Goal: Task Accomplishment & Management: Manage account settings

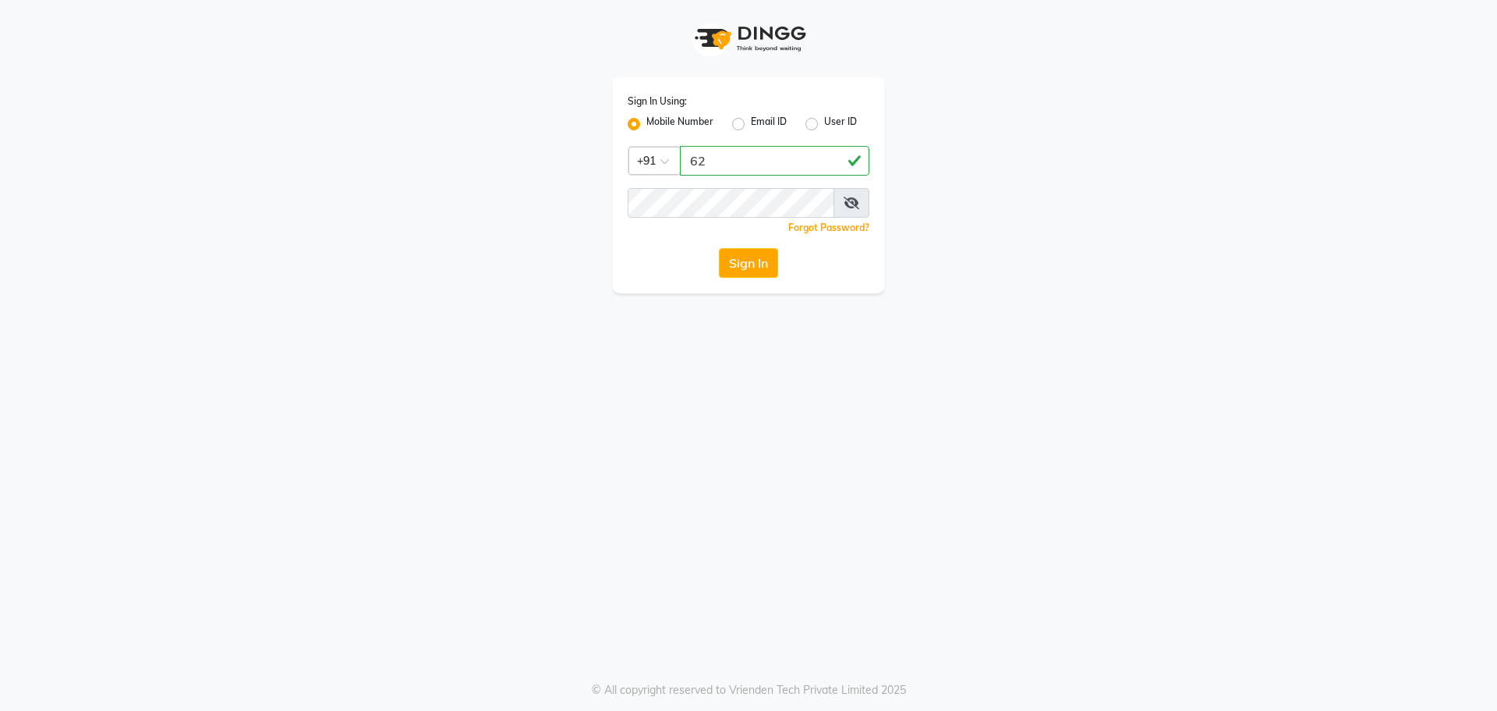
type input "6"
type input "9041655565"
click at [769, 265] on button "Sign In" at bounding box center [748, 263] width 59 height 30
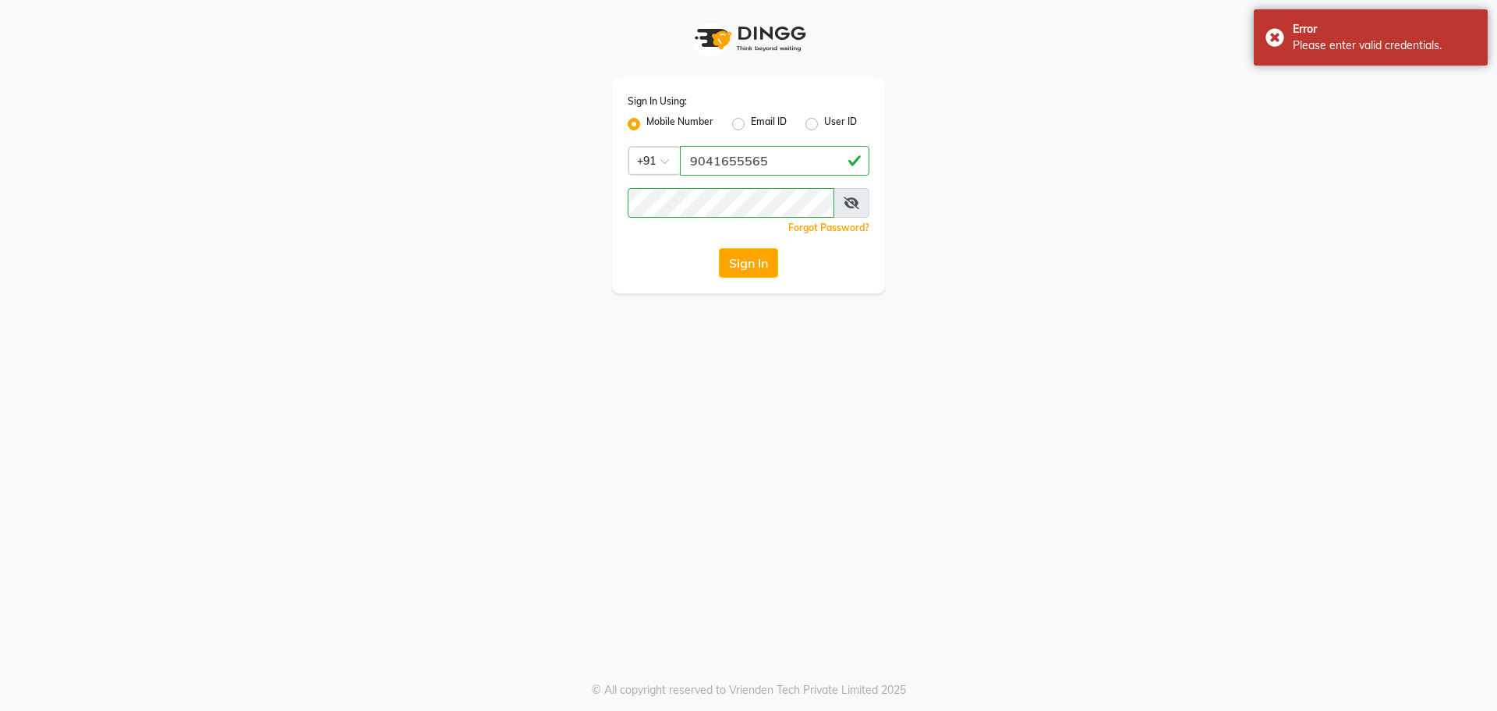
click at [837, 207] on span at bounding box center [852, 203] width 36 height 30
click at [844, 206] on icon at bounding box center [852, 203] width 16 height 12
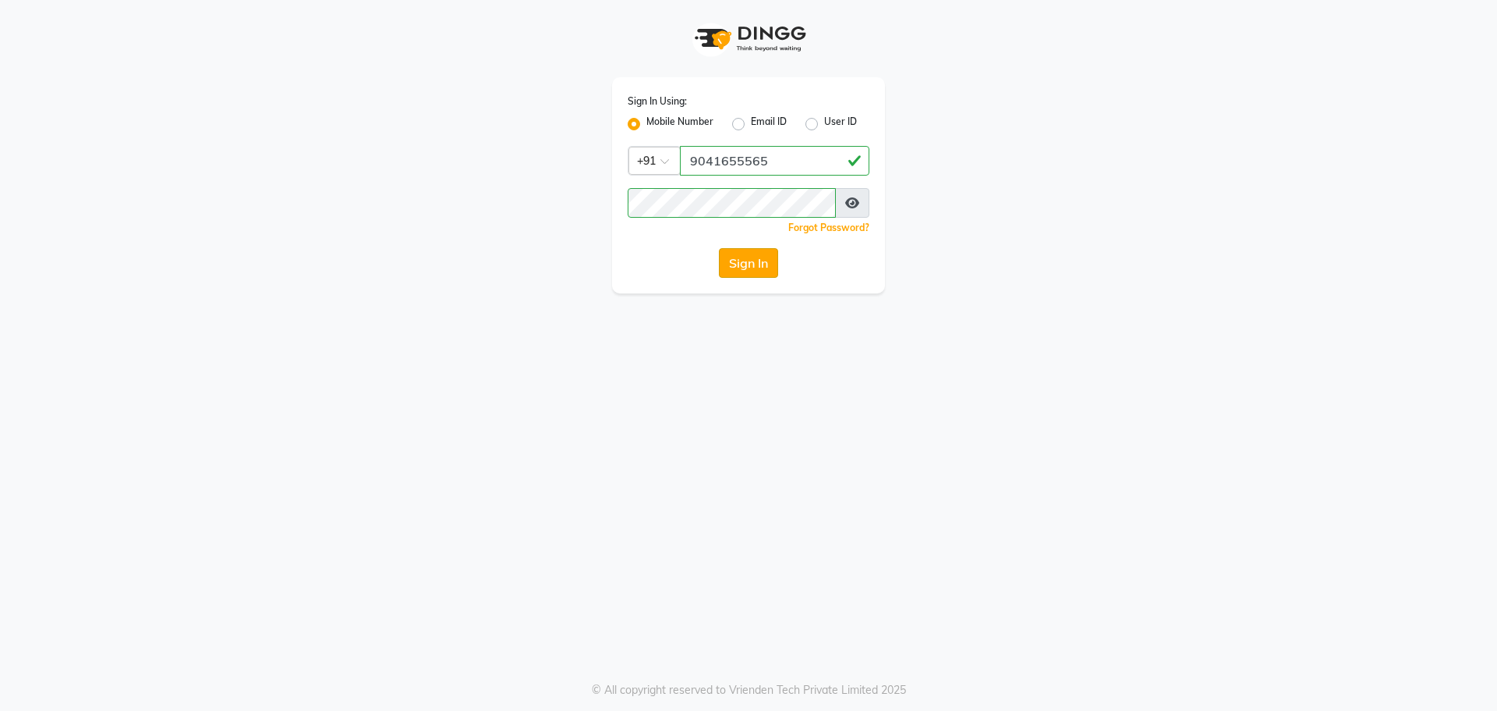
click at [759, 264] on button "Sign In" at bounding box center [748, 263] width 59 height 30
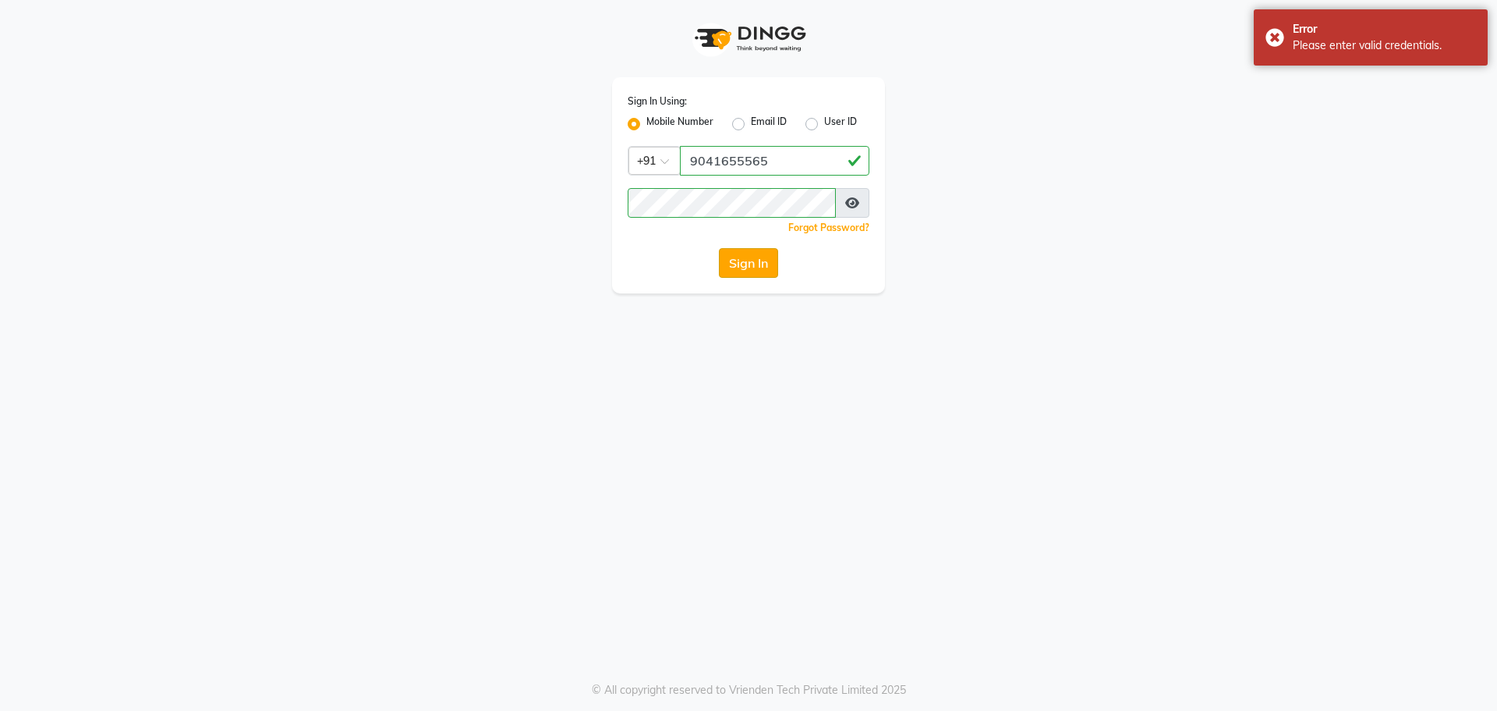
click at [764, 257] on button "Sign In" at bounding box center [748, 263] width 59 height 30
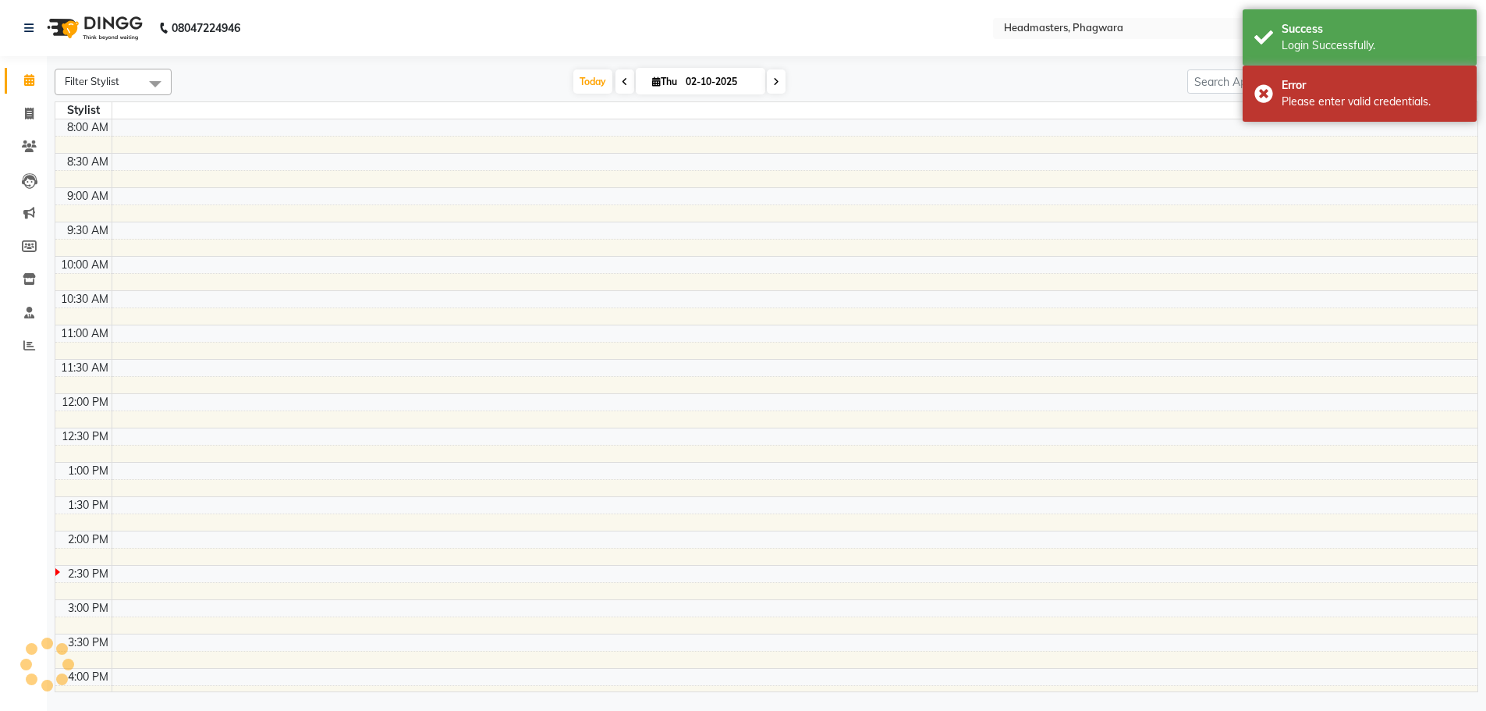
select select "en"
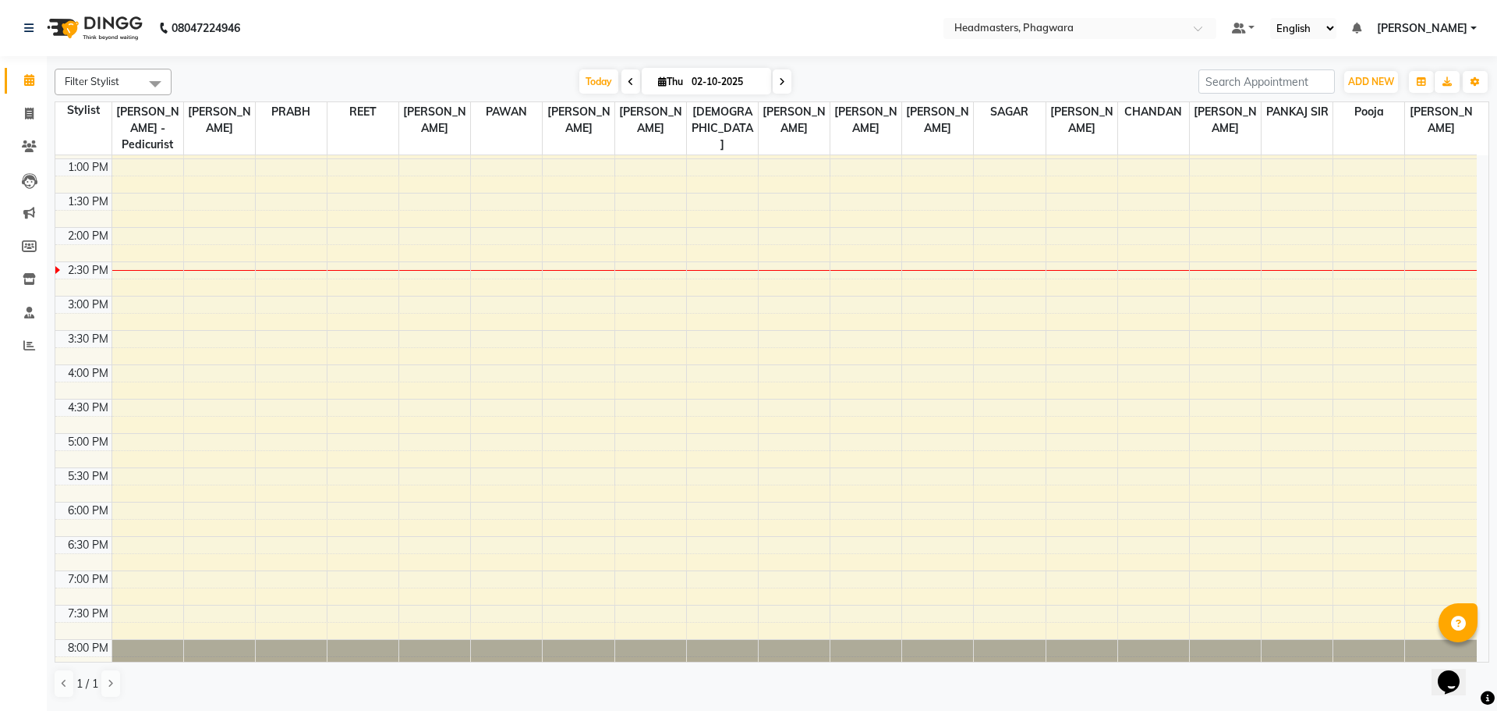
click at [1061, 269] on div "8:00 AM 8:30 AM 9:00 AM 9:30 AM 10:00 AM 10:30 AM 11:00 AM 11:30 AM 12:00 PM 12…" at bounding box center [766, 261] width 1422 height 891
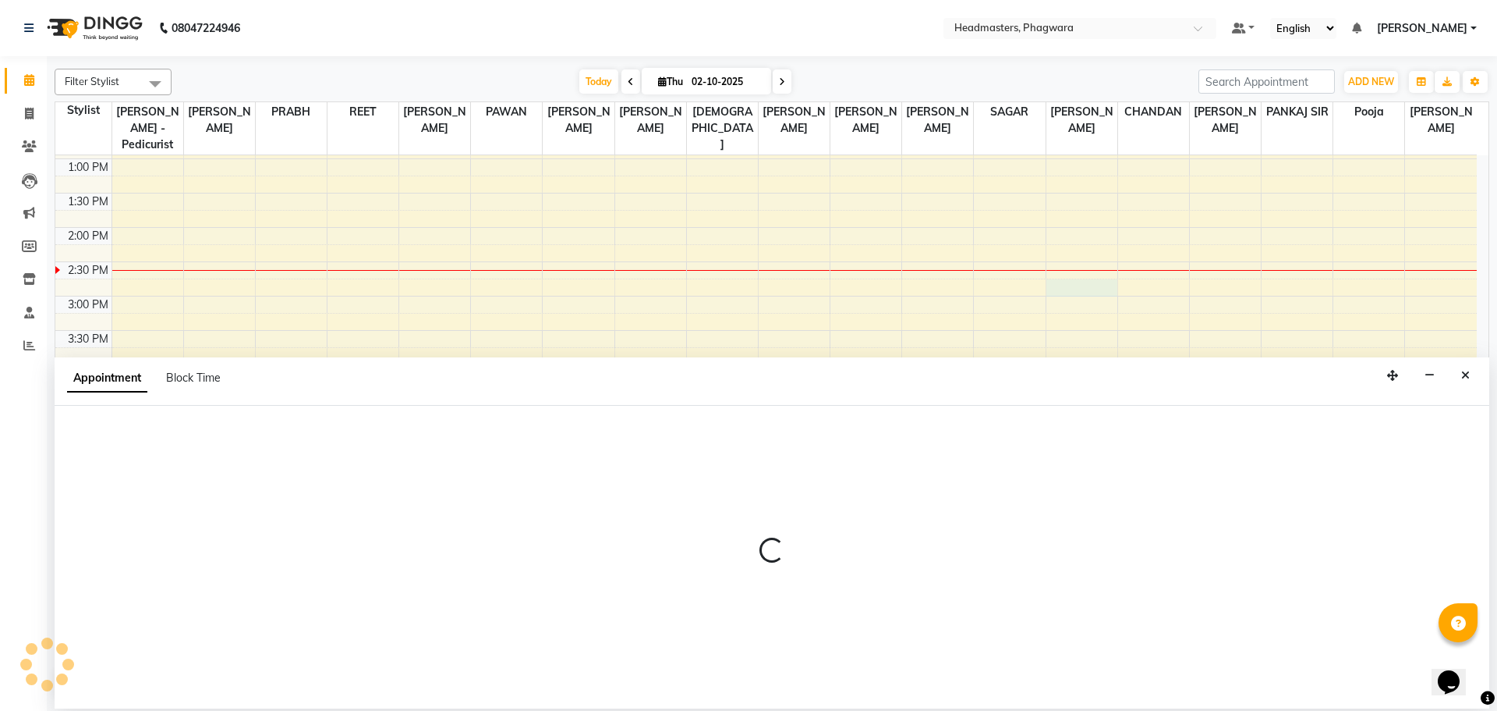
select select "71392"
select select "tentative"
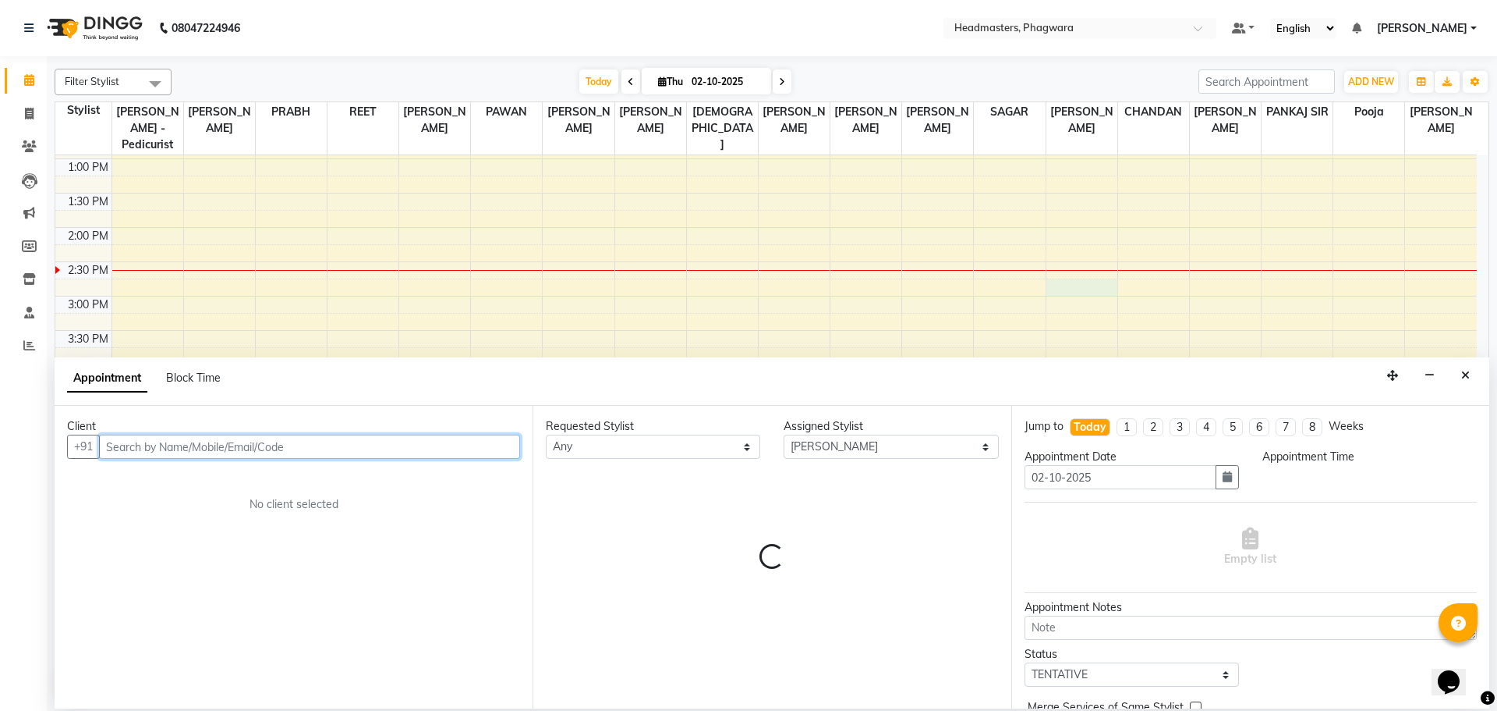
select select "885"
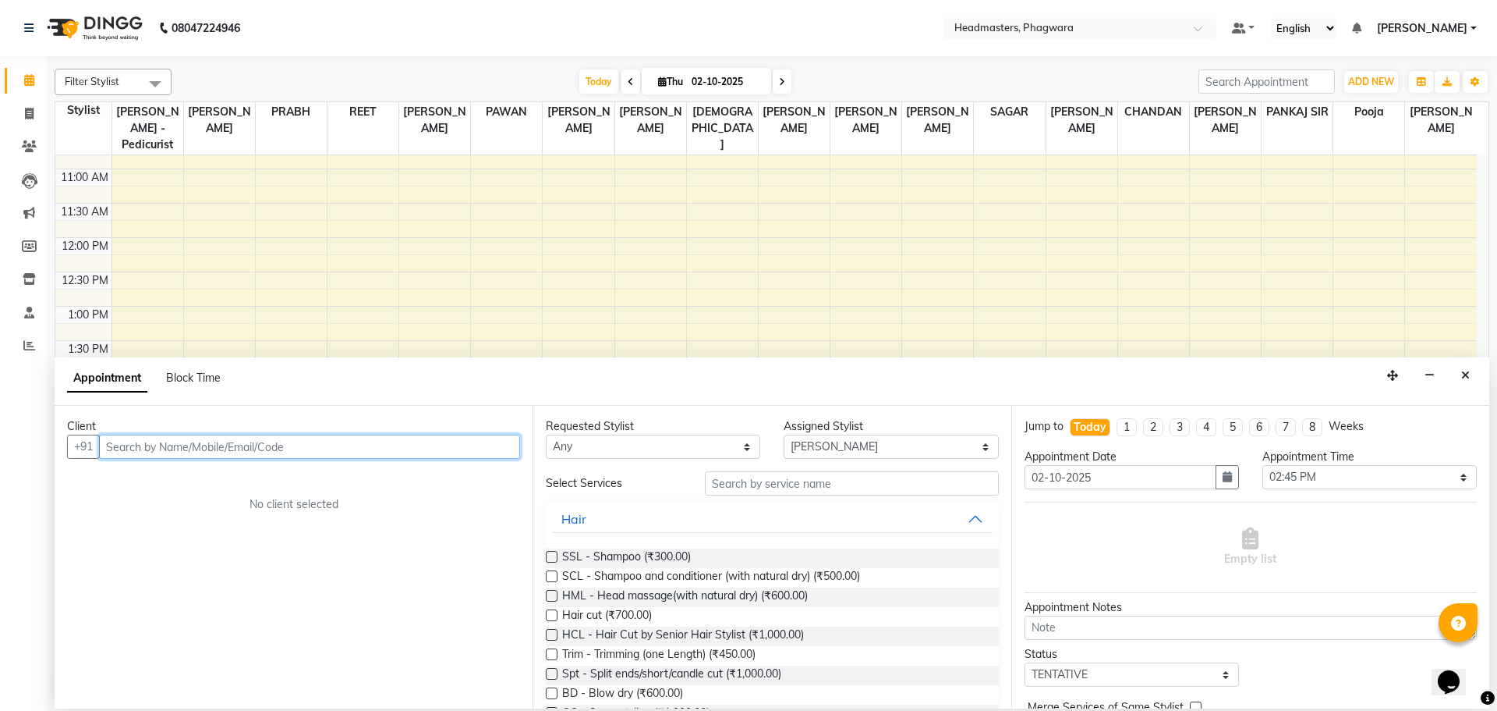
scroll to position [105, 0]
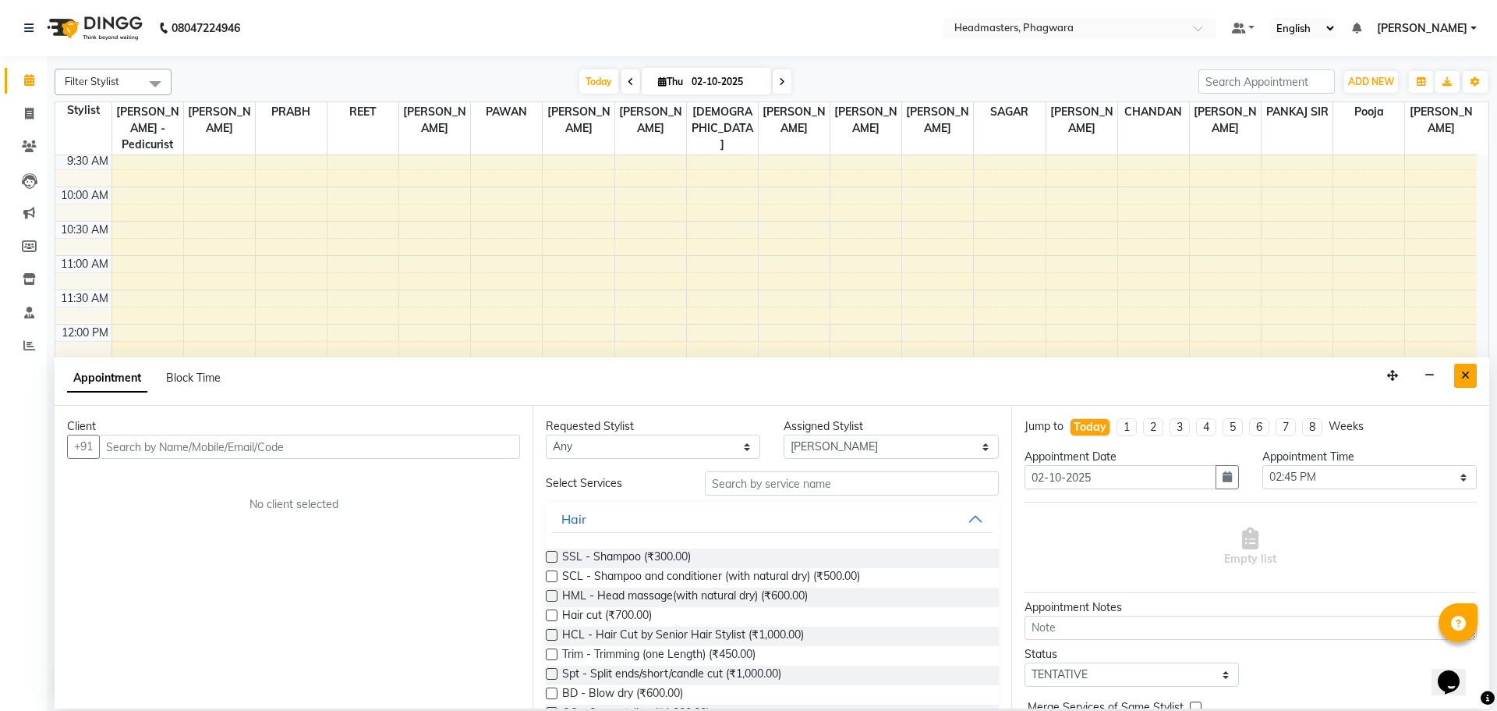
click at [1460, 373] on button "Close" at bounding box center [1466, 375] width 23 height 24
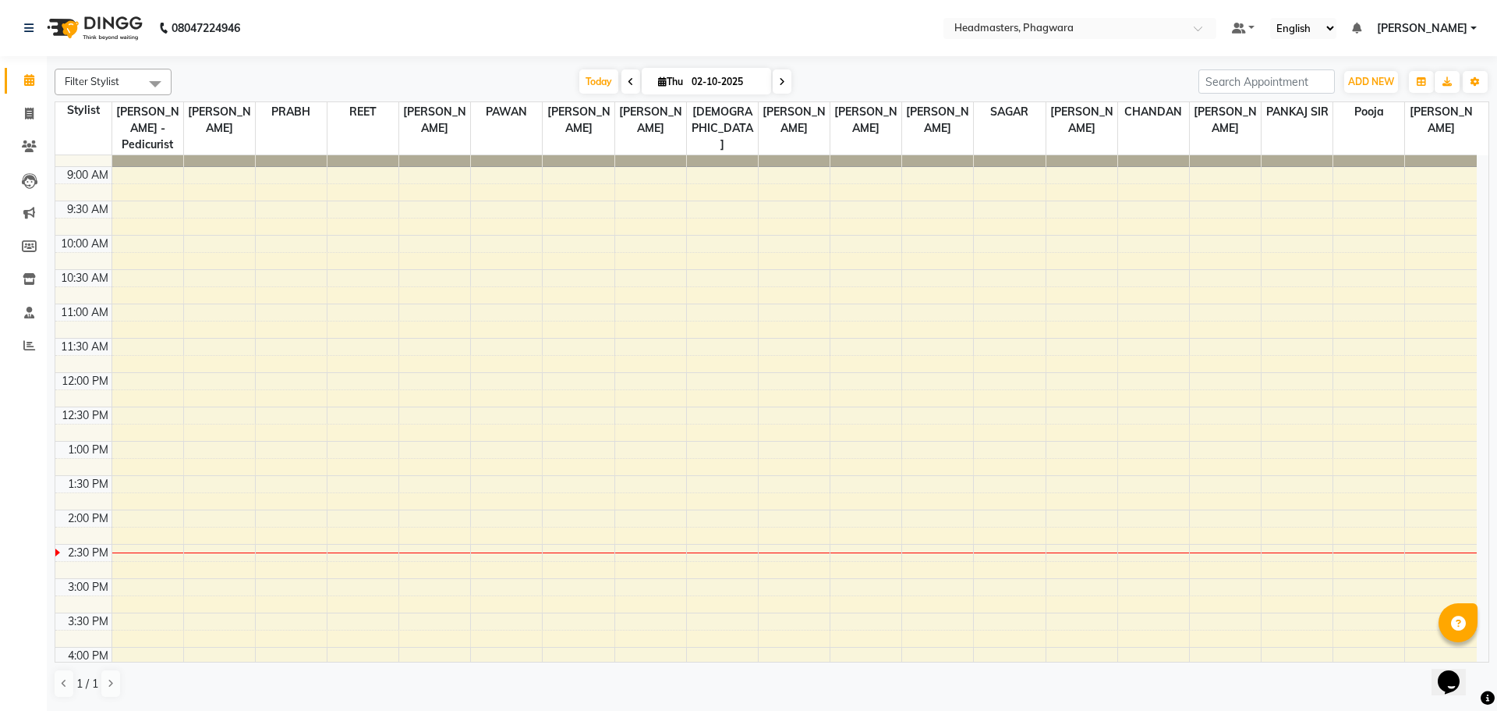
scroll to position [0, 0]
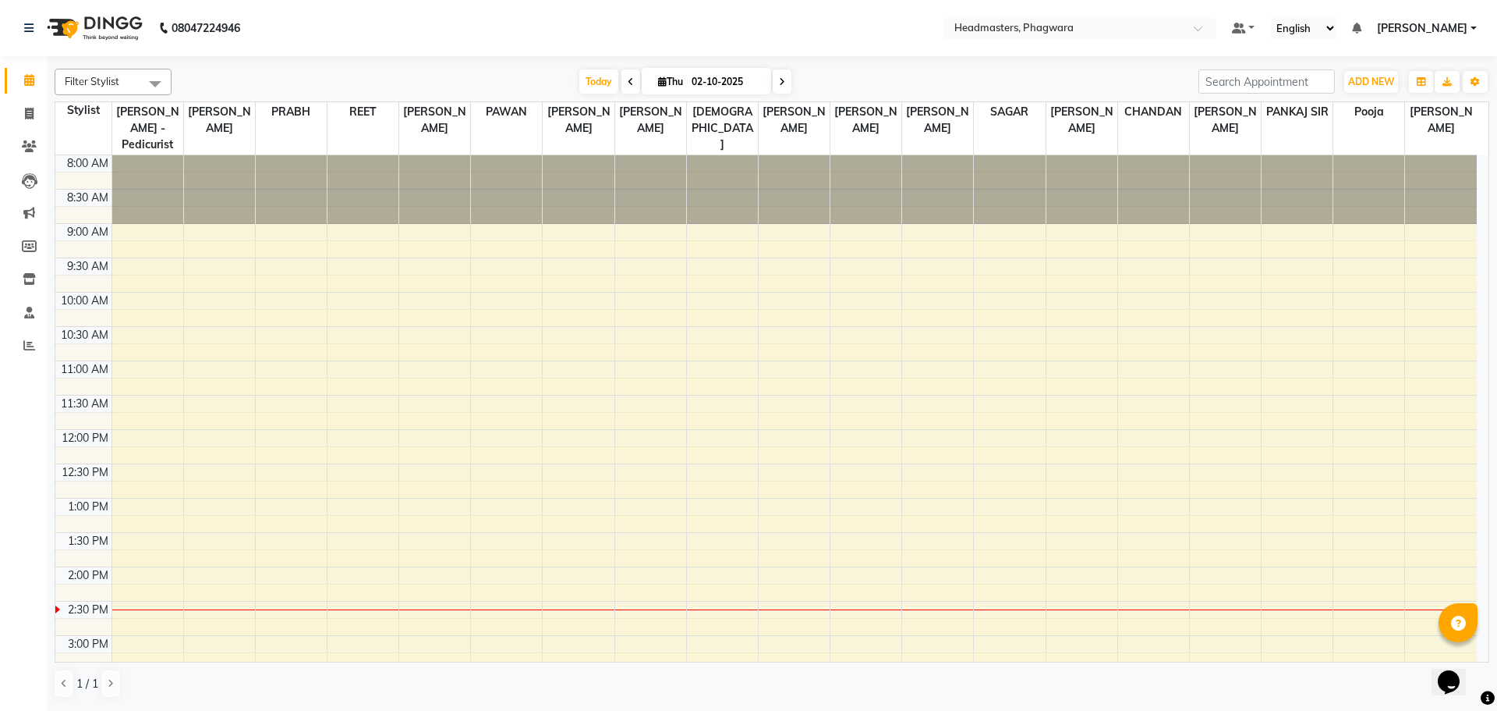
click at [1086, 253] on div "8:00 AM 8:30 AM 9:00 AM 9:30 AM 10:00 AM 10:30 AM 11:00 AM 11:30 AM 12:00 PM 12…" at bounding box center [766, 600] width 1422 height 891
select select "71392"
select select "tentative"
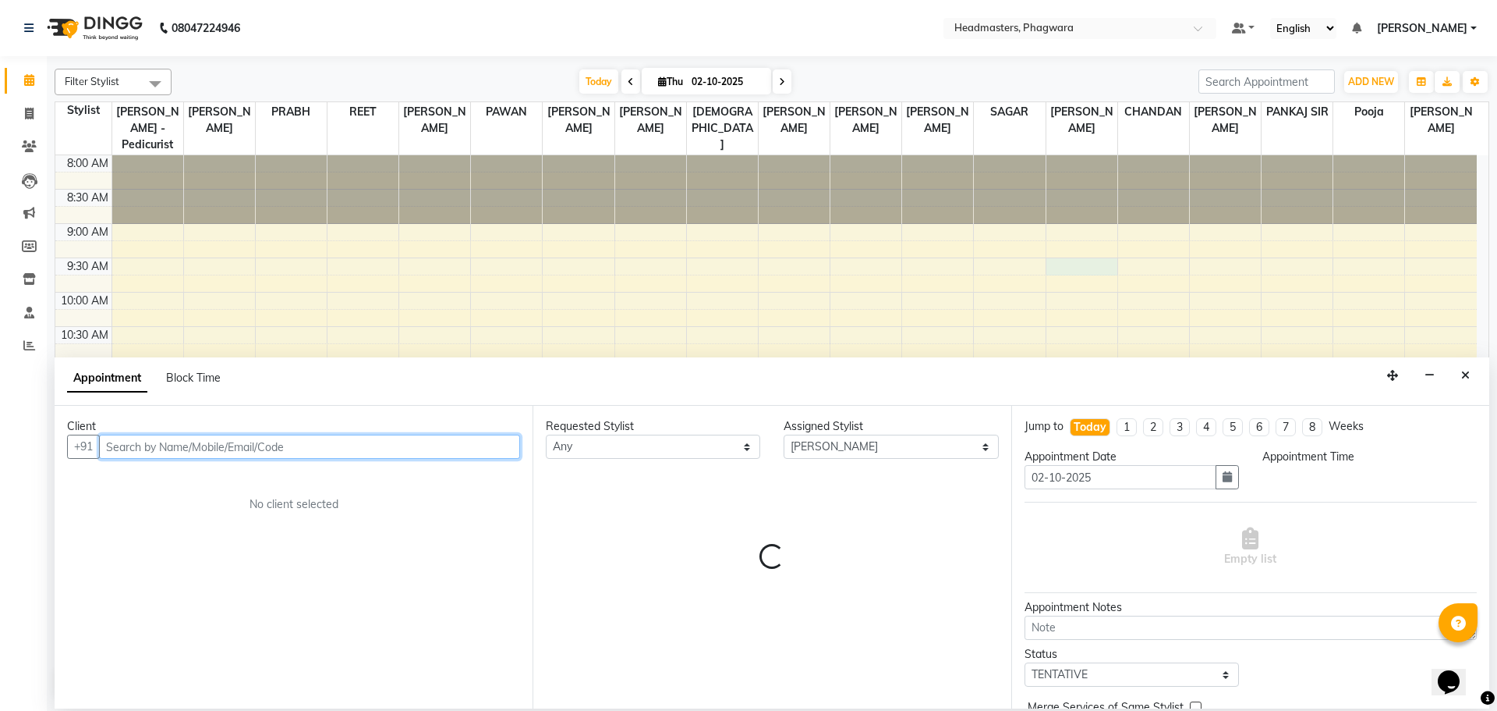
select select "570"
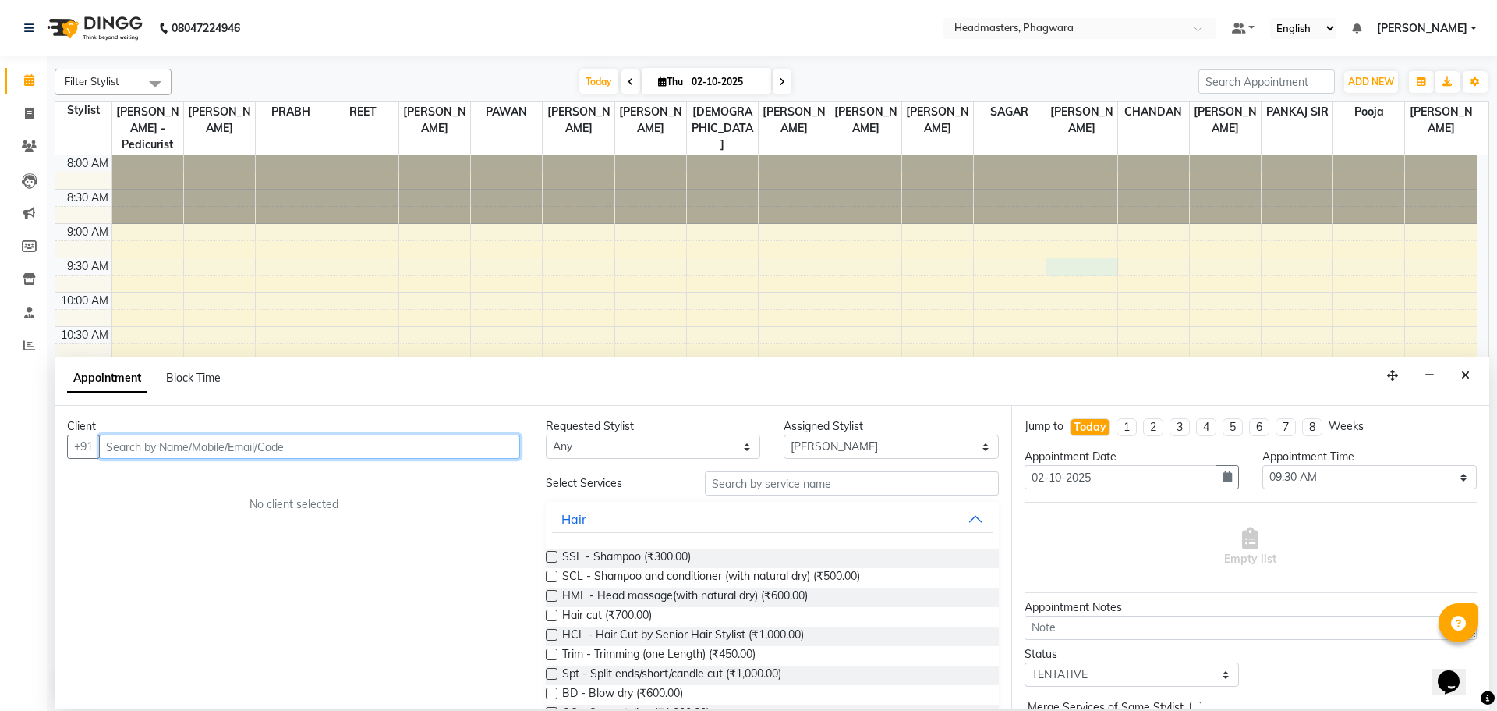
click at [408, 454] on input "text" at bounding box center [309, 446] width 421 height 24
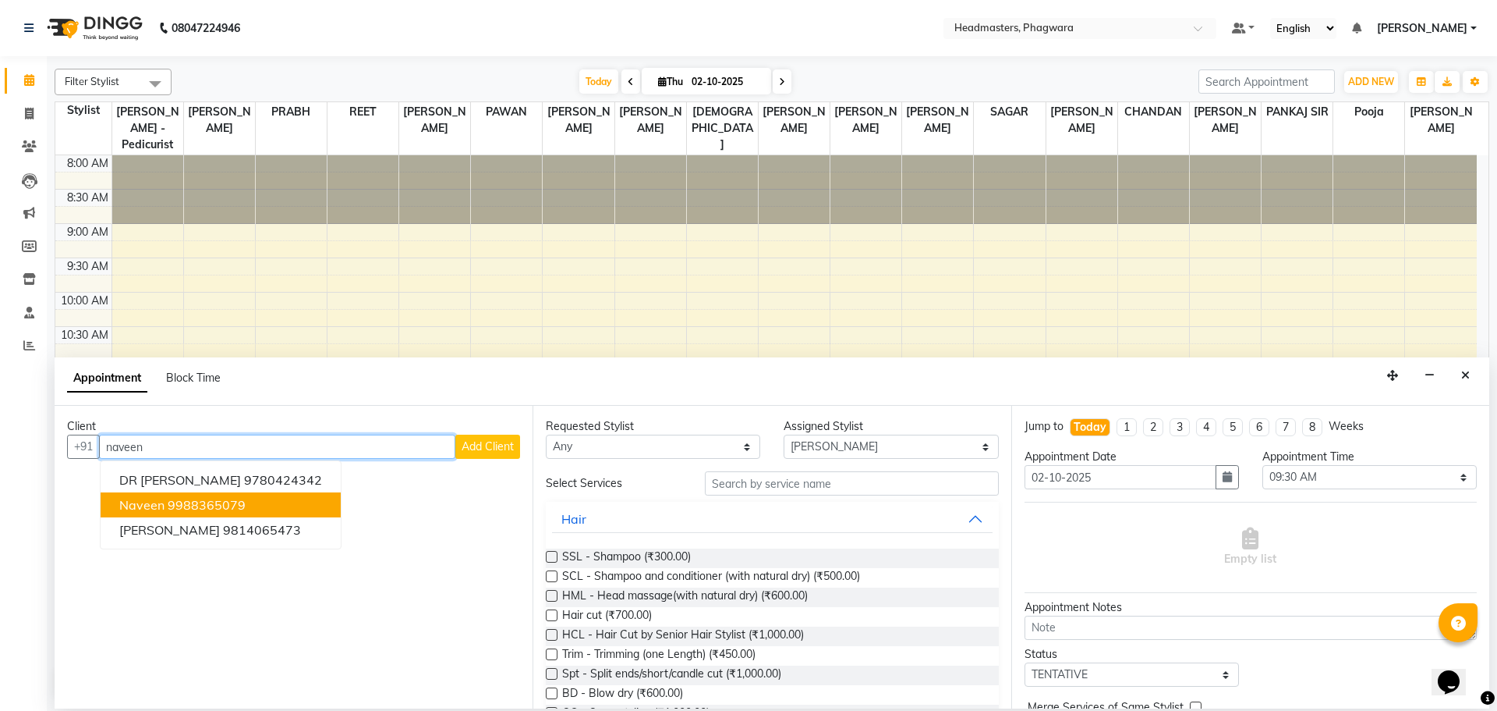
click at [248, 511] on button "naveen 9988365079" at bounding box center [221, 504] width 240 height 25
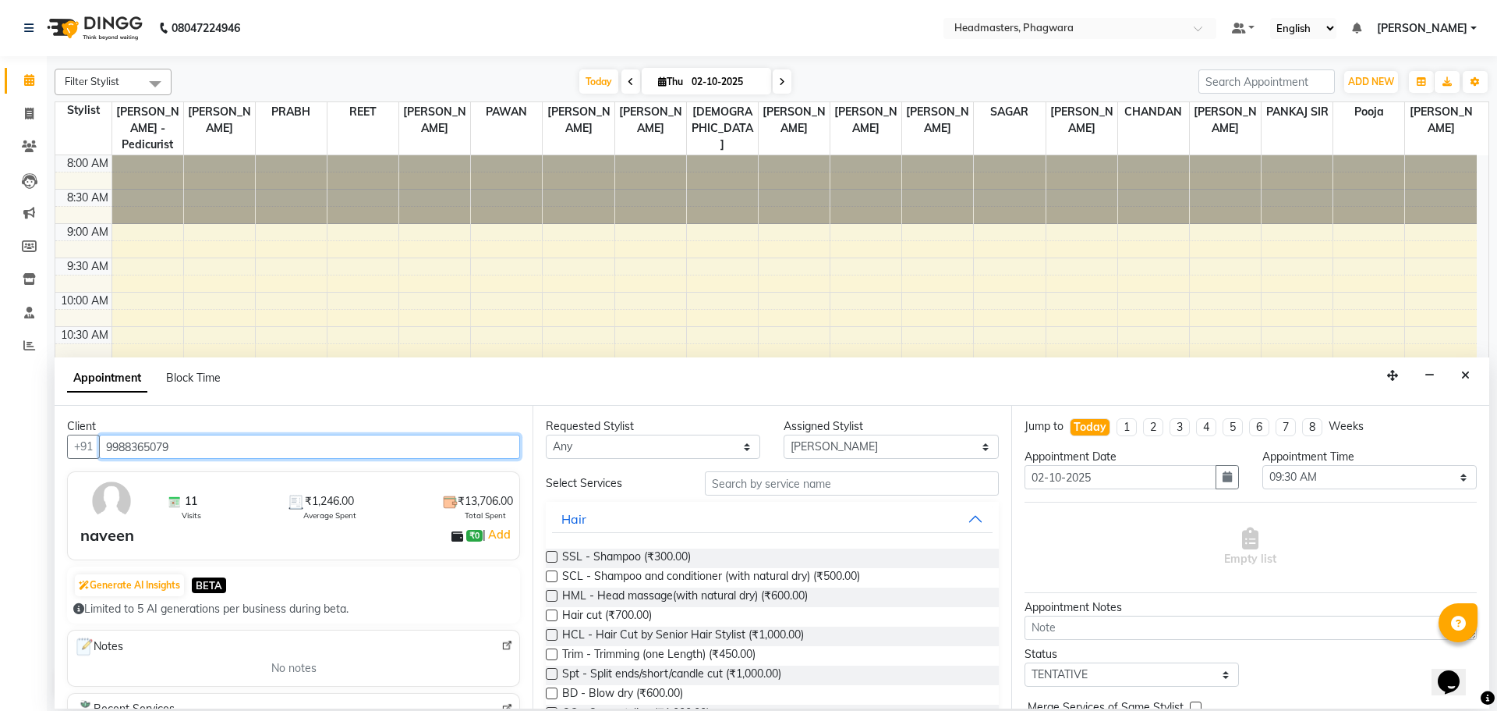
type input "9988365079"
click at [759, 487] on input "text" at bounding box center [852, 483] width 294 height 24
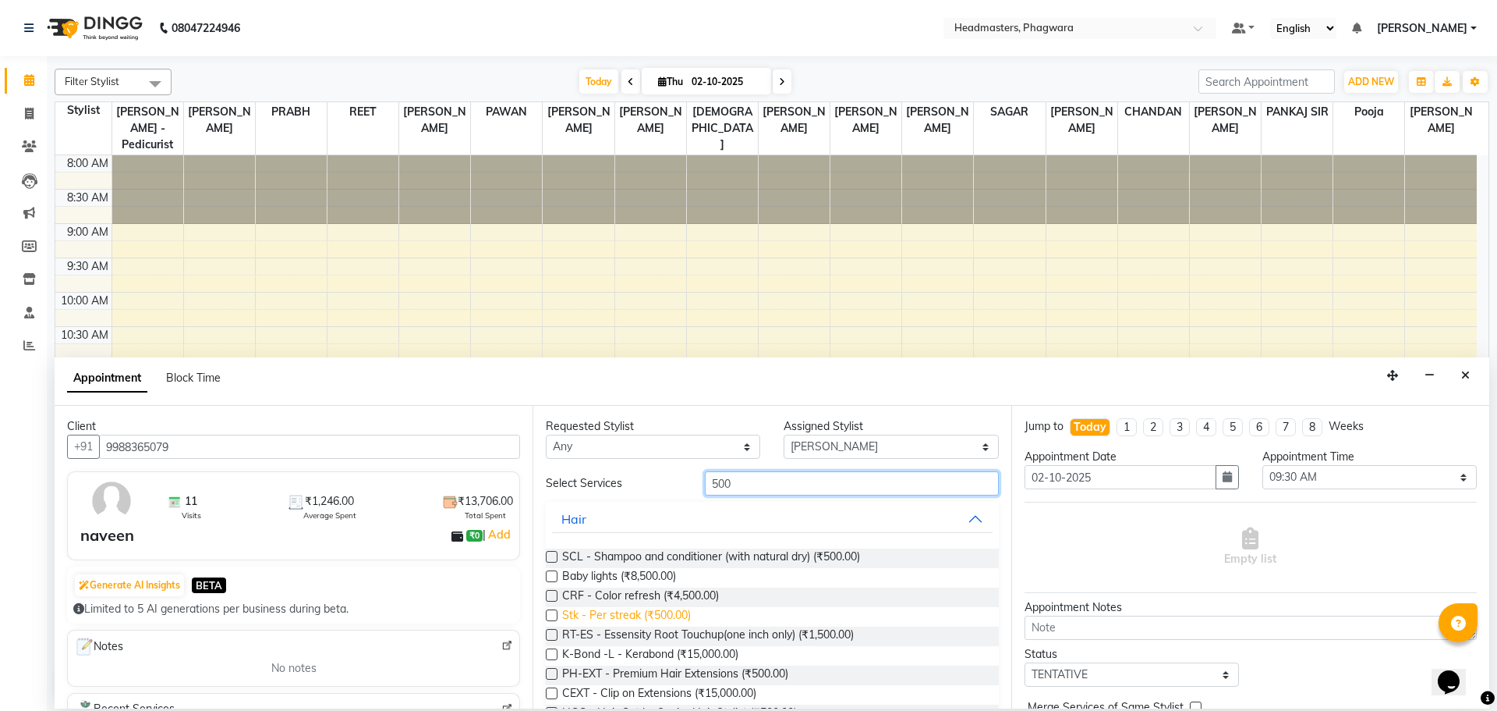
type input "500"
drag, startPoint x: 672, startPoint y: 622, endPoint x: 679, endPoint y: 628, distance: 9.4
click at [672, 623] on span "Stk - Per streak (₹500.00)" at bounding box center [626, 616] width 129 height 19
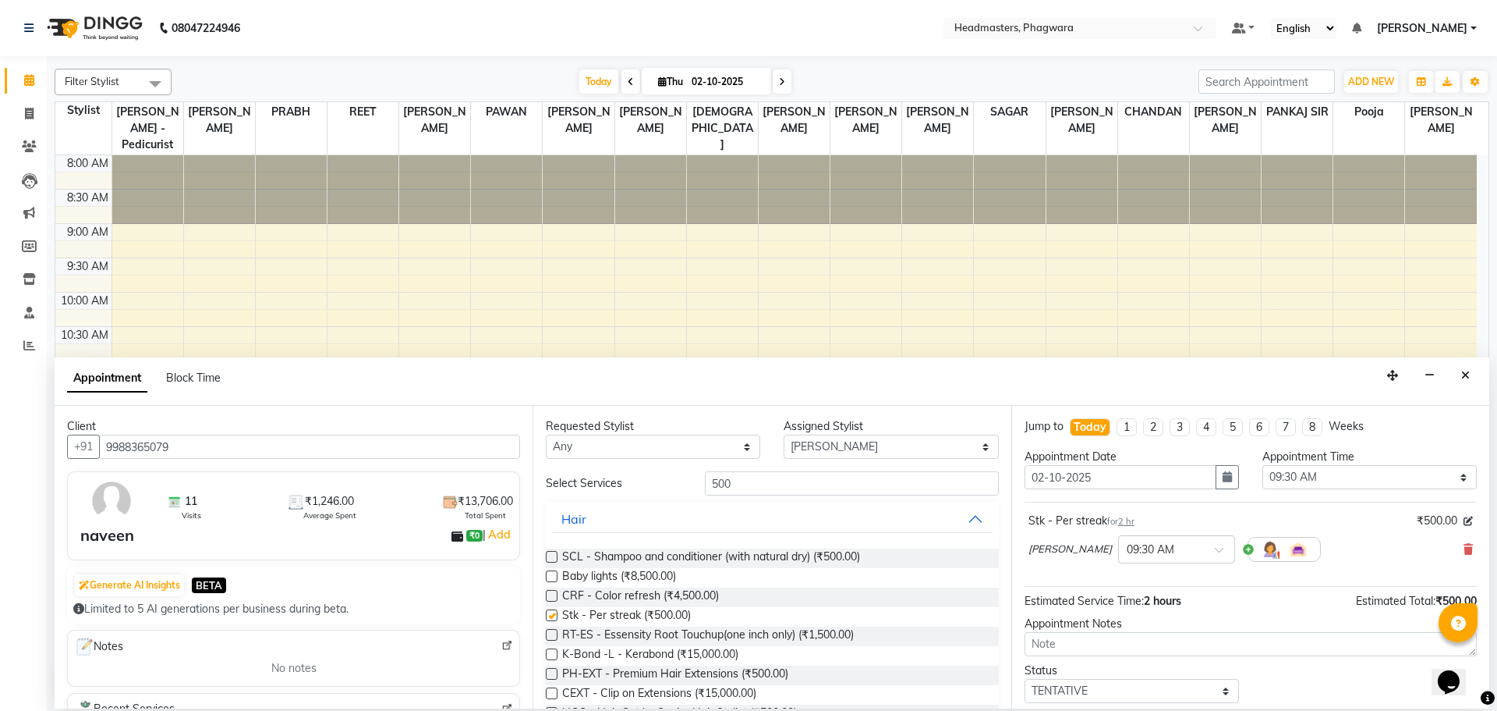
checkbox input "false"
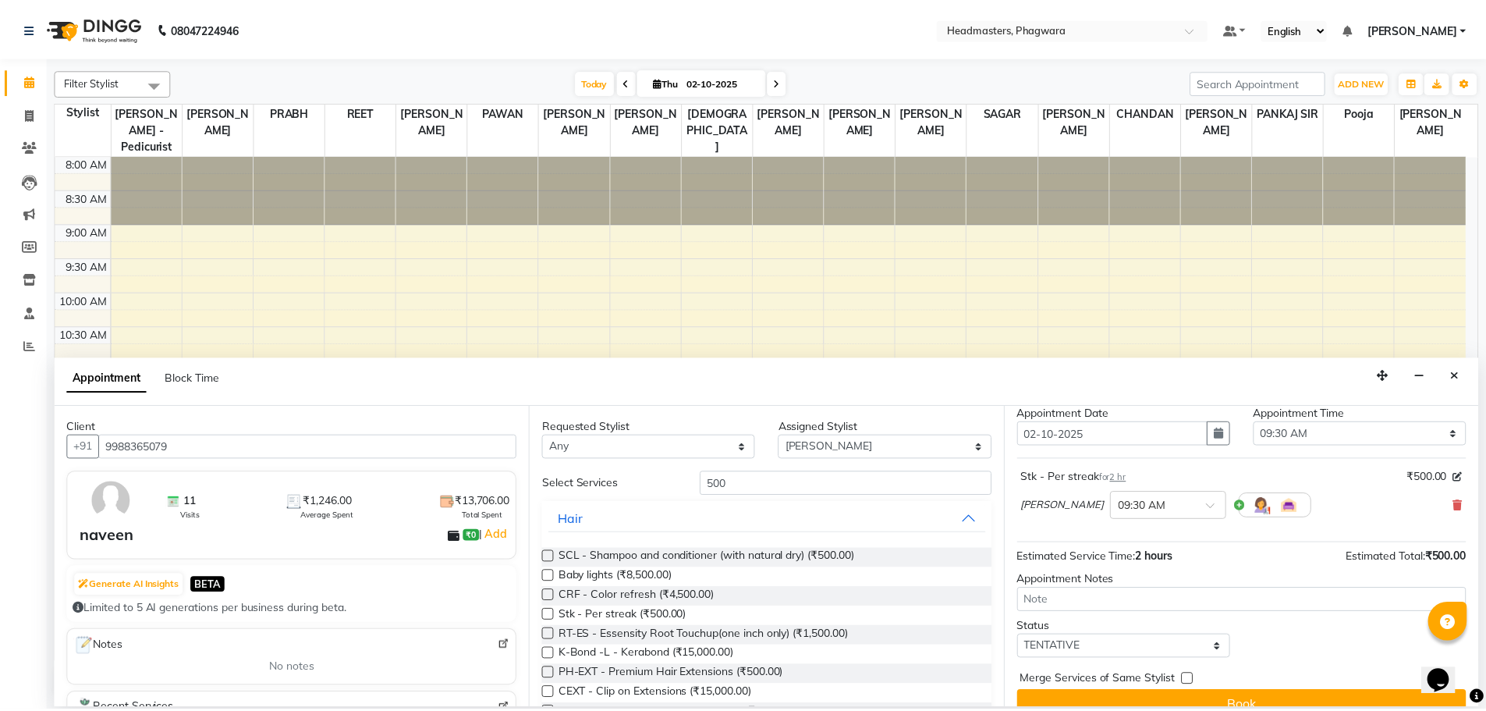
scroll to position [67, 0]
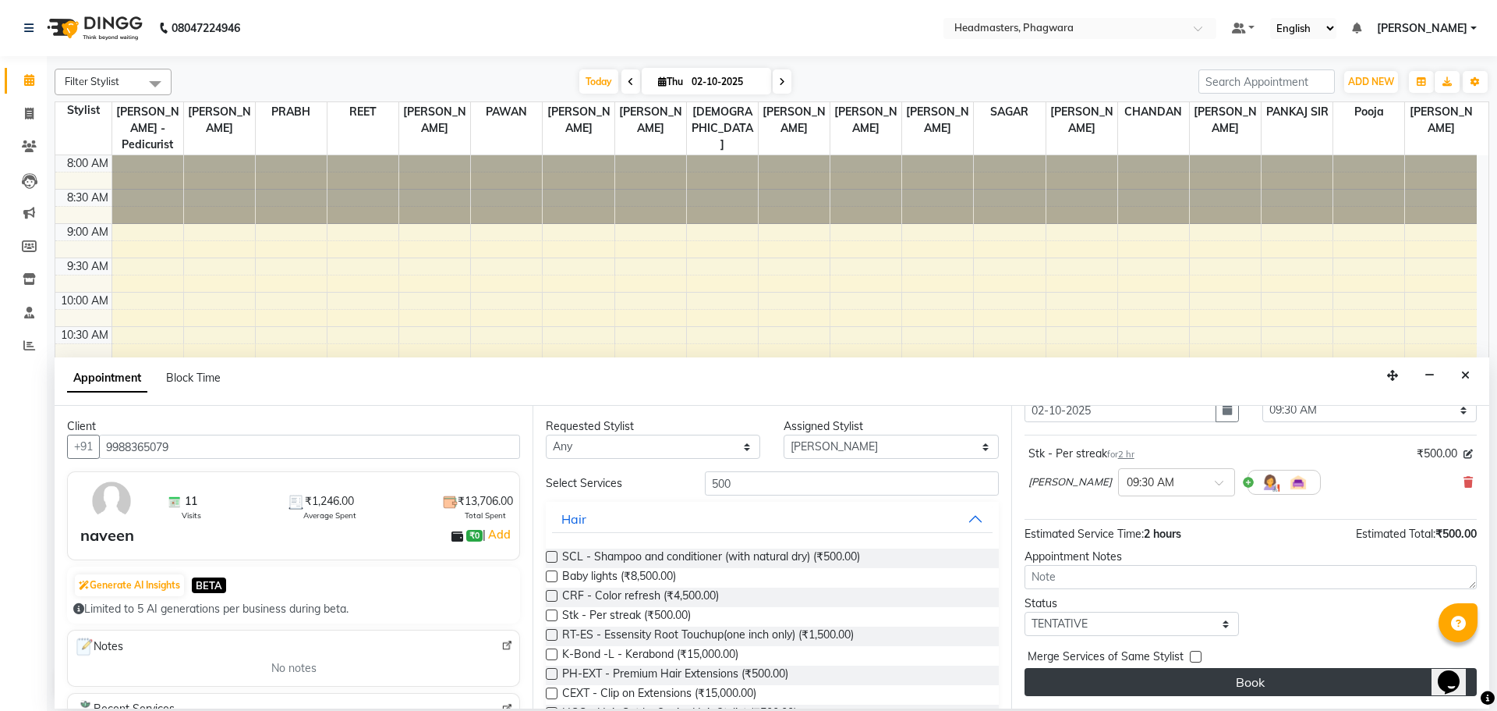
click at [1230, 672] on button "Book" at bounding box center [1251, 682] width 452 height 28
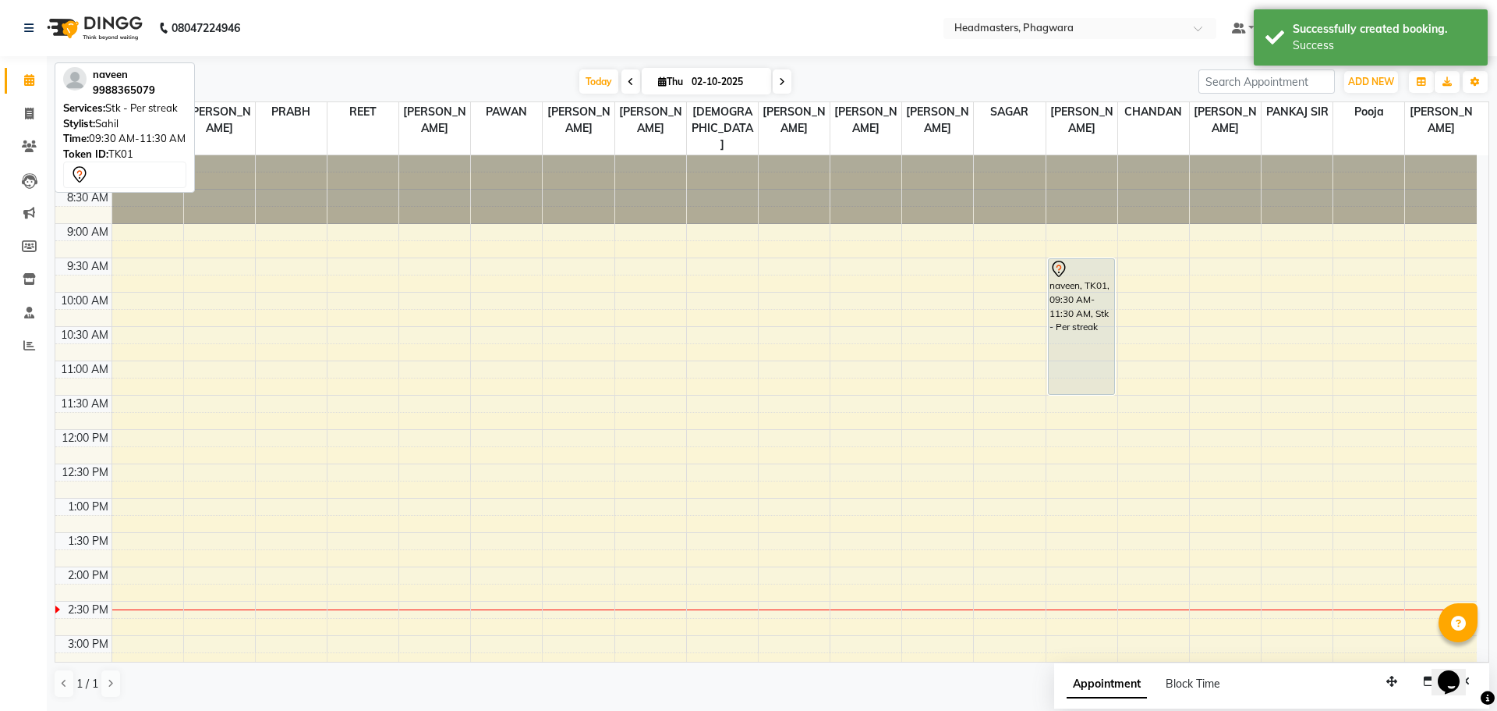
click at [1078, 338] on div "naveen, TK01, 09:30 AM-11:30 AM, Stk - Per streak" at bounding box center [1082, 326] width 66 height 135
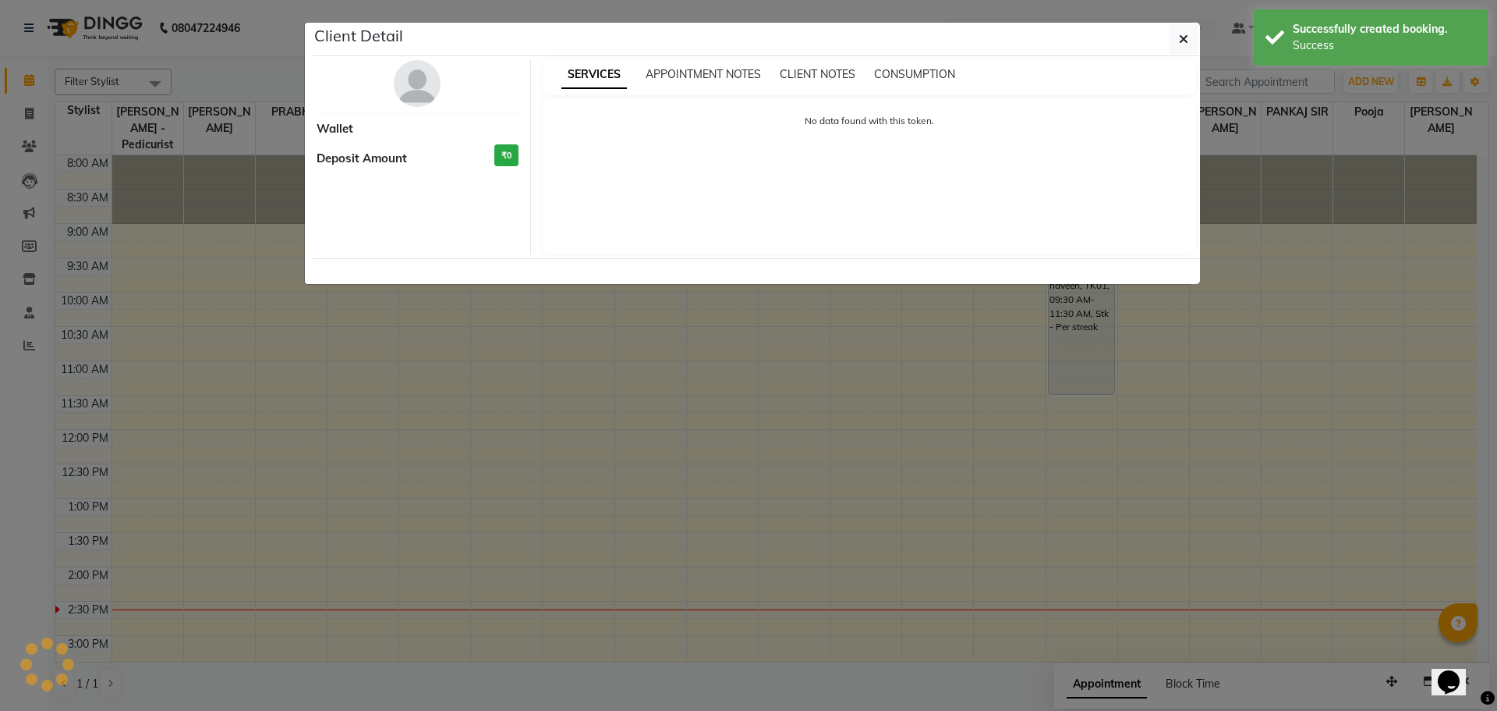
select select "7"
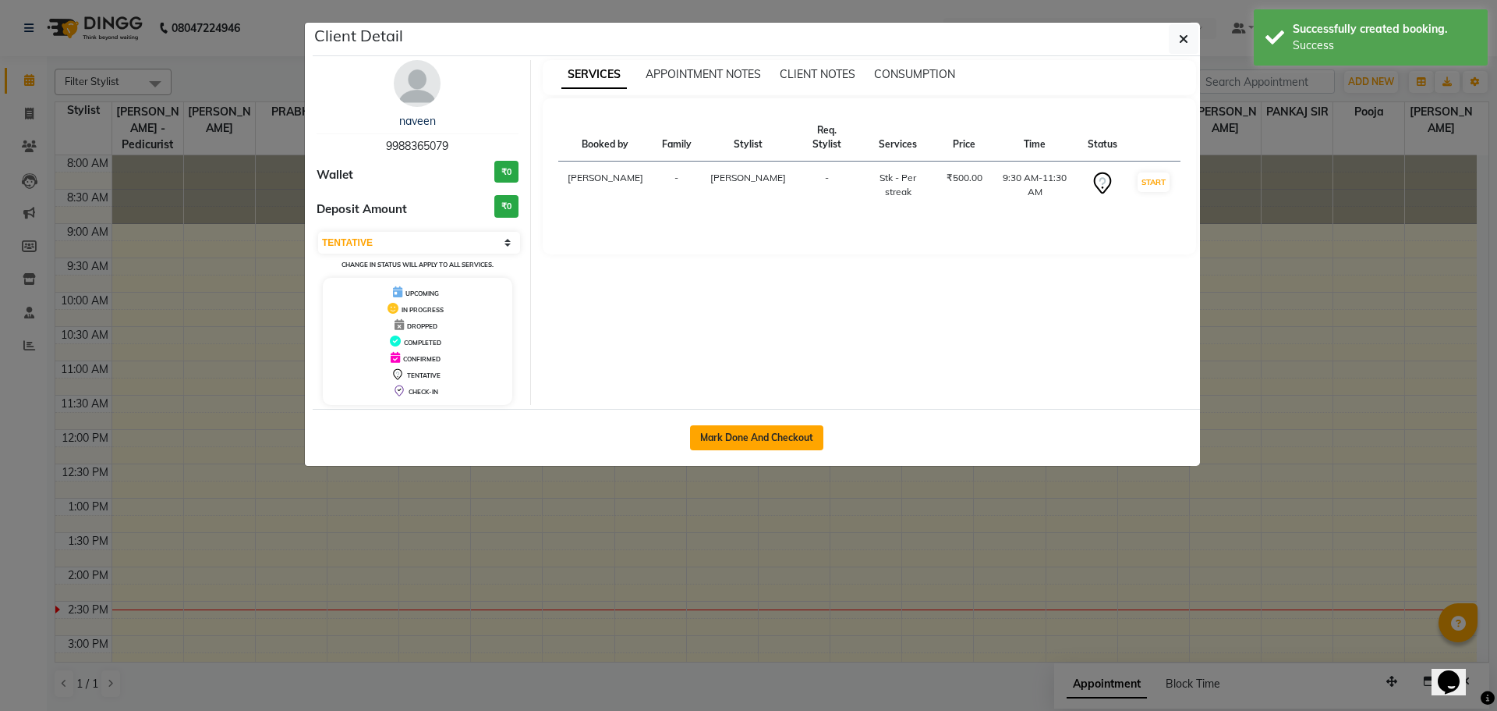
click at [768, 431] on button "Mark Done And Checkout" at bounding box center [756, 437] width 133 height 25
select select "service"
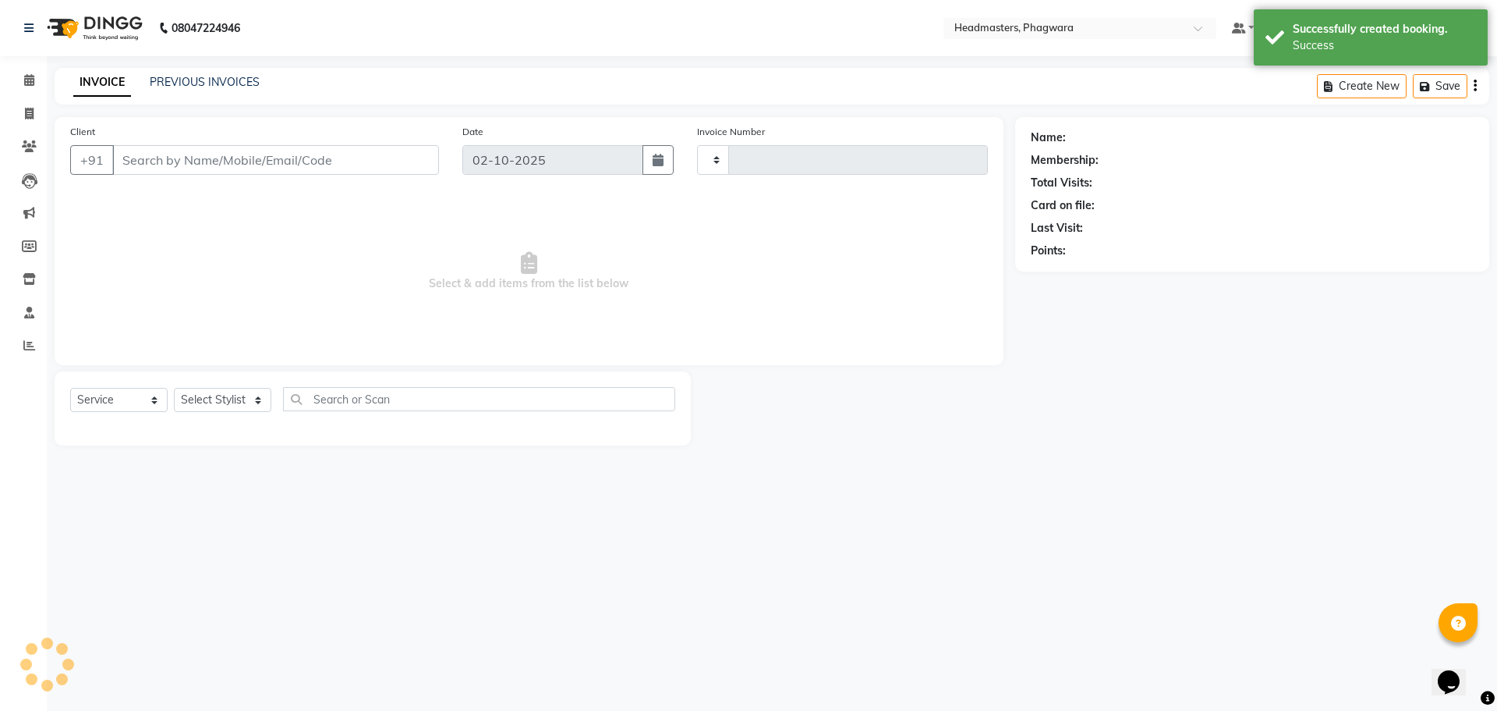
type input "1222"
select select "7888"
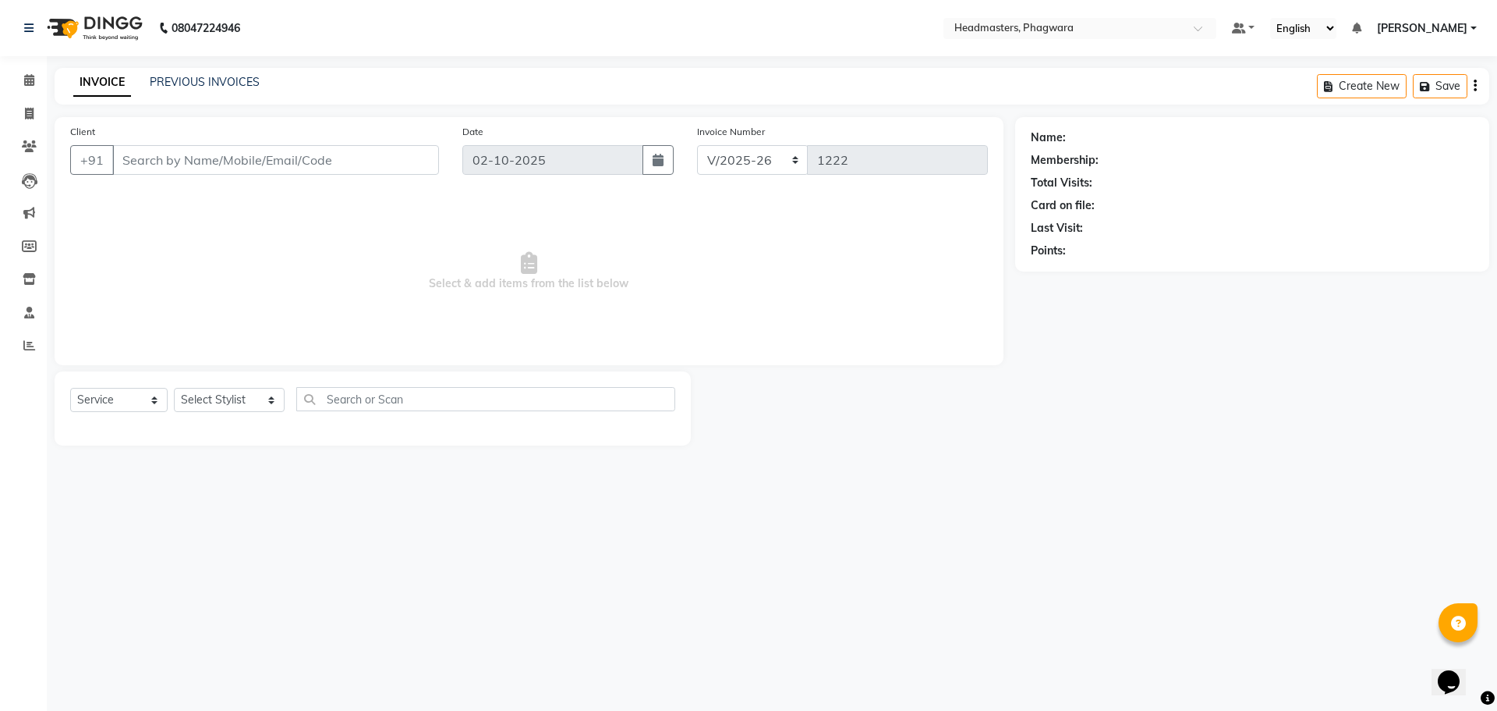
type input "9988365079"
select select "71392"
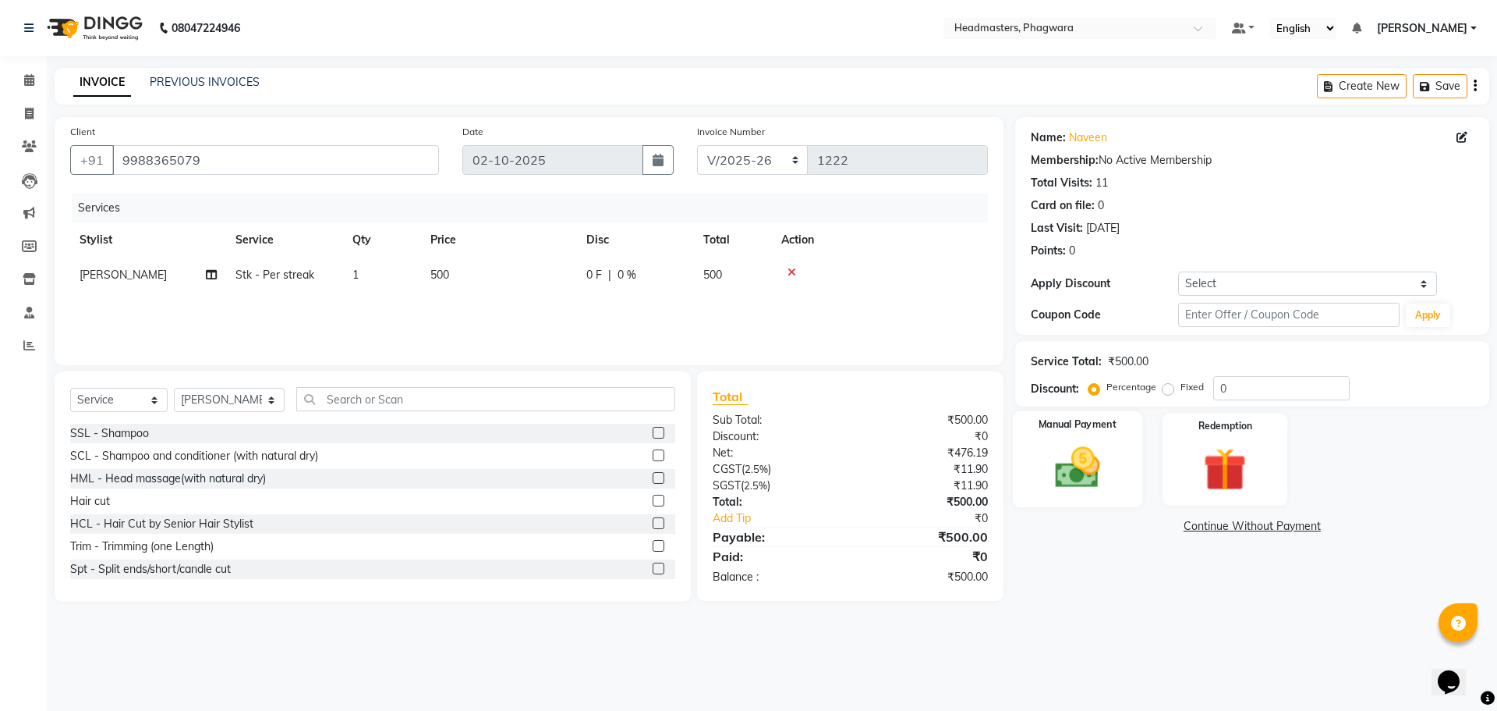
click at [1105, 462] on img at bounding box center [1077, 466] width 73 height 51
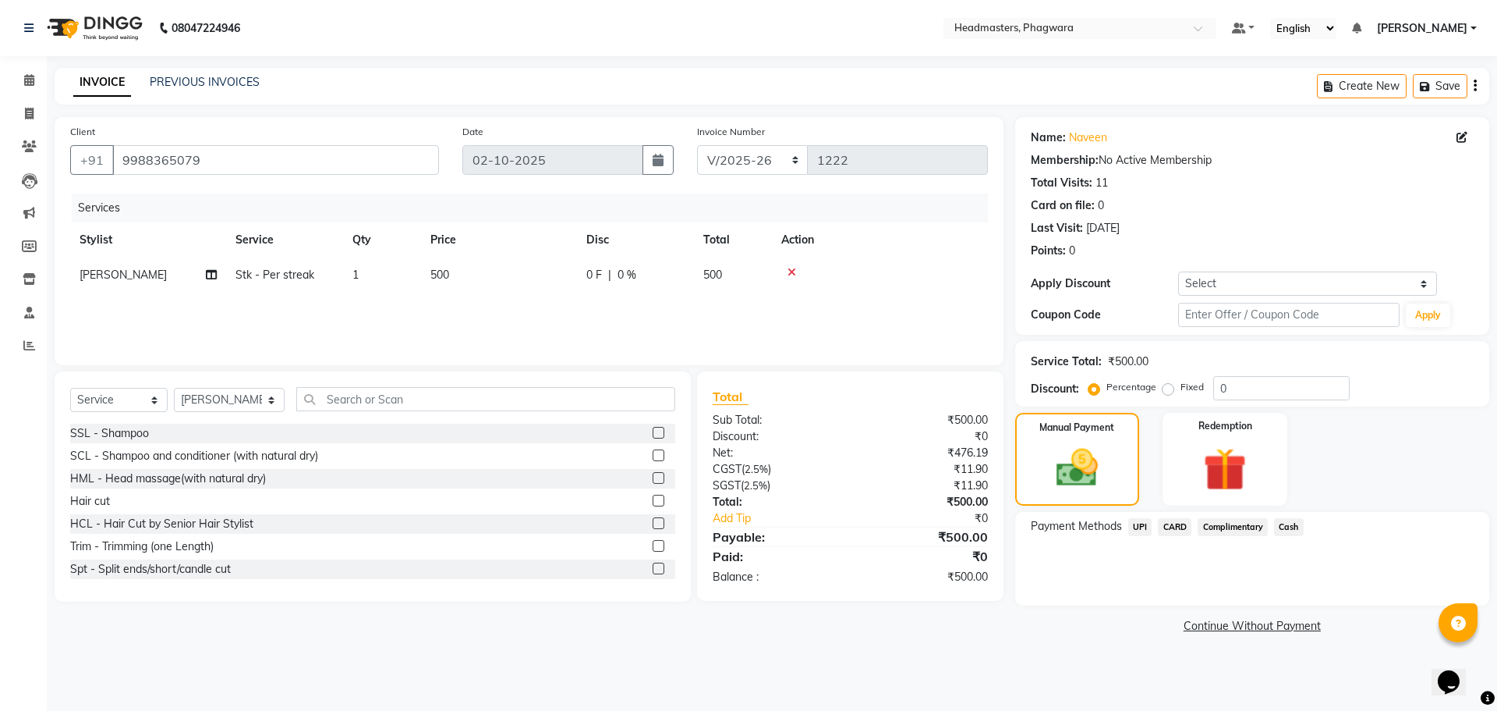
click at [1299, 530] on span "Cash" at bounding box center [1289, 527] width 30 height 18
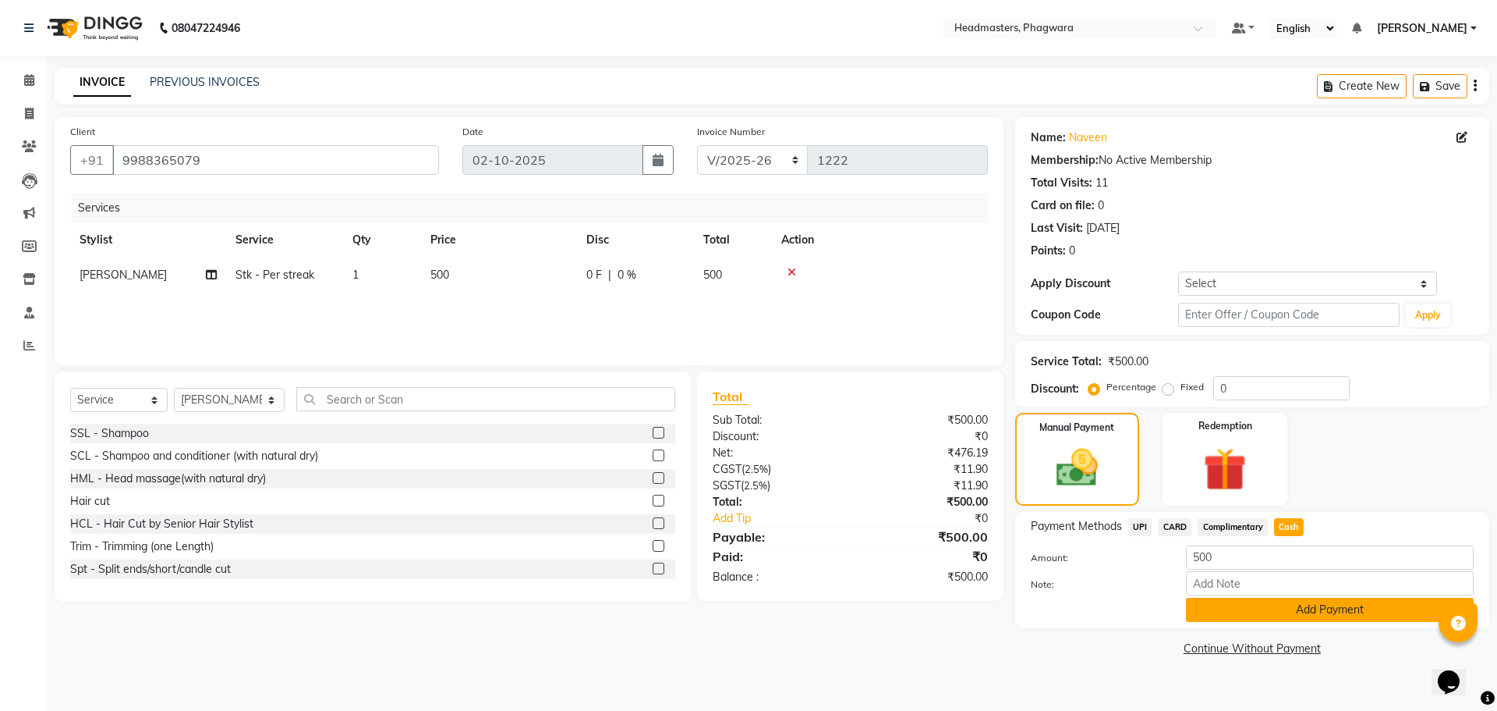
click at [1294, 611] on button "Add Payment" at bounding box center [1330, 609] width 288 height 24
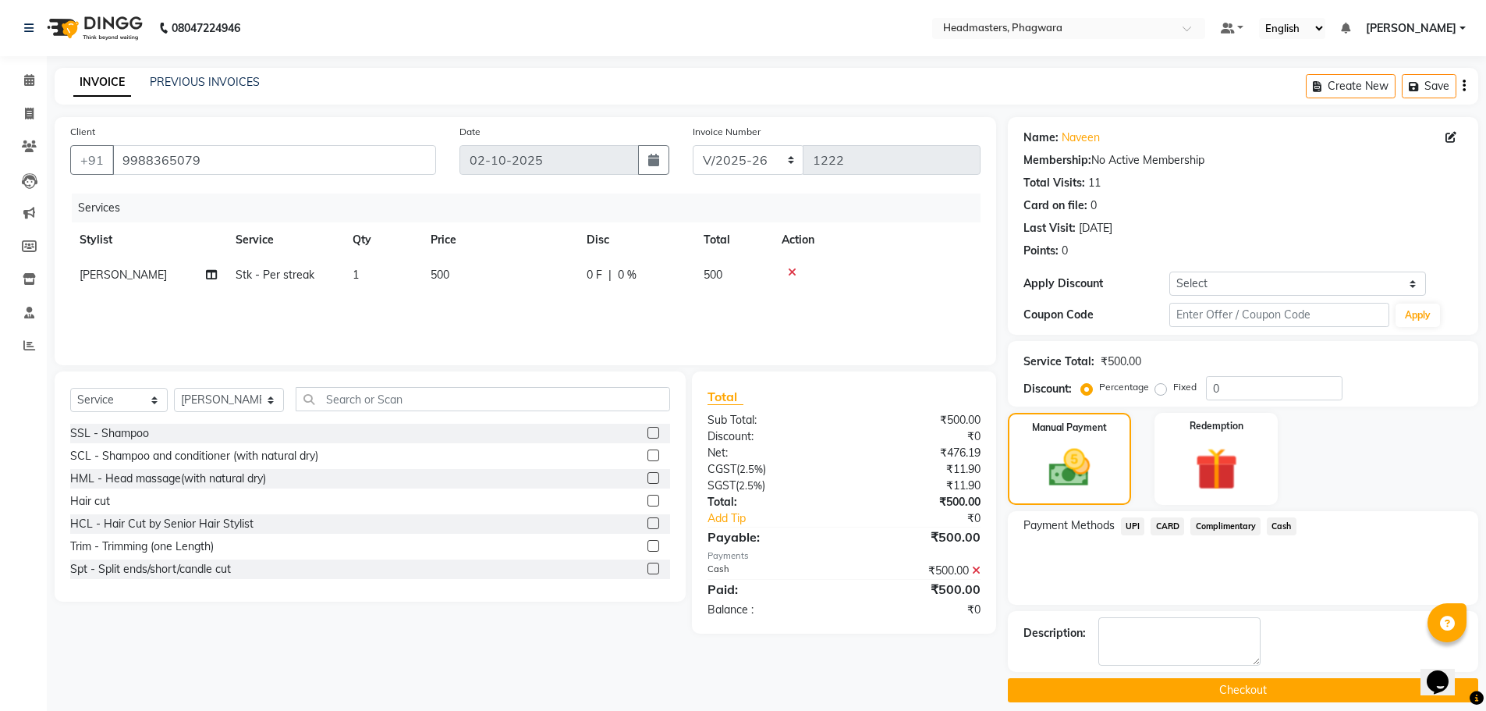
click at [1262, 686] on button "Checkout" at bounding box center [1243, 690] width 470 height 24
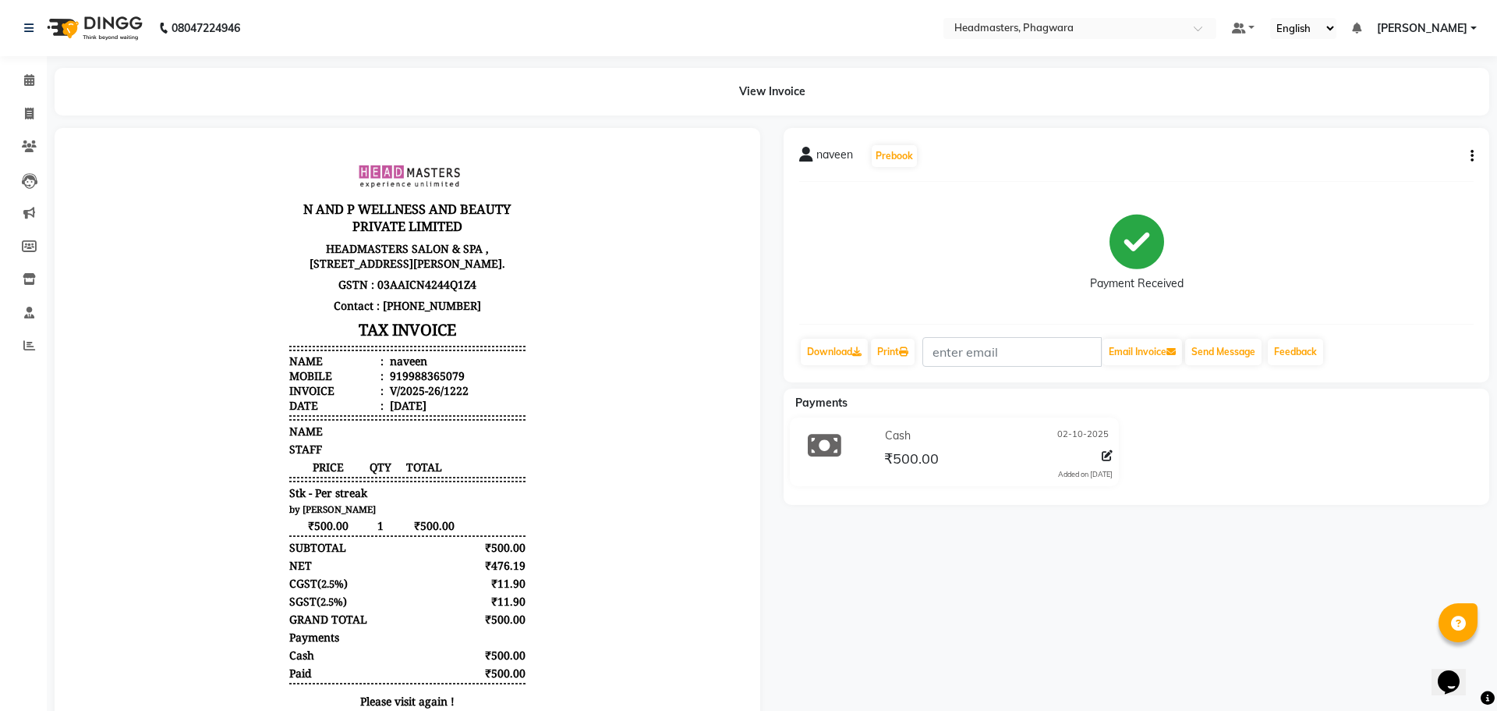
select select "service"
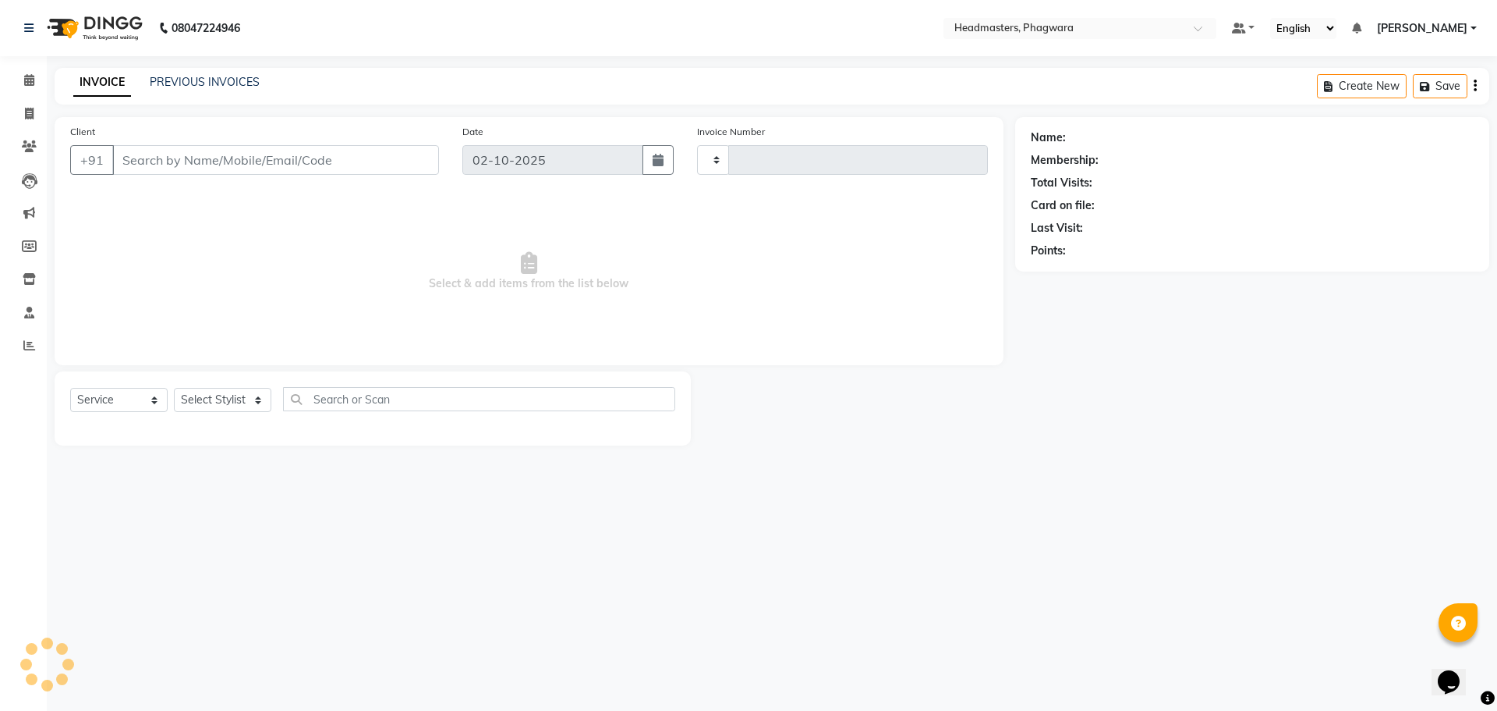
type input "1223"
select select "7888"
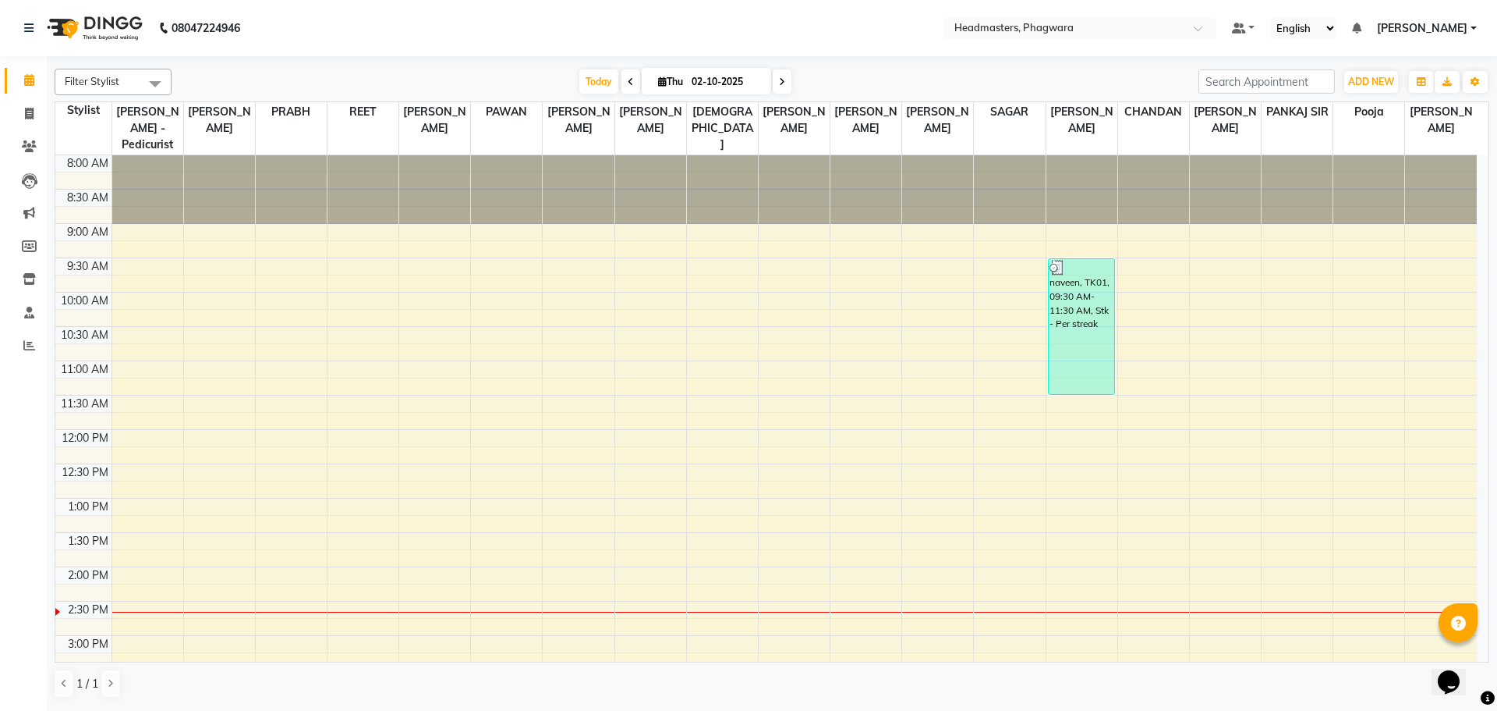
click at [515, 290] on div "8:00 AM 8:30 AM 9:00 AM 9:30 AM 10:00 AM 10:30 AM 11:00 AM 11:30 AM 12:00 PM 12…" at bounding box center [766, 600] width 1422 height 891
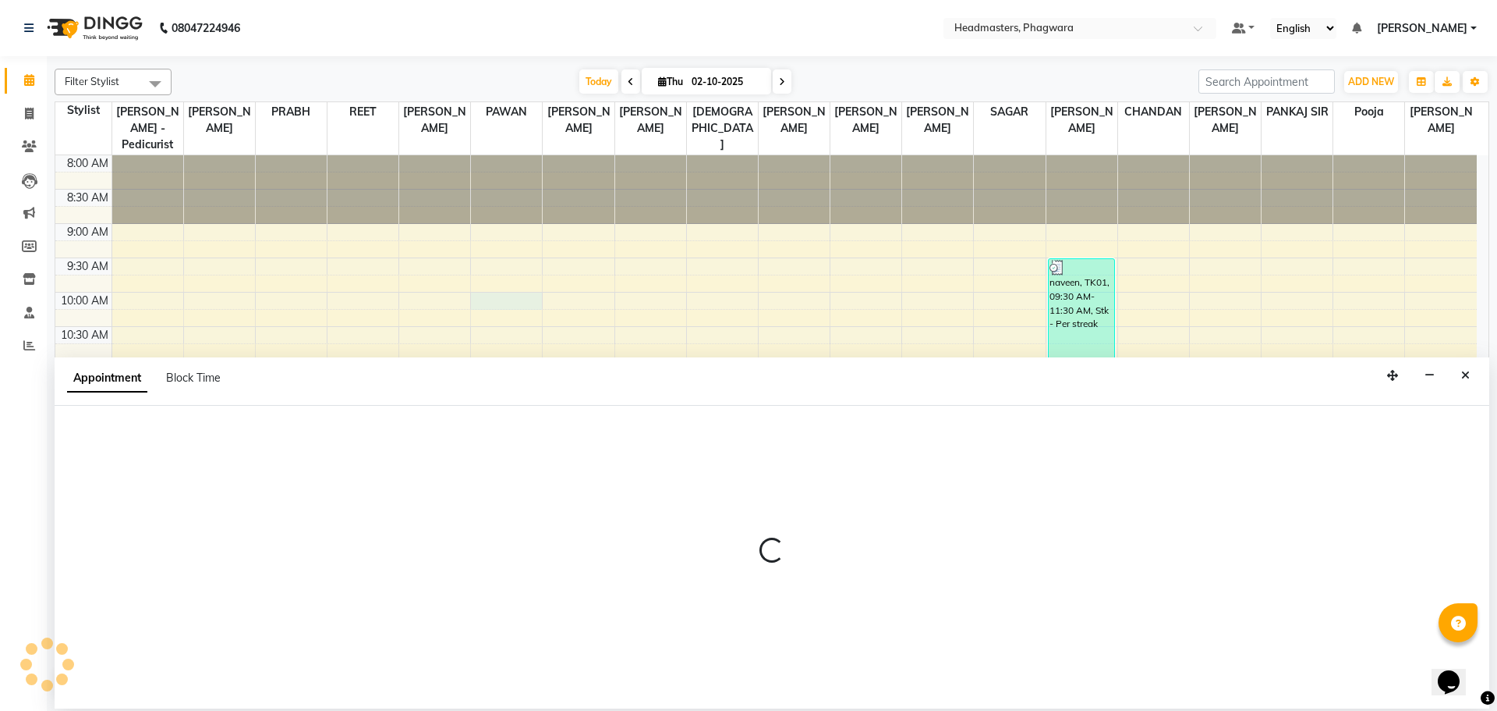
select select "71382"
select select "600"
select select "tentative"
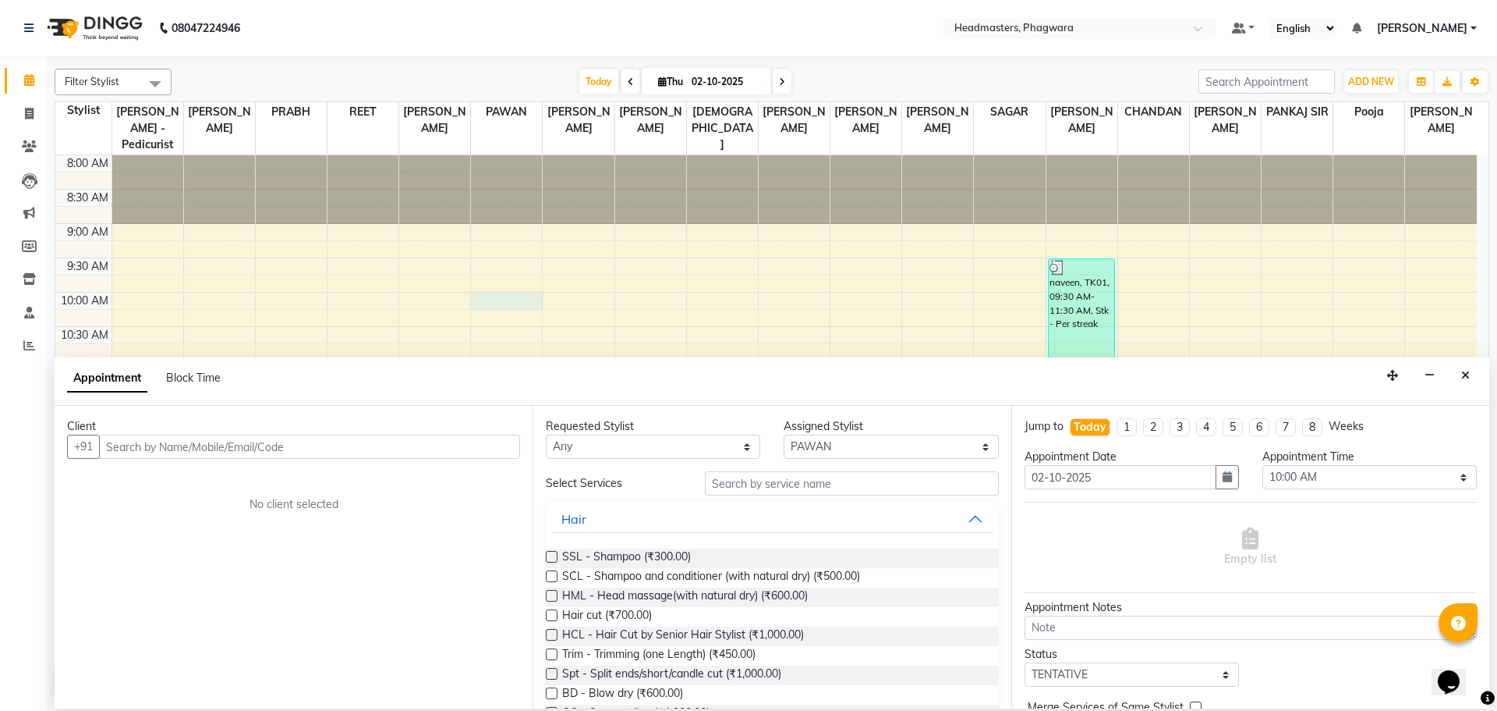
click at [324, 450] on input "text" at bounding box center [309, 446] width 421 height 24
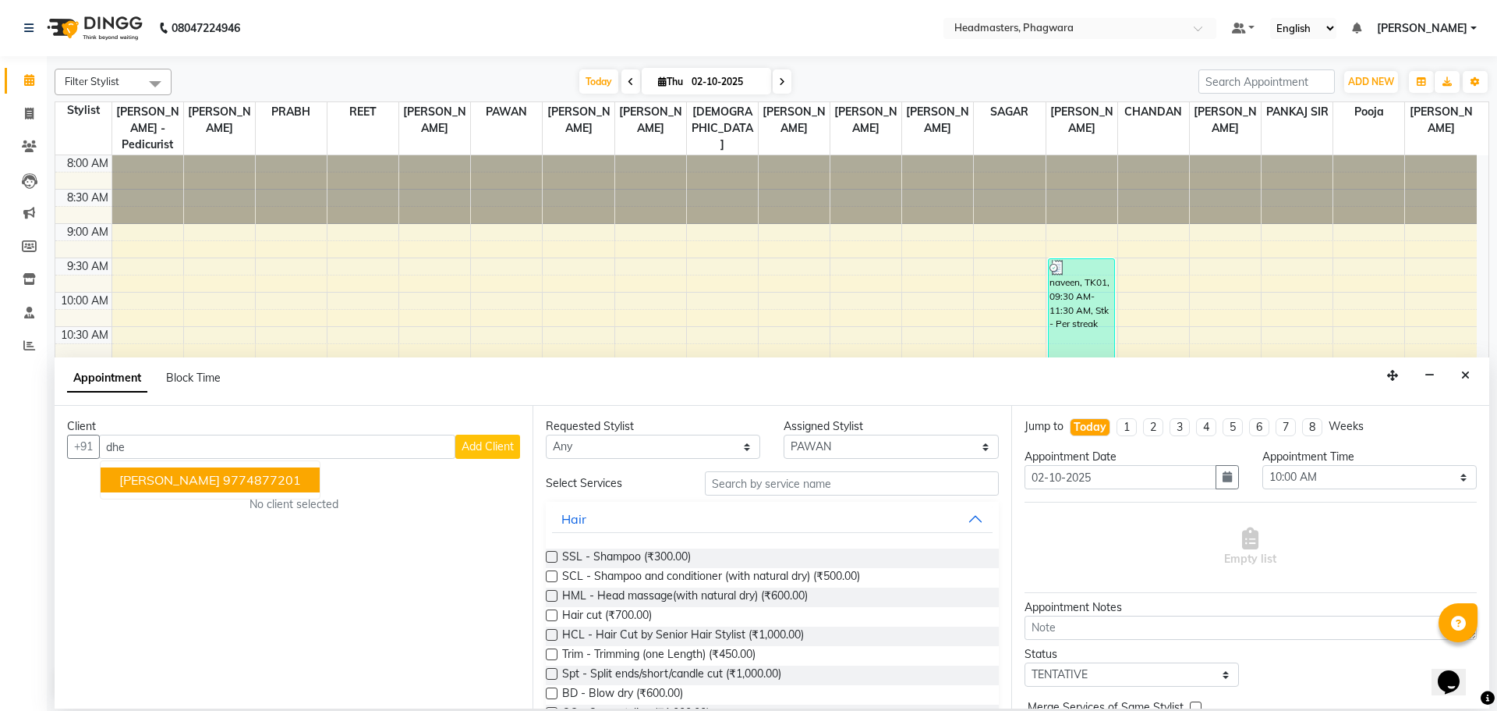
click at [203, 485] on span "[PERSON_NAME]" at bounding box center [169, 480] width 101 height 16
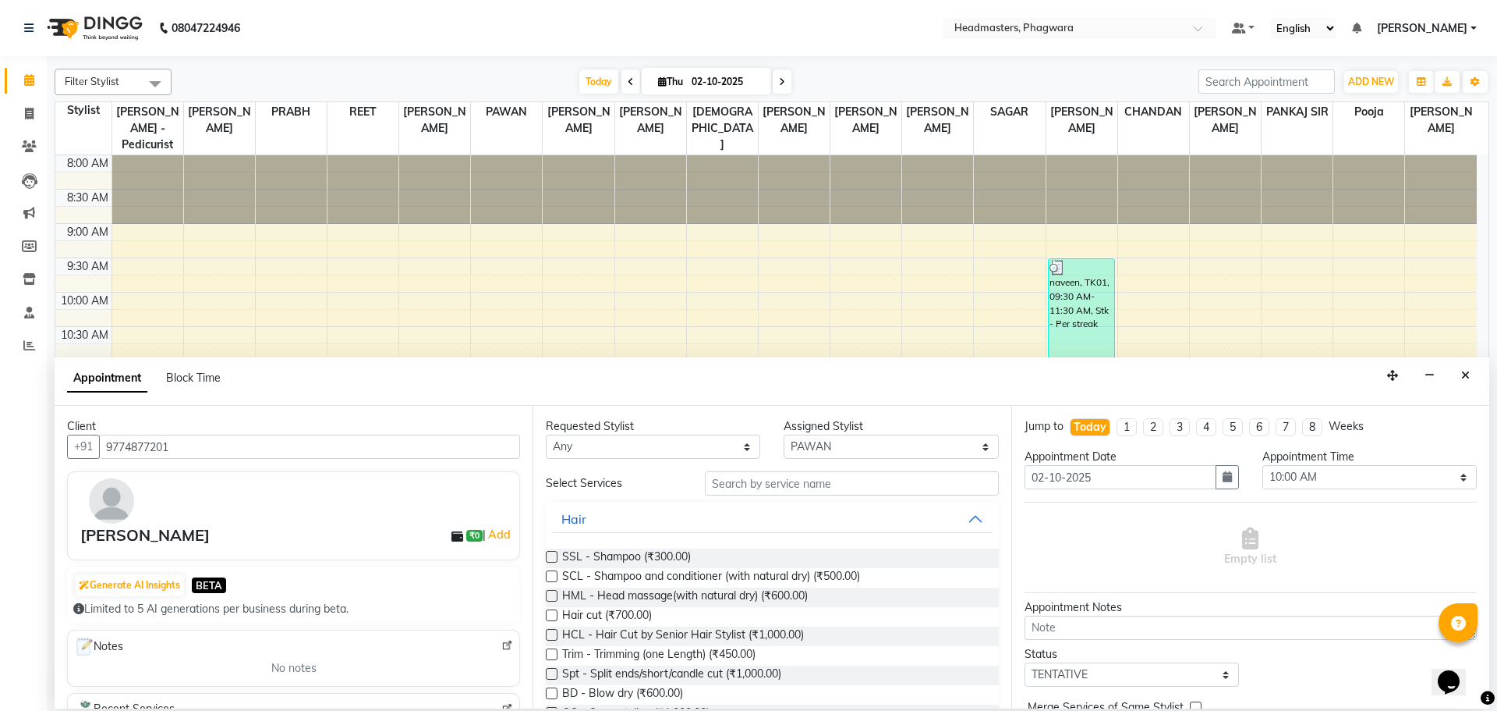
type input "9774877201"
click at [788, 490] on input "text" at bounding box center [852, 483] width 294 height 24
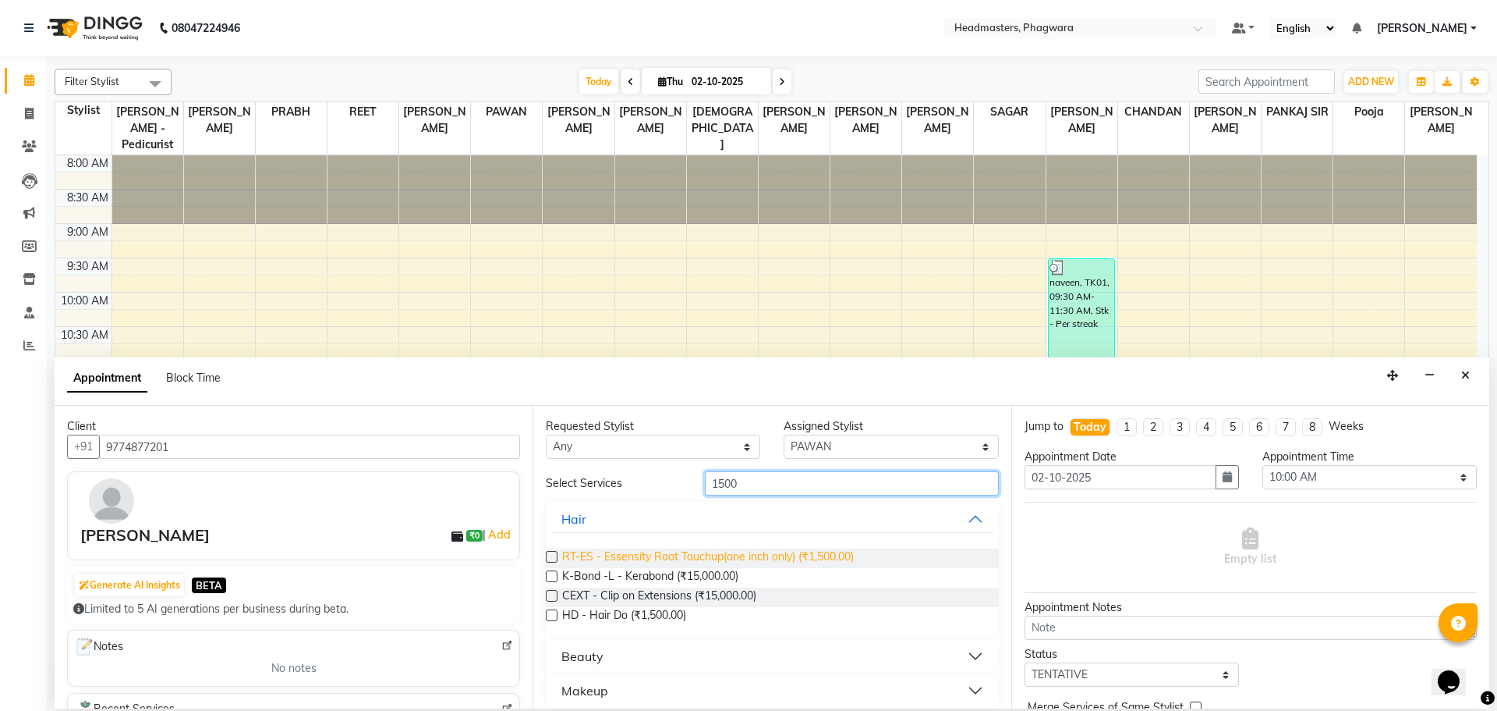
type input "1500"
click at [796, 555] on span "RT-ES - Essensity Root Touchup(one inch only) (₹1,500.00)" at bounding box center [708, 557] width 292 height 19
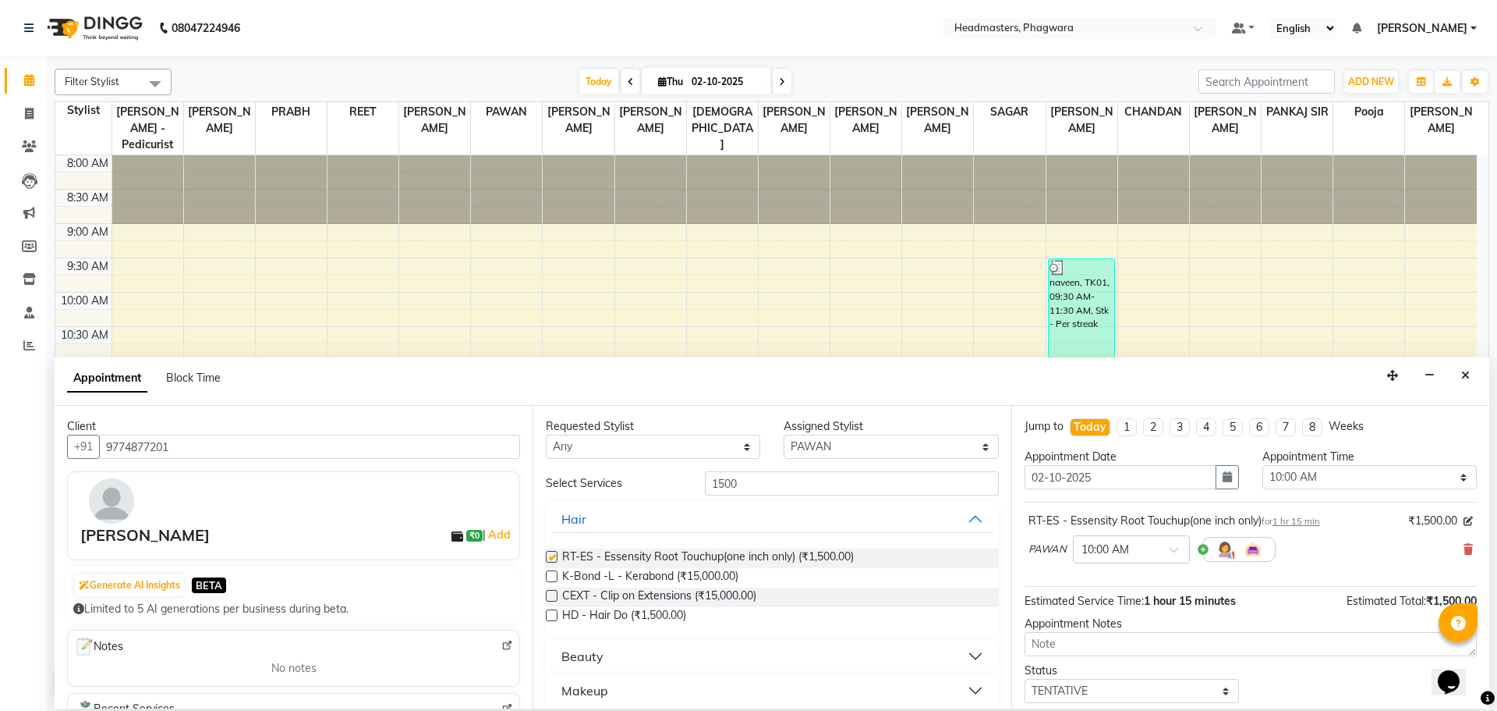
checkbox input "false"
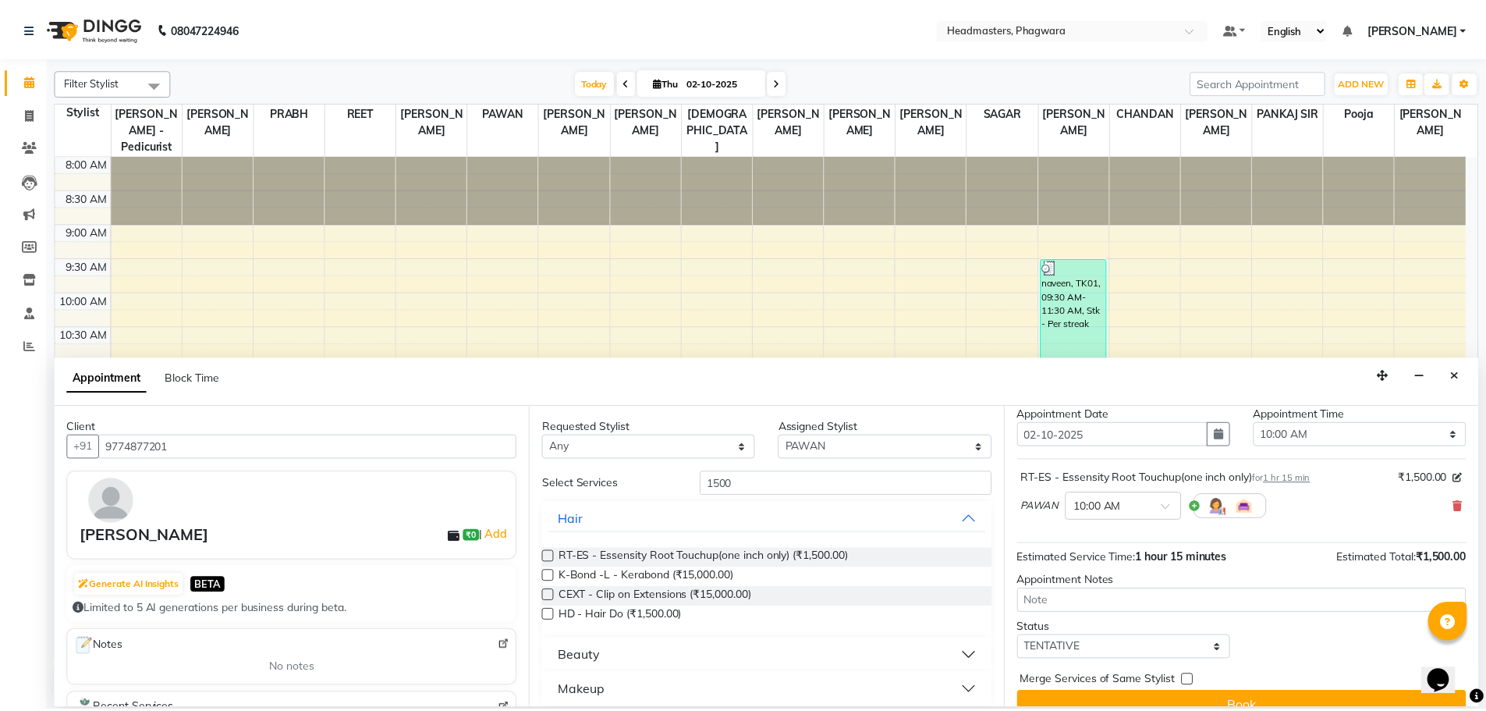
scroll to position [67, 0]
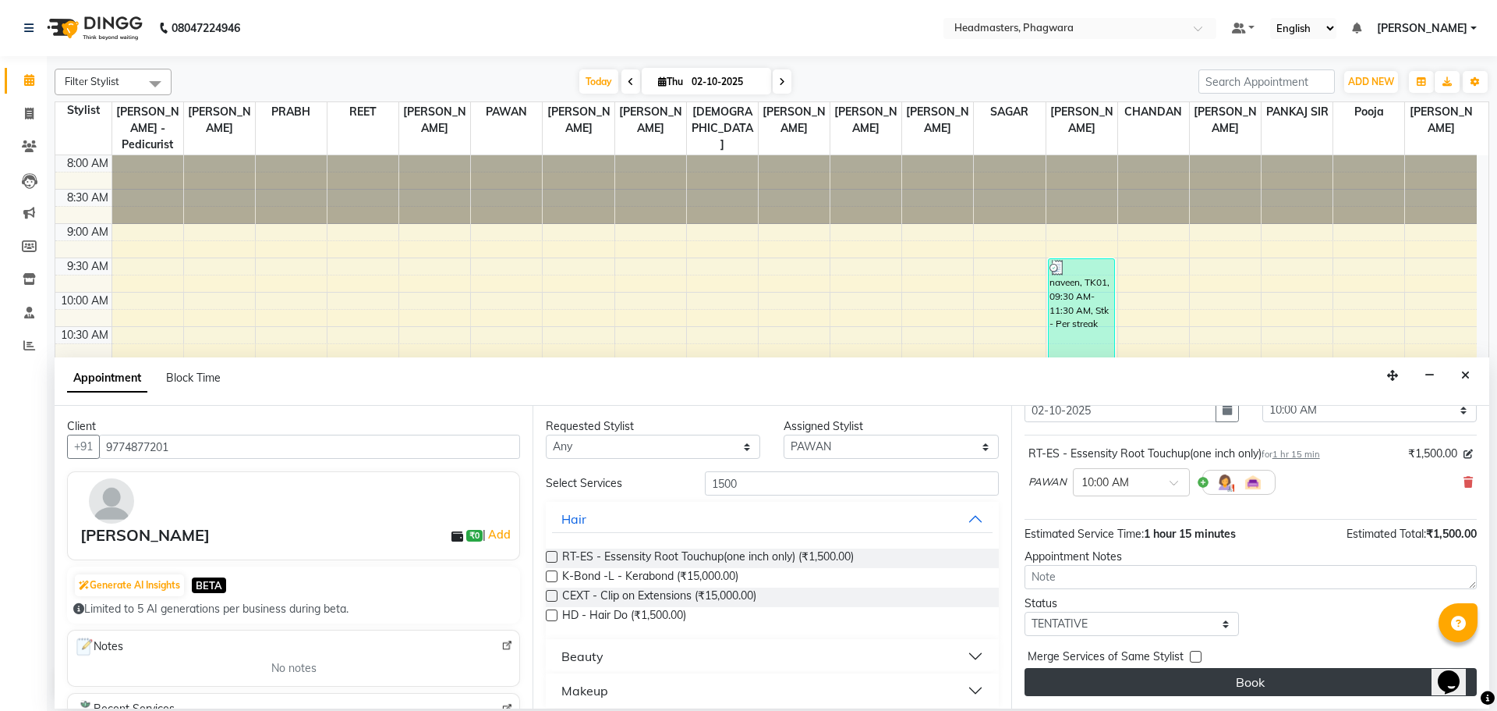
click at [1166, 682] on button "Book" at bounding box center [1251, 682] width 452 height 28
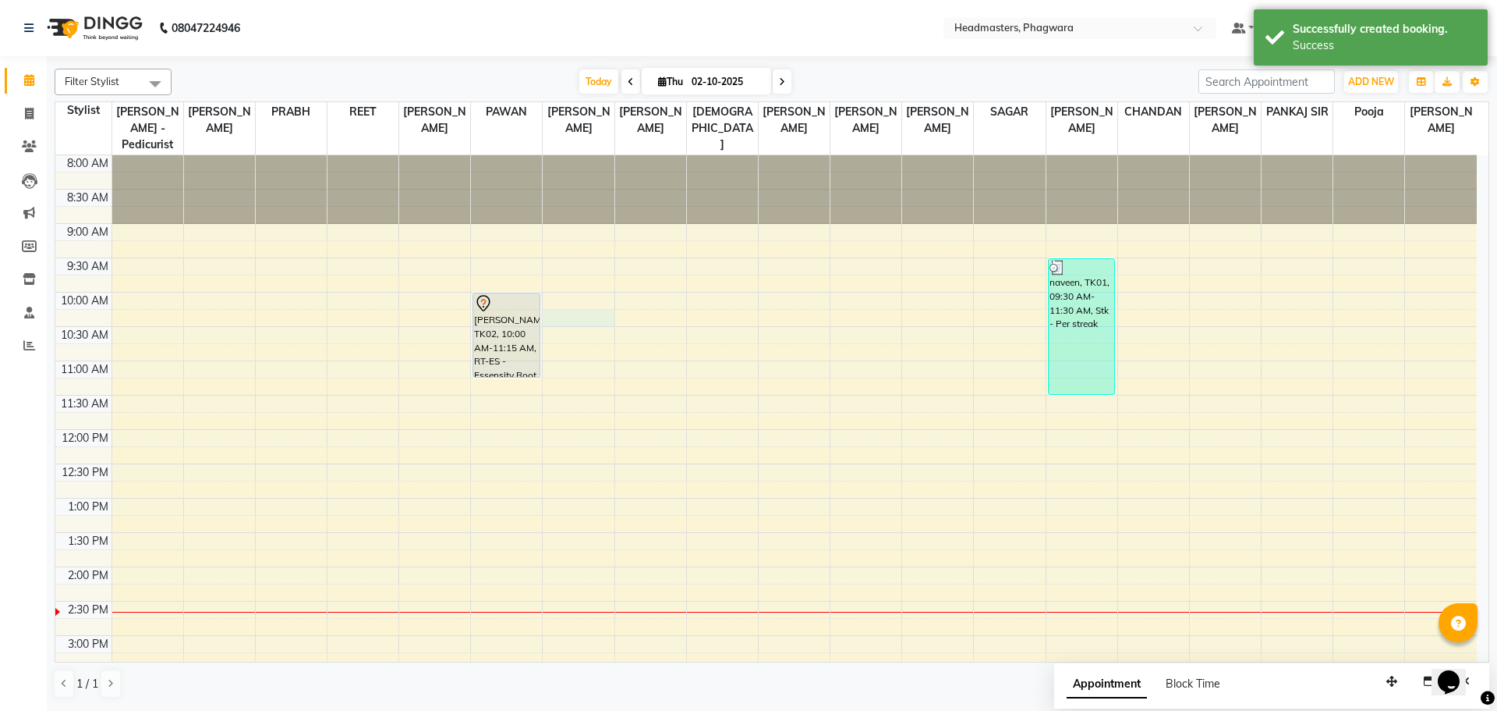
click at [560, 307] on div "8:00 AM 8:30 AM 9:00 AM 9:30 AM 10:00 AM 10:30 AM 11:00 AM 11:30 AM 12:00 PM 12…" at bounding box center [766, 600] width 1422 height 891
select select "71384"
select select "615"
select select "tentative"
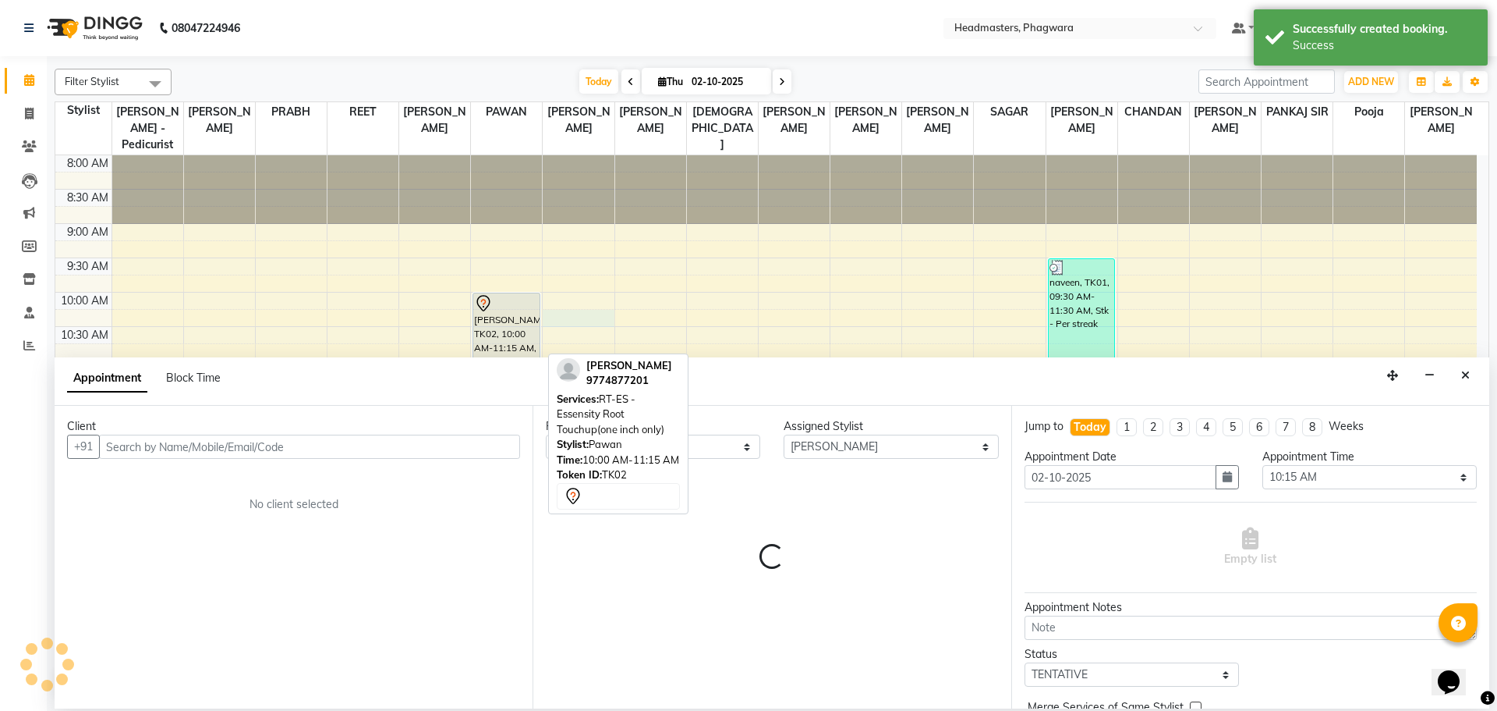
click at [513, 321] on div "[PERSON_NAME], TK02, 10:00 AM-11:15 AM, RT-ES - Essensity Root Touchup(one inch…" at bounding box center [506, 334] width 66 height 83
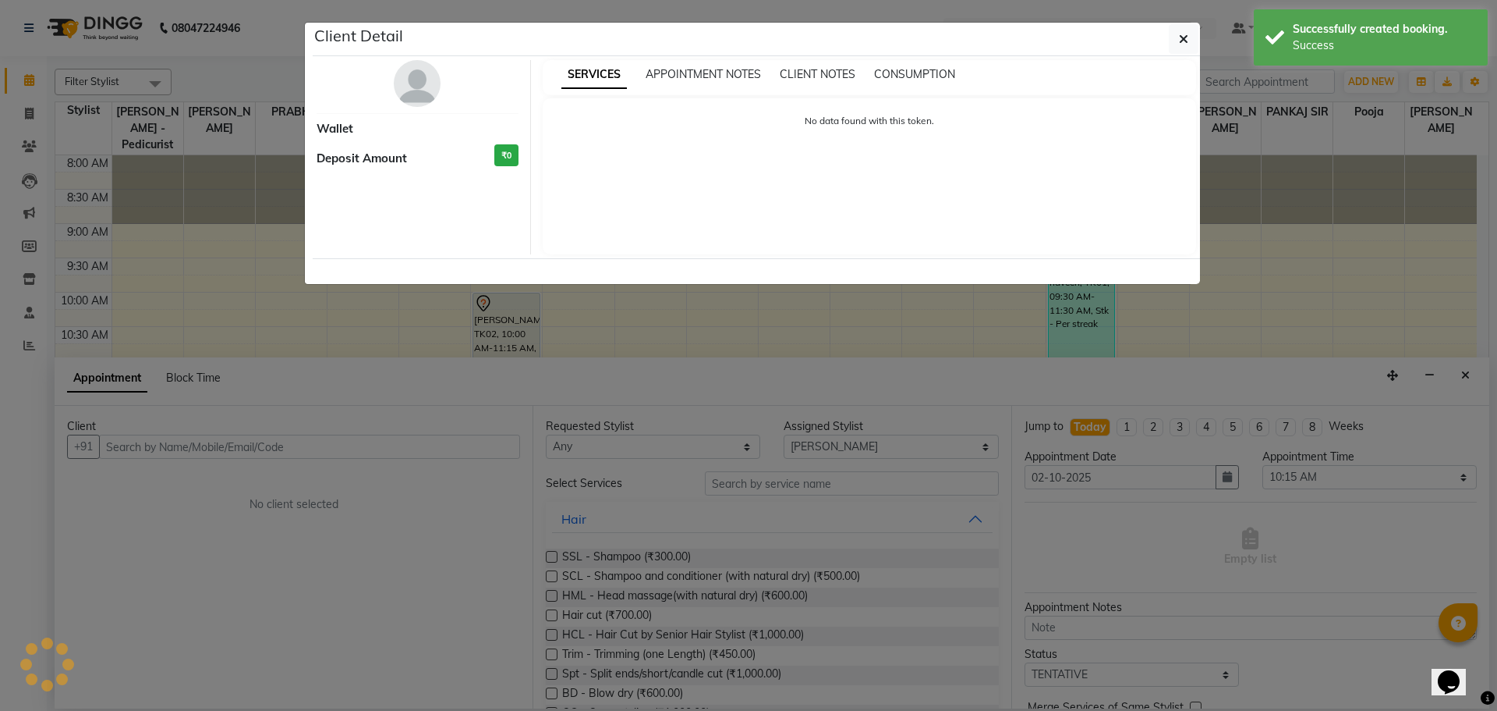
select select "7"
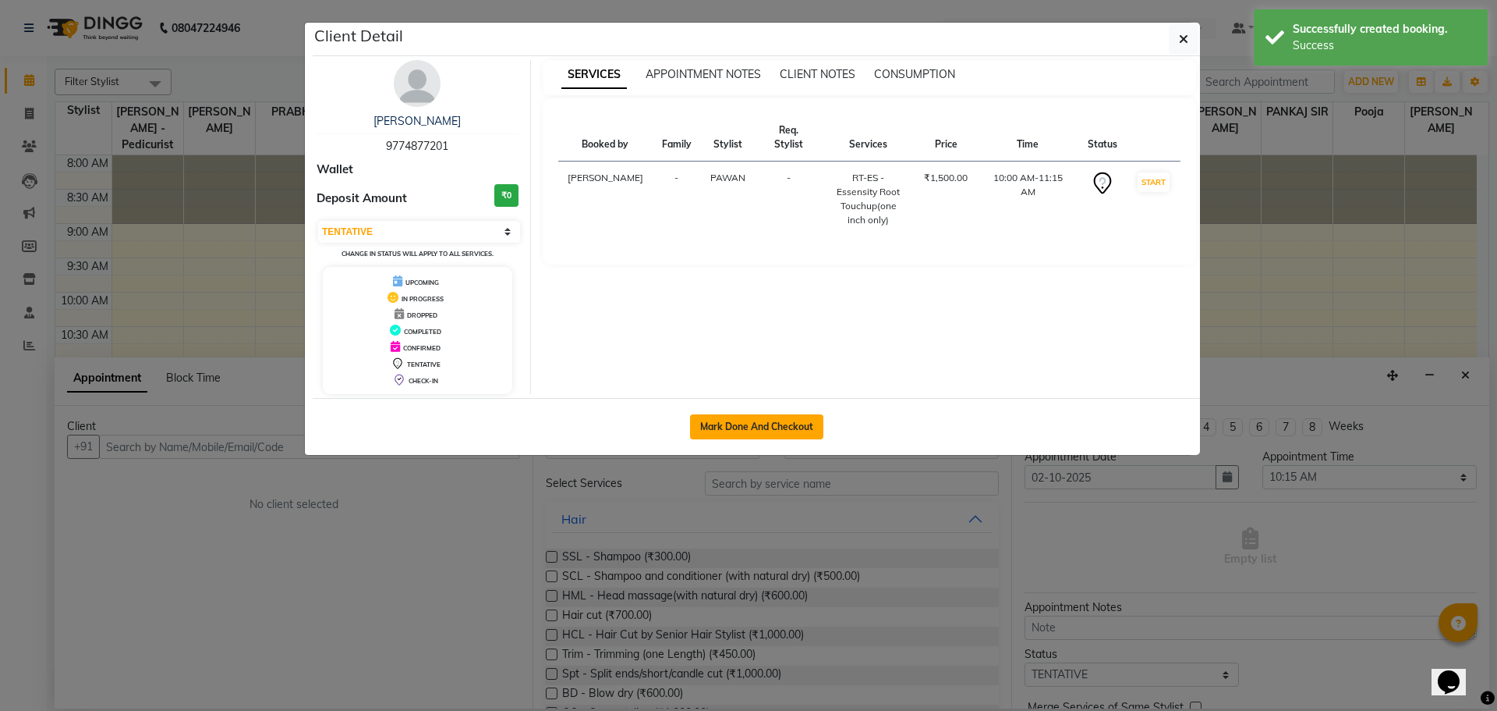
click at [719, 422] on button "Mark Done And Checkout" at bounding box center [756, 426] width 133 height 25
select select "service"
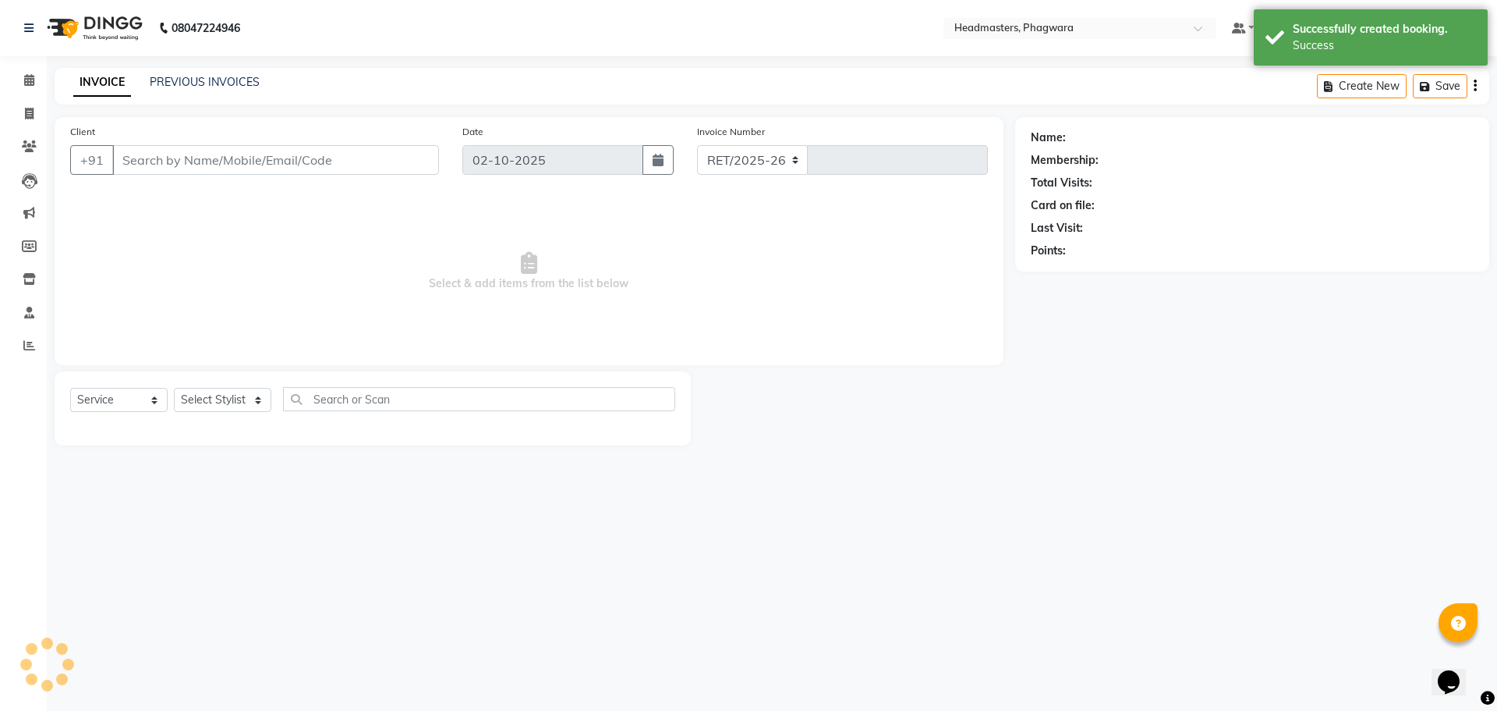
select select "7888"
type input "1223"
type input "9774877201"
select select "71382"
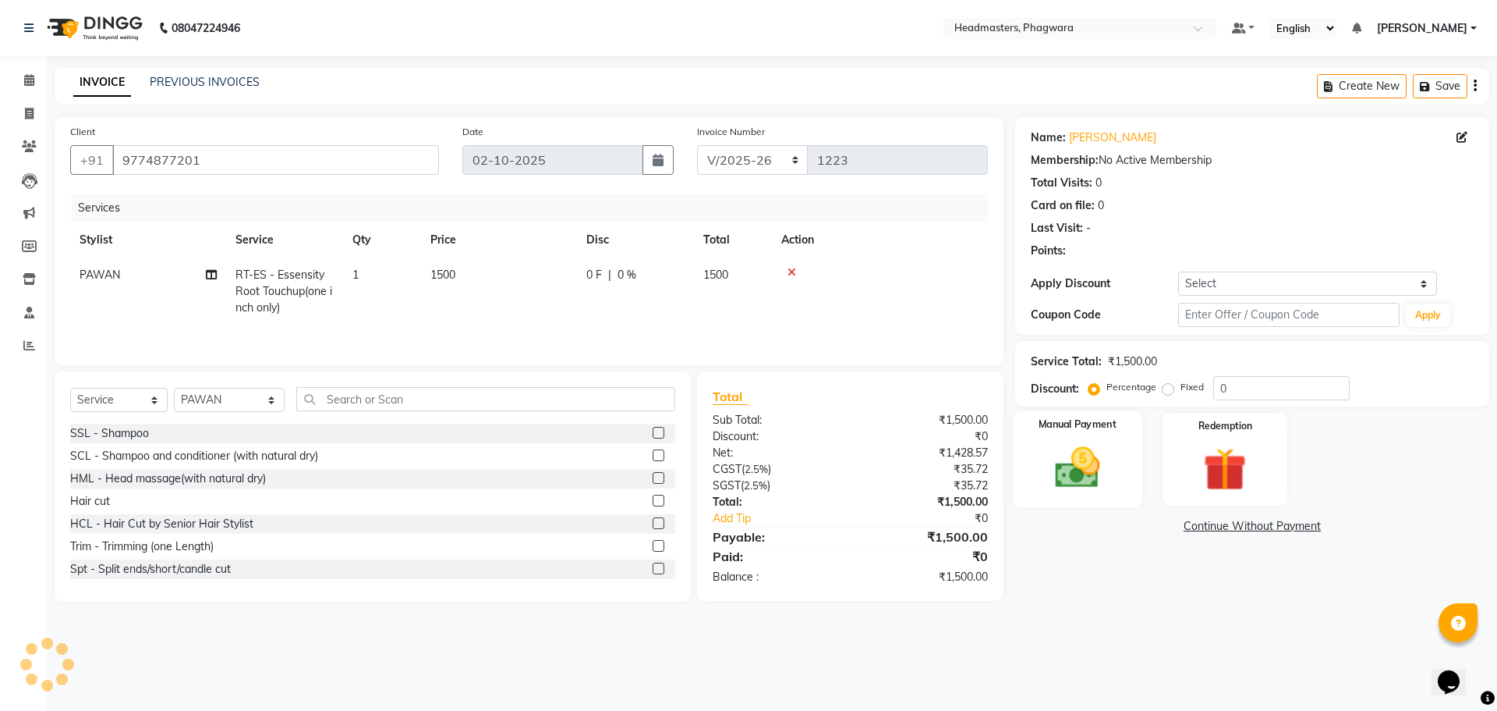
click at [1073, 452] on img at bounding box center [1077, 466] width 73 height 51
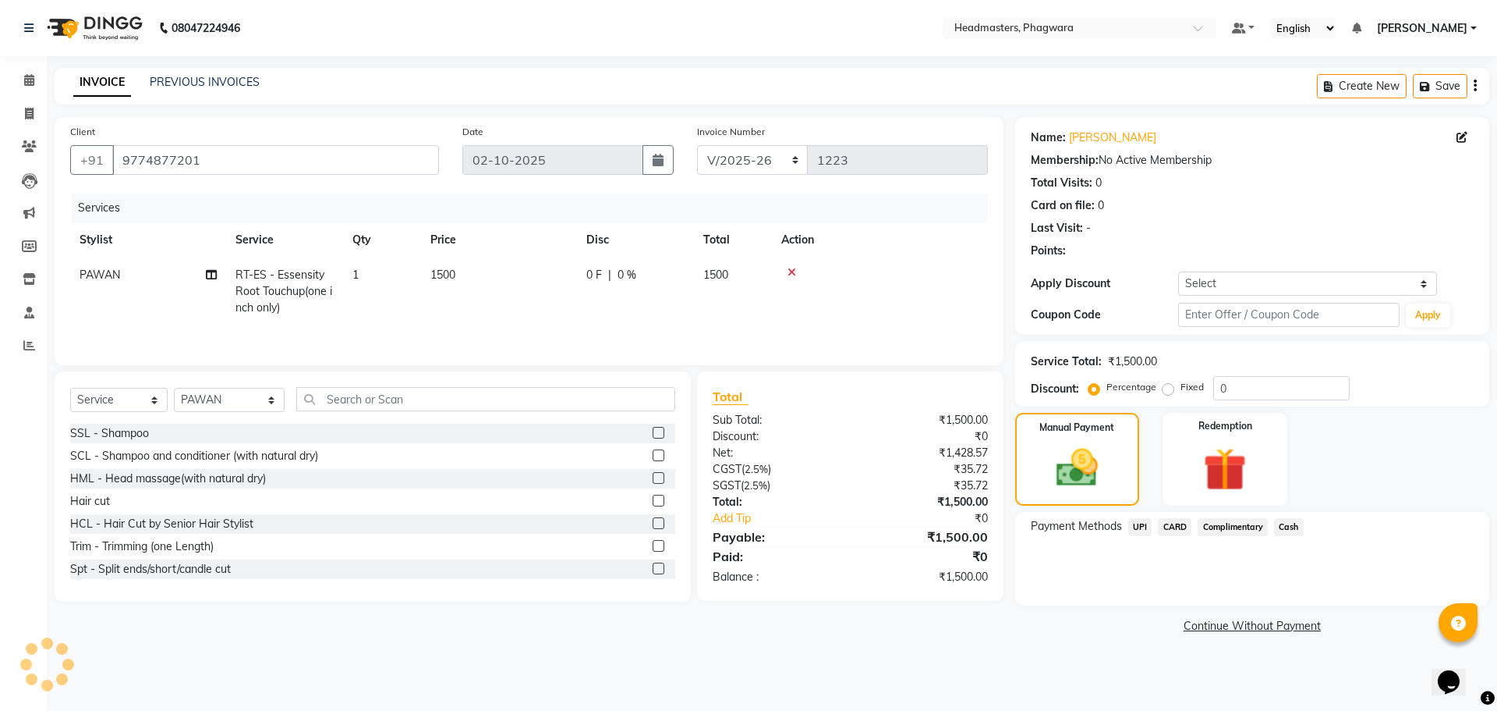
click at [1170, 522] on span "CARD" at bounding box center [1175, 527] width 34 height 18
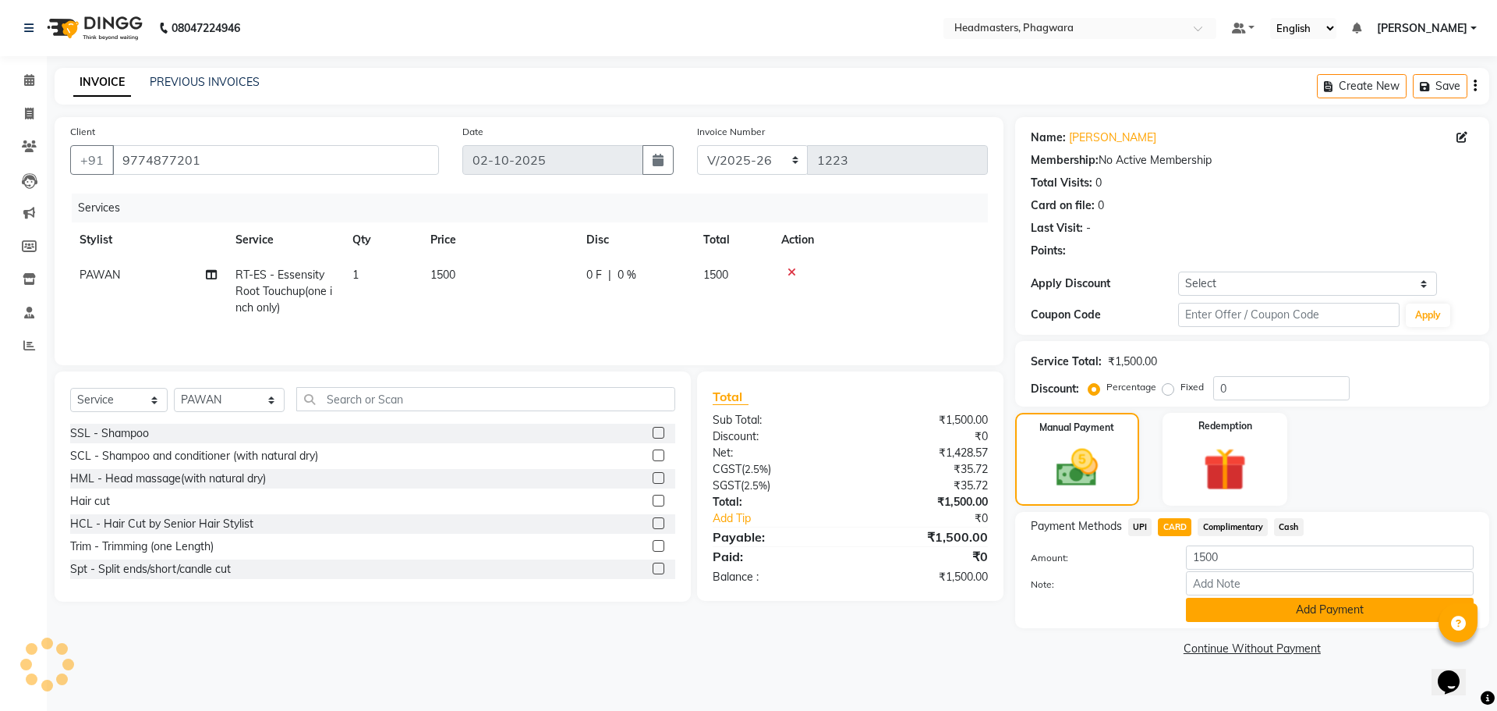
click at [1219, 610] on button "Add Payment" at bounding box center [1330, 609] width 288 height 24
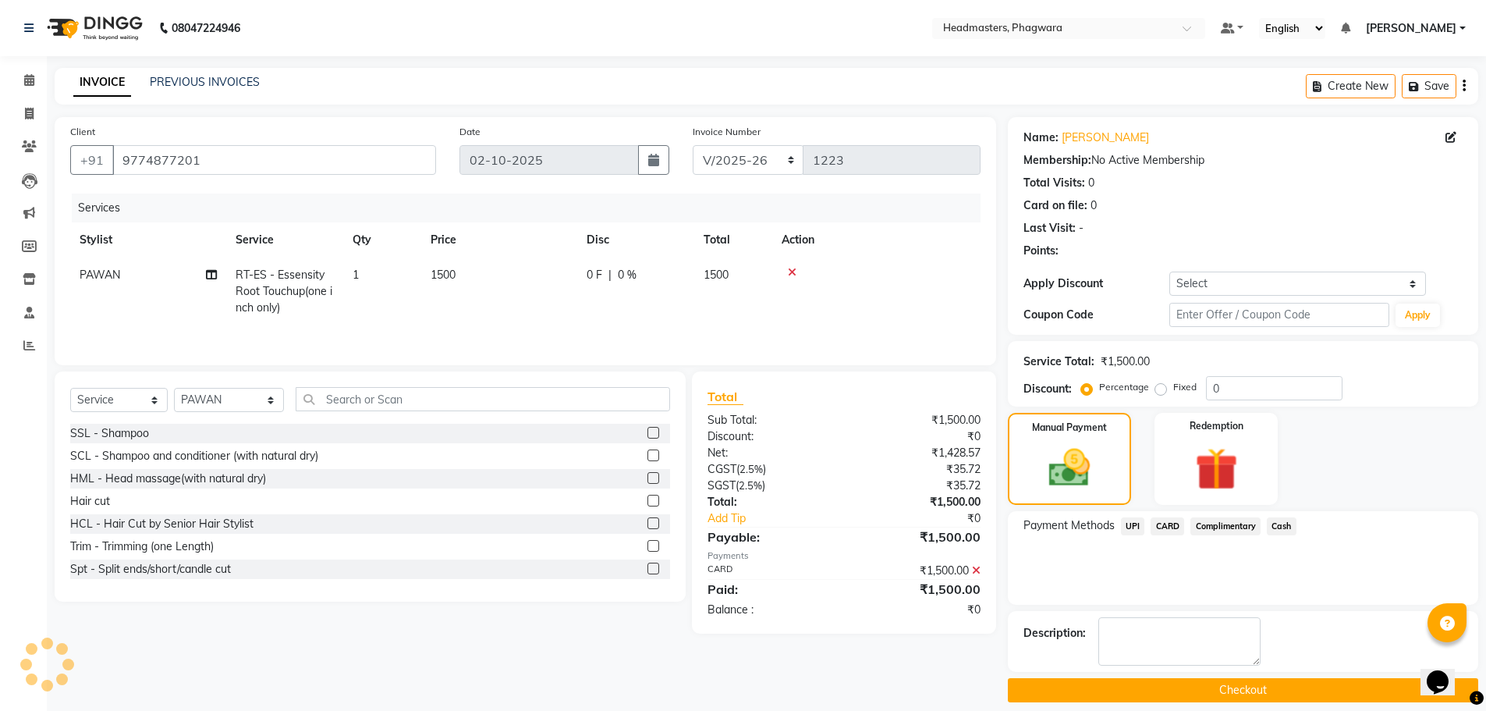
click at [1232, 695] on button "Checkout" at bounding box center [1243, 690] width 470 height 24
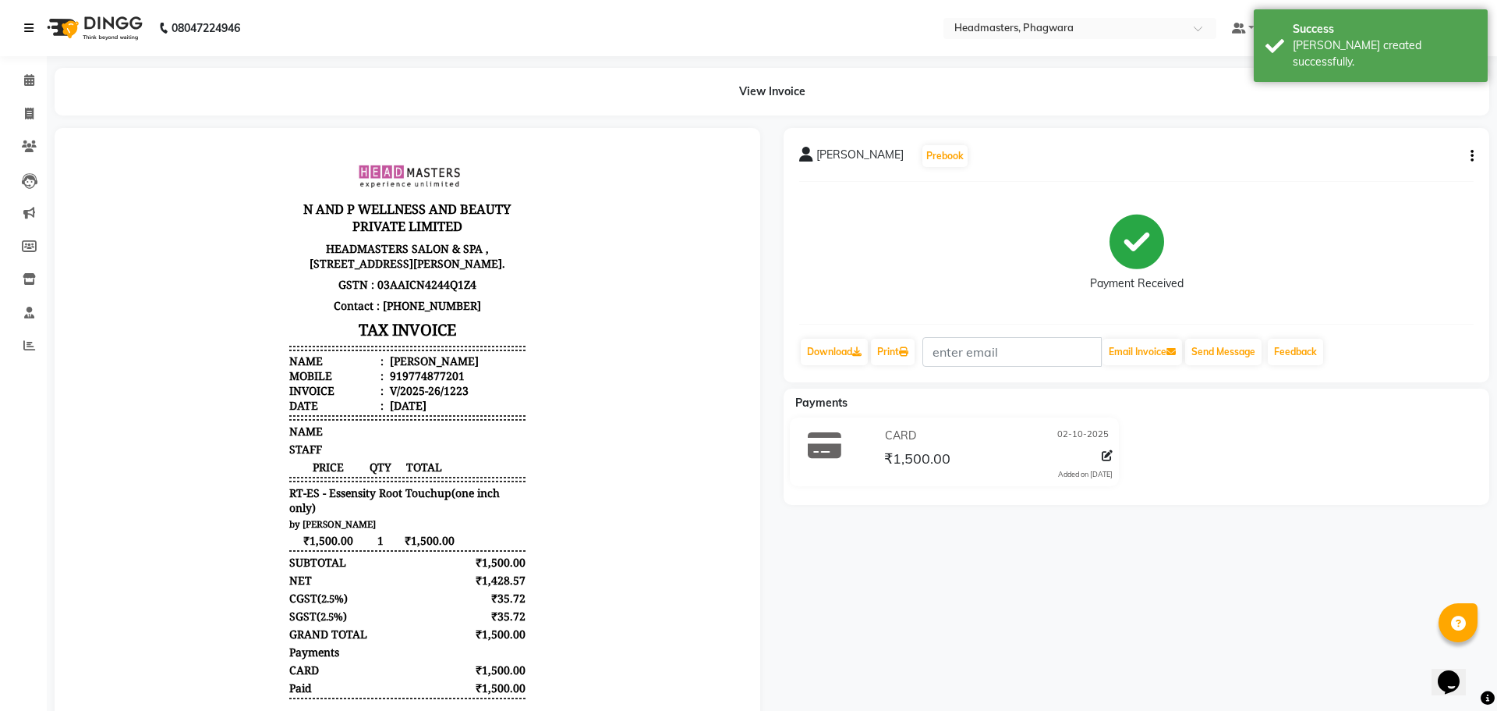
select select "service"
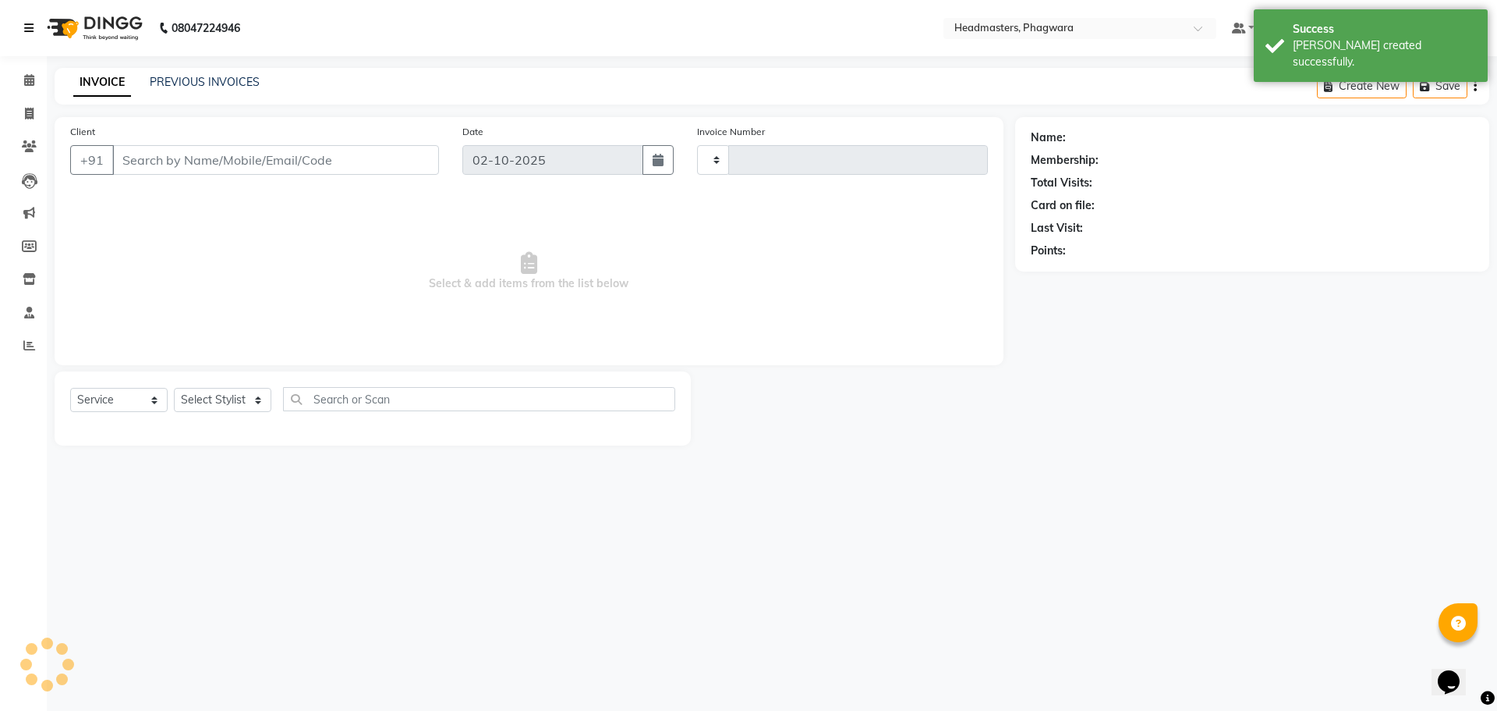
type input "1224"
select select "7888"
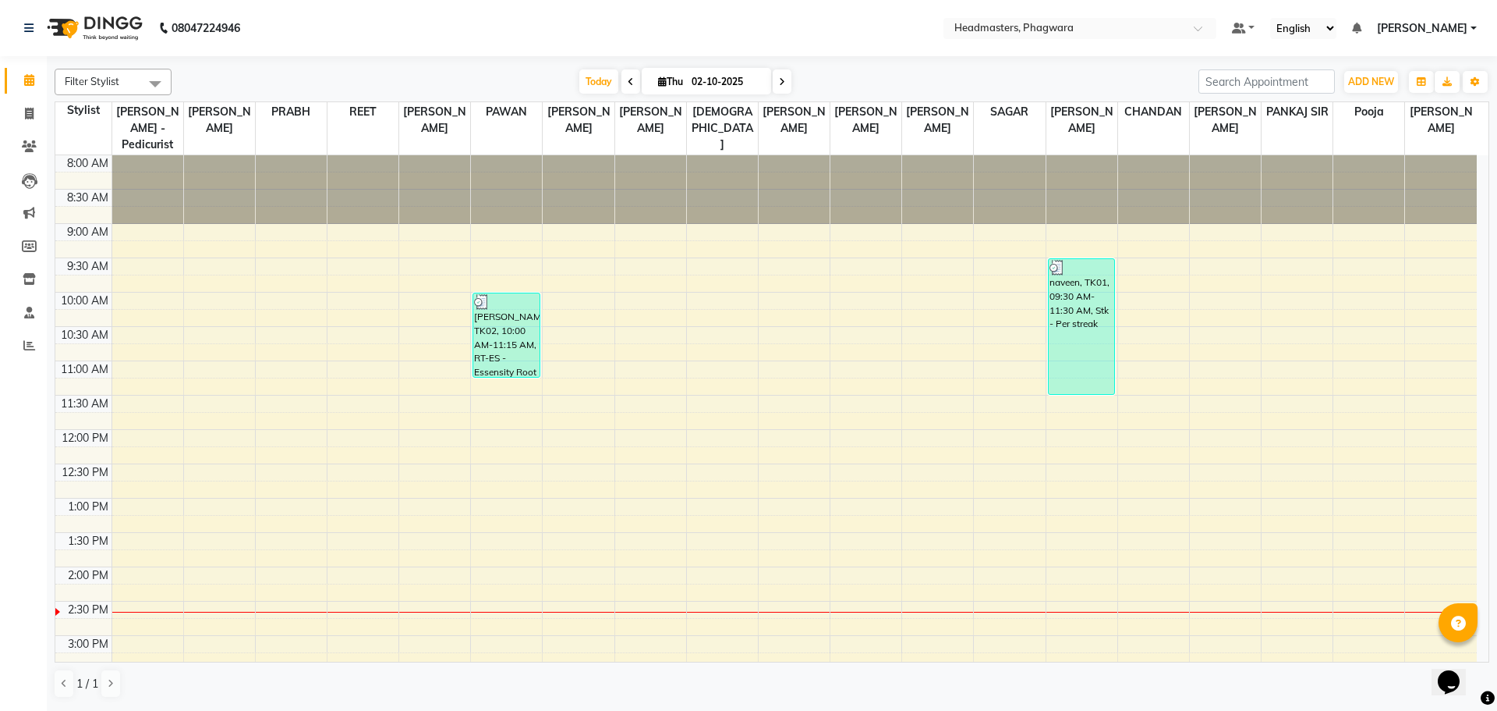
click at [1072, 399] on div "8:00 AM 8:30 AM 9:00 AM 9:30 AM 10:00 AM 10:30 AM 11:00 AM 11:30 AM 12:00 PM 12…" at bounding box center [766, 600] width 1422 height 891
select select "71392"
select select "tentative"
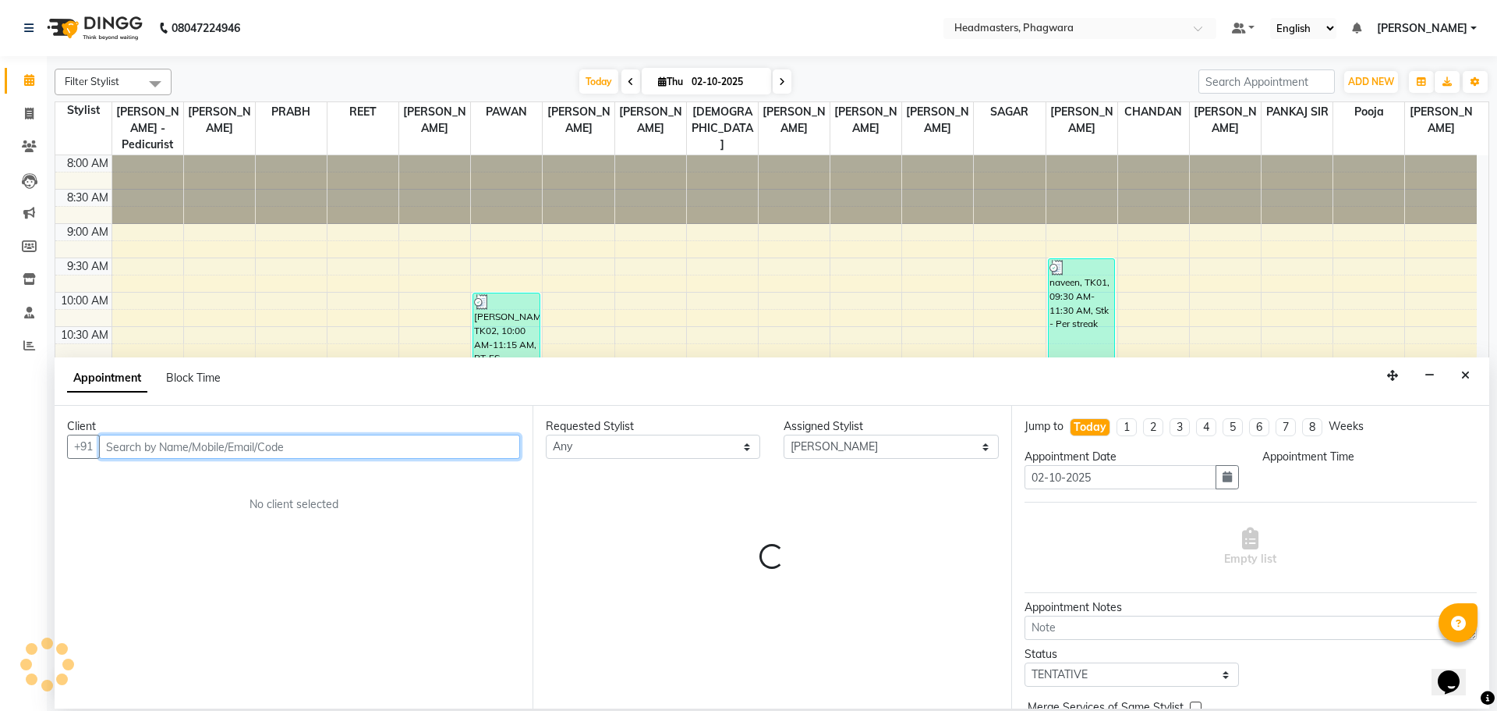
select select "705"
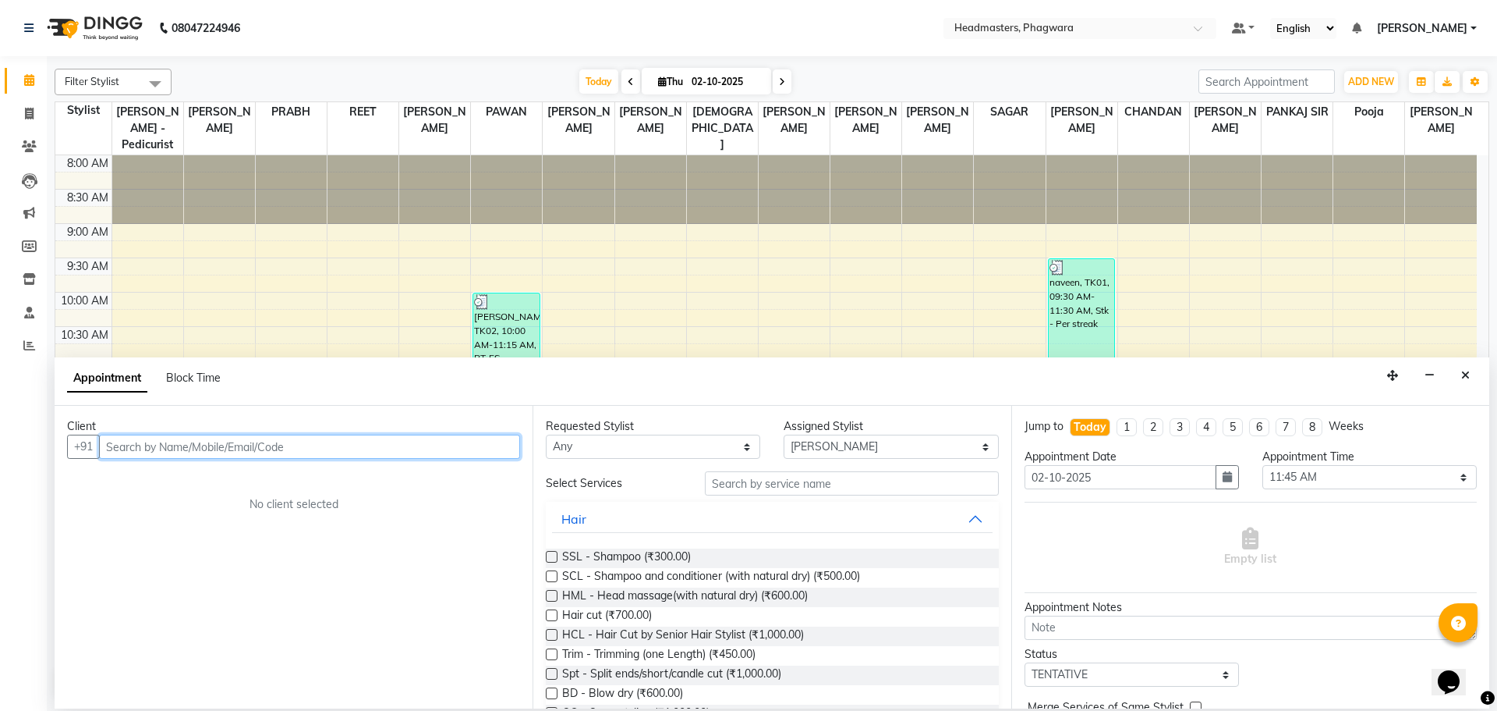
click at [398, 448] on input "text" at bounding box center [309, 446] width 421 height 24
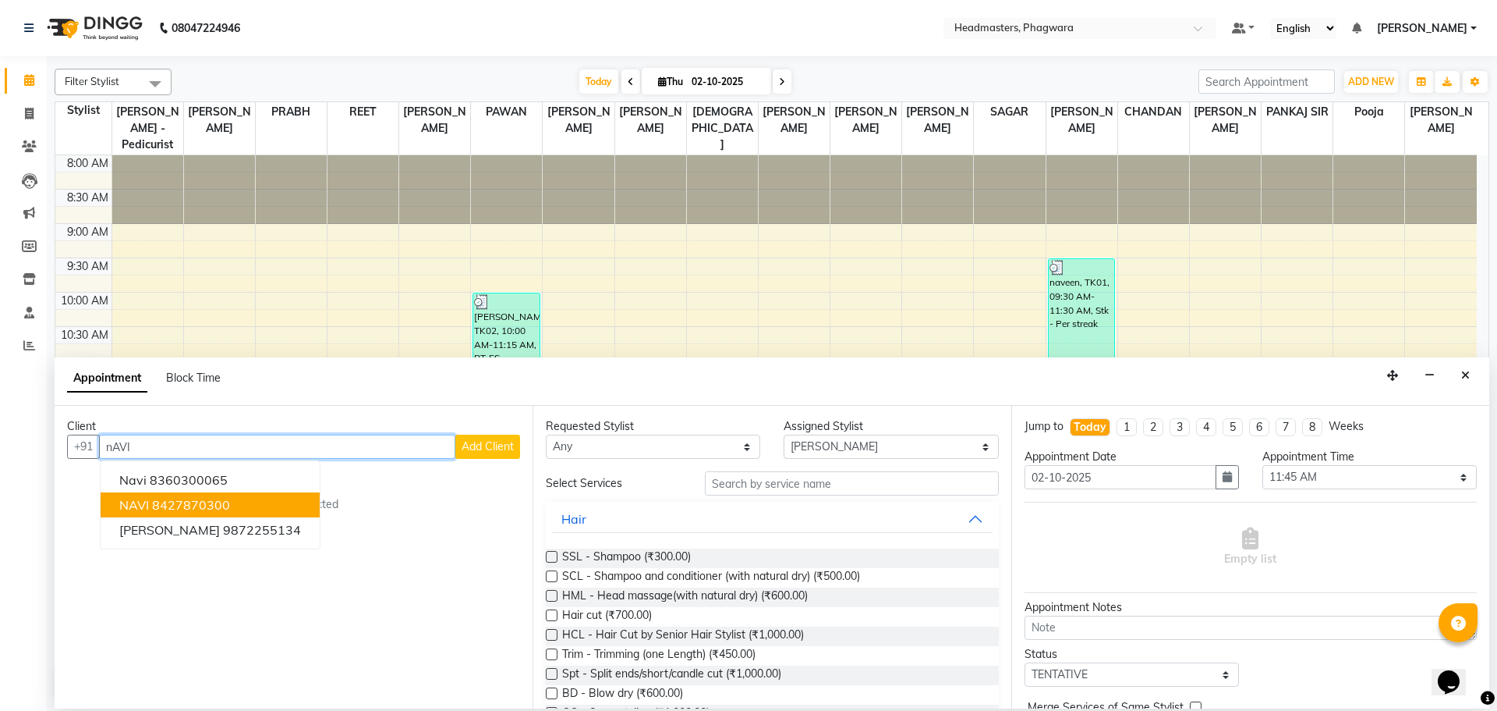
click at [202, 503] on ngb-highlight "8427870300" at bounding box center [191, 505] width 78 height 16
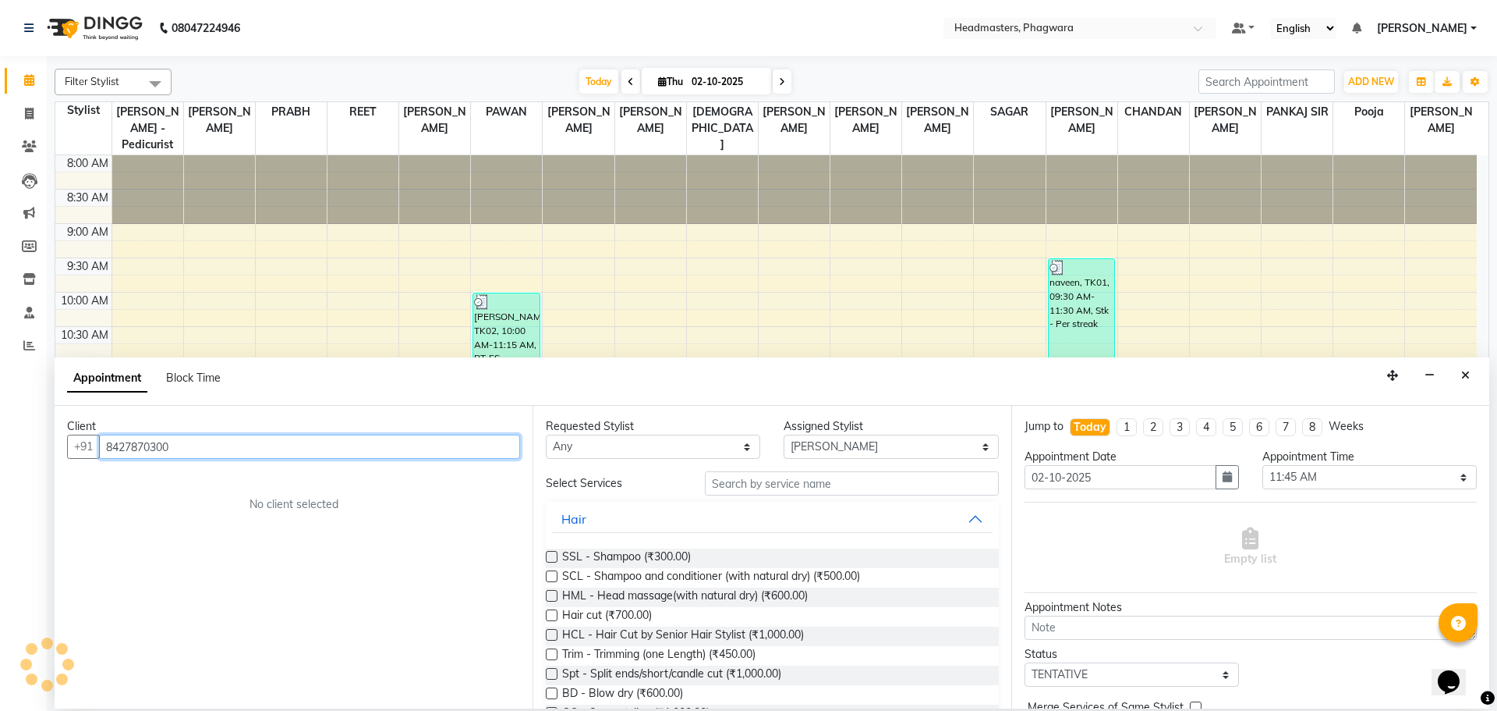
type input "8427870300"
click at [781, 484] on input "text" at bounding box center [852, 483] width 294 height 24
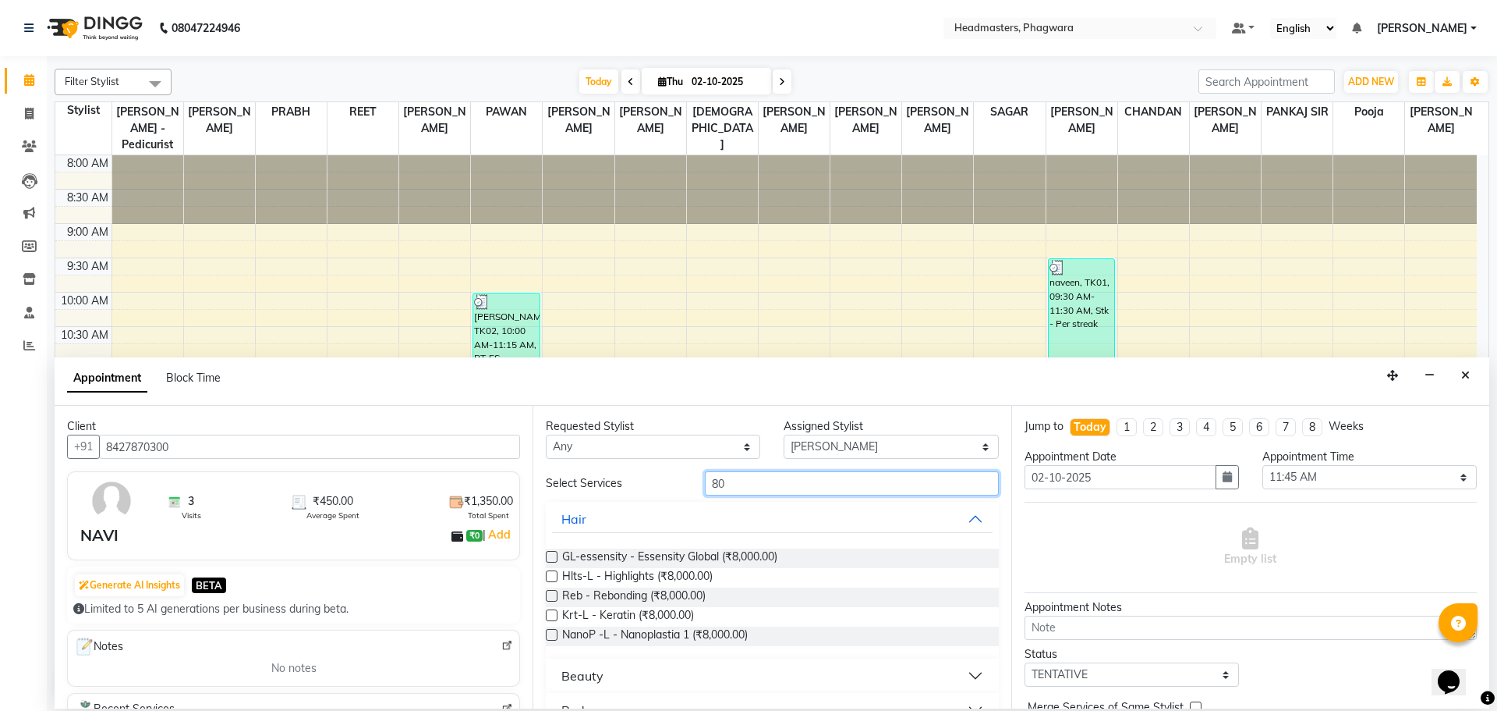
type input "8"
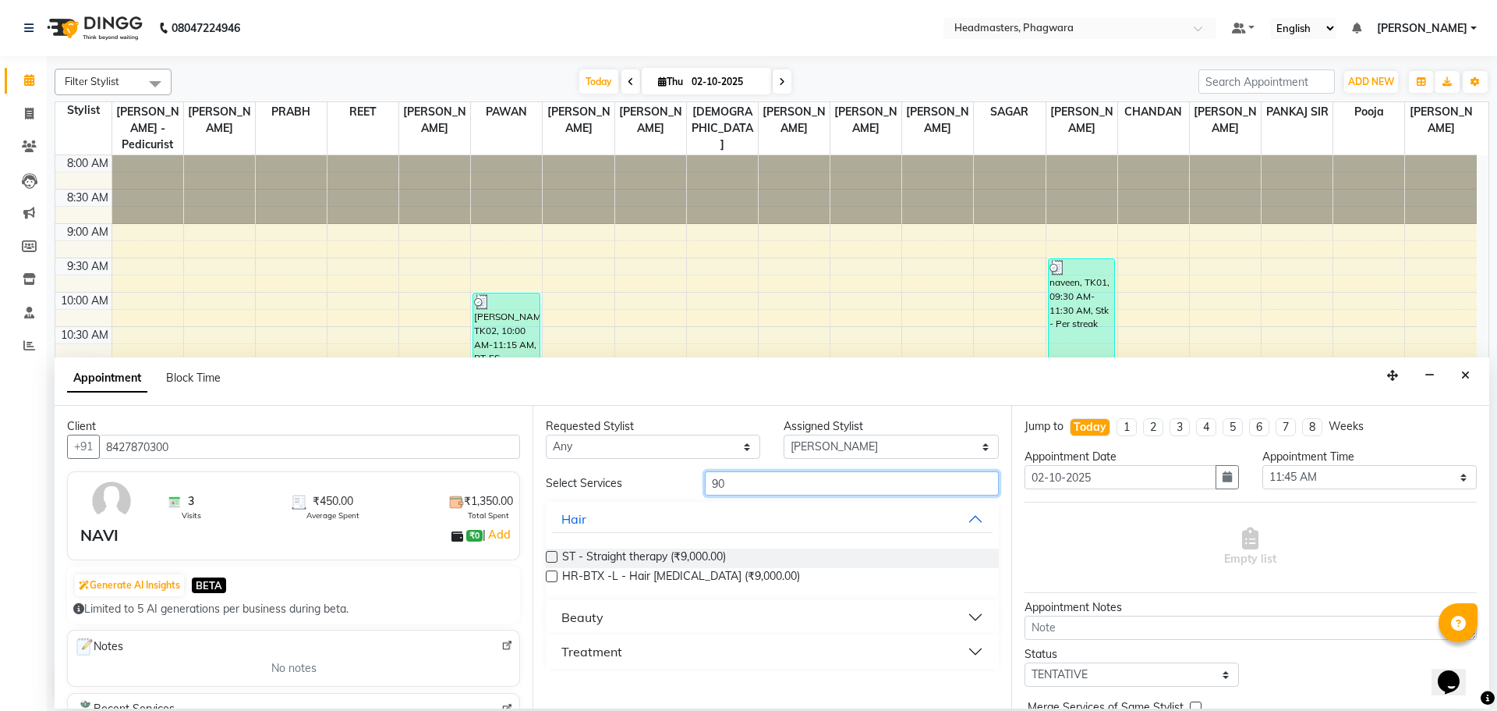
type input "9"
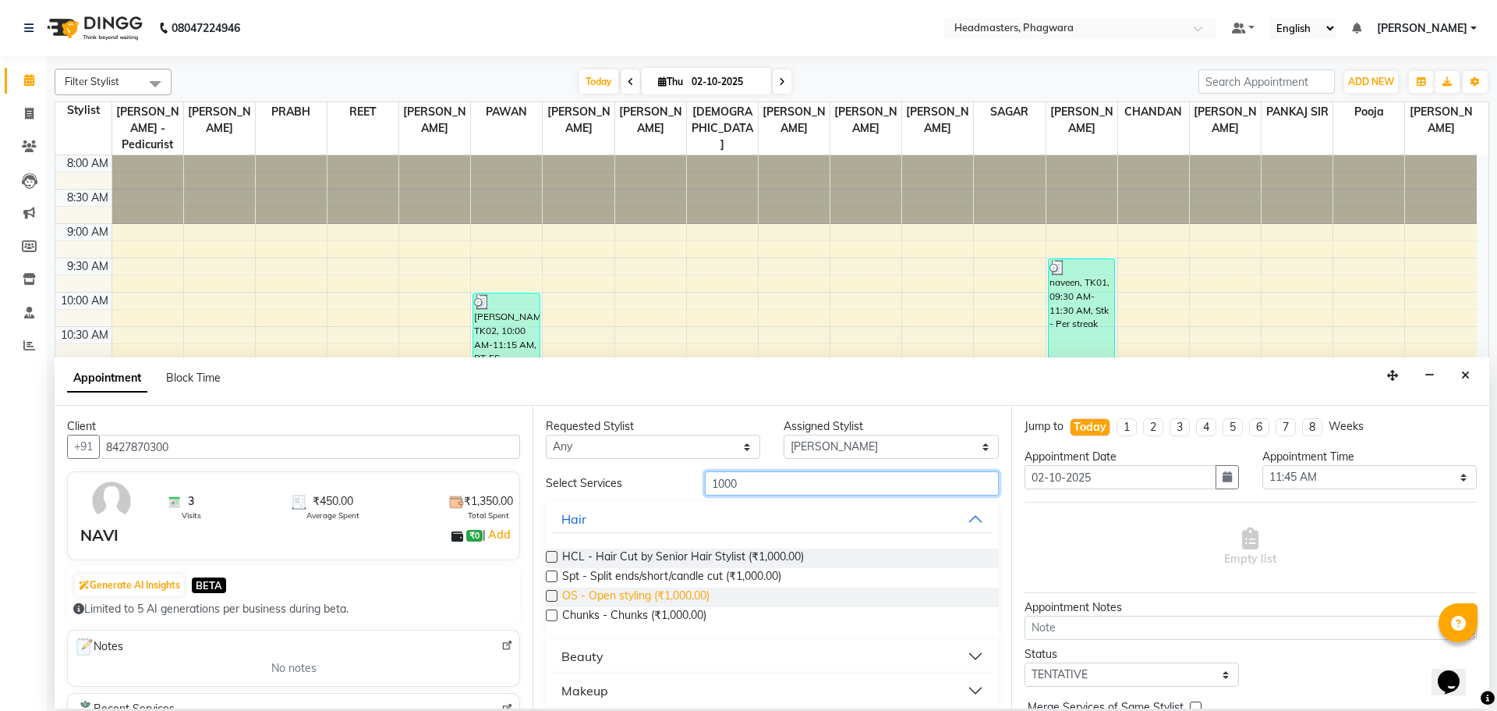
type input "1000"
click at [684, 588] on span "OS - Open styling (₹1,000.00)" at bounding box center [635, 596] width 147 height 19
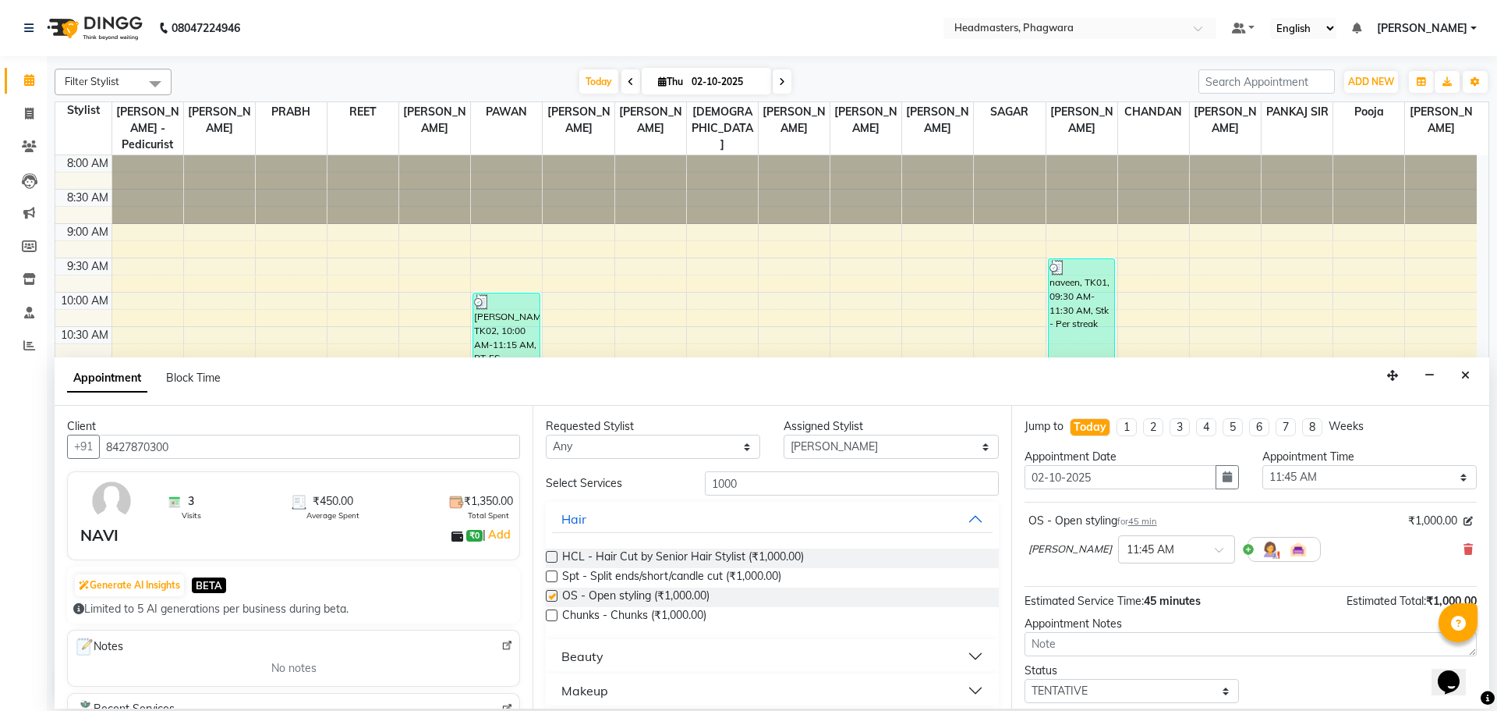
checkbox input "false"
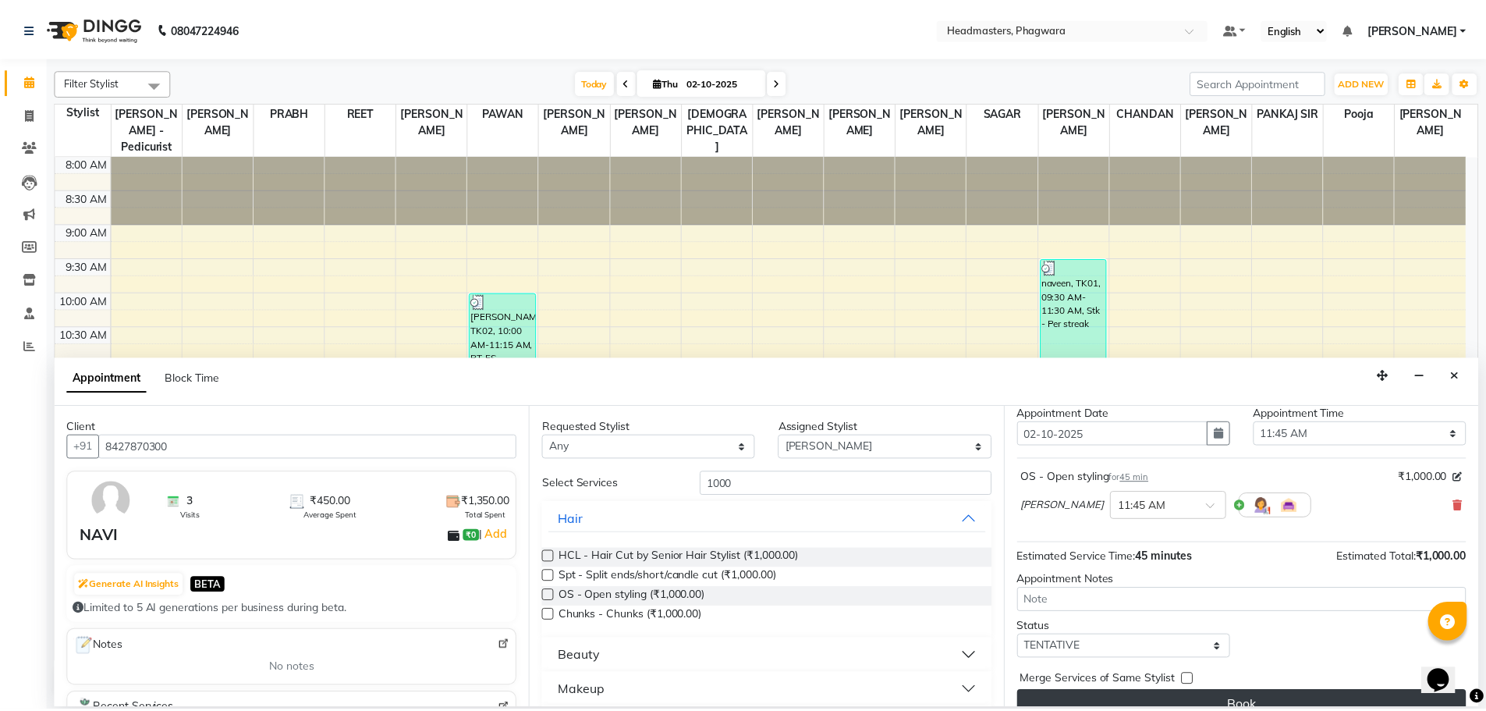
scroll to position [67, 0]
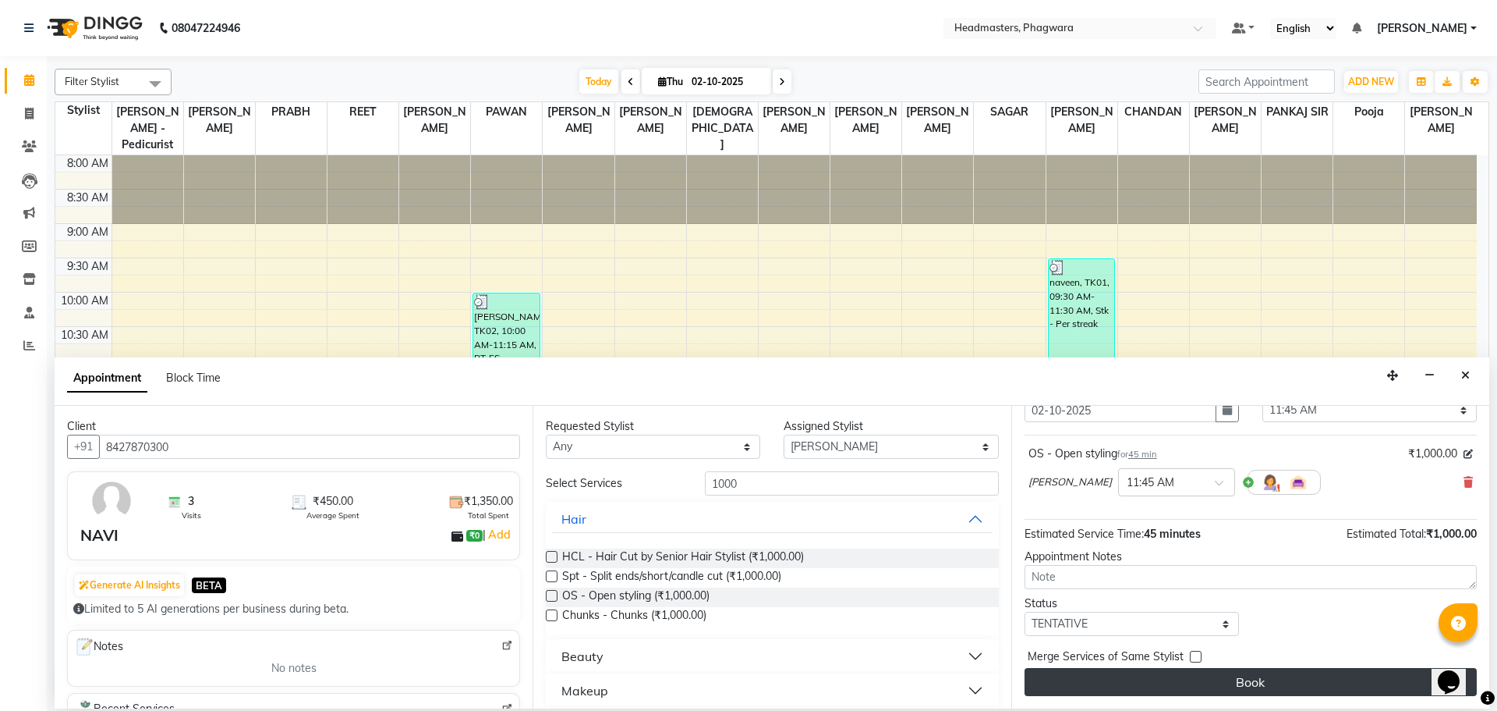
click at [1190, 688] on button "Book" at bounding box center [1251, 682] width 452 height 28
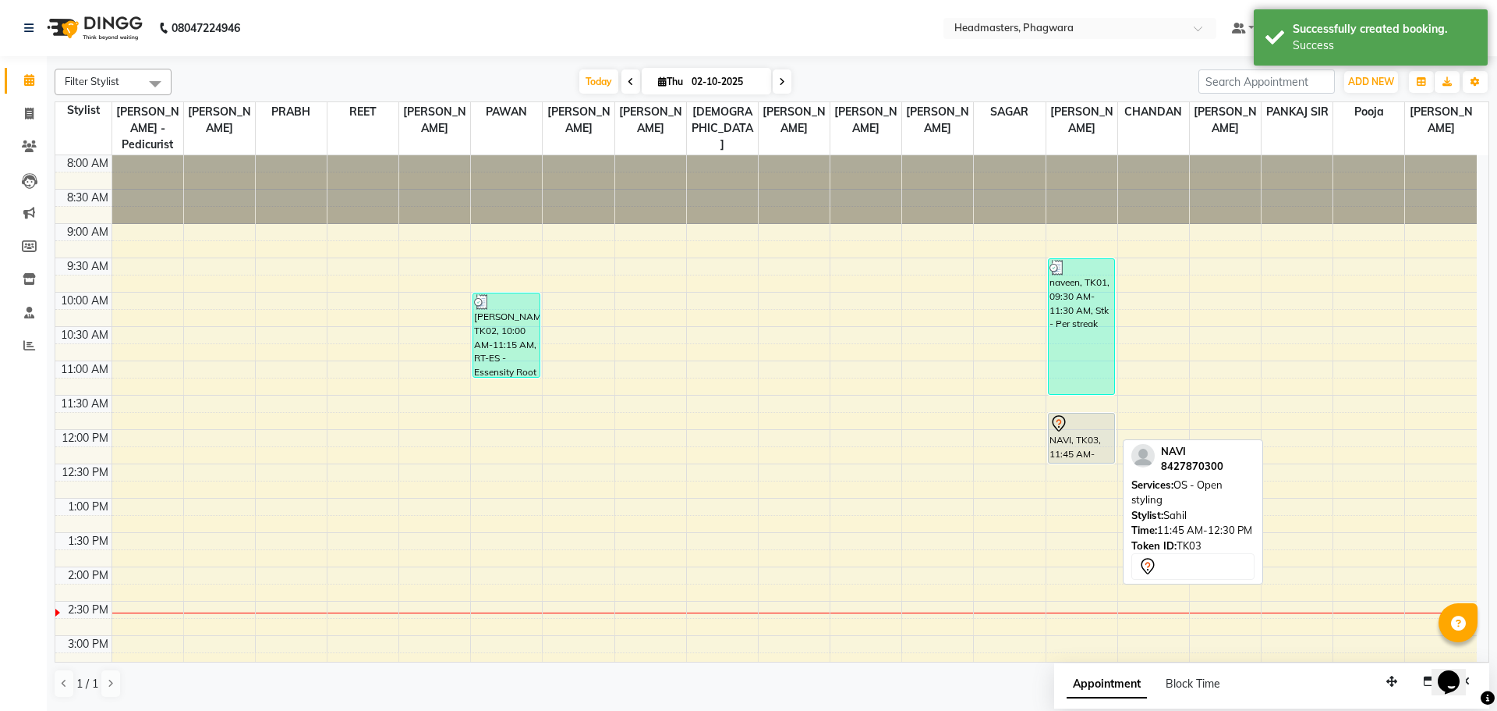
click at [1086, 429] on div "NAVI, TK03, 11:45 AM-12:30 PM, OS - Open styling" at bounding box center [1082, 437] width 66 height 49
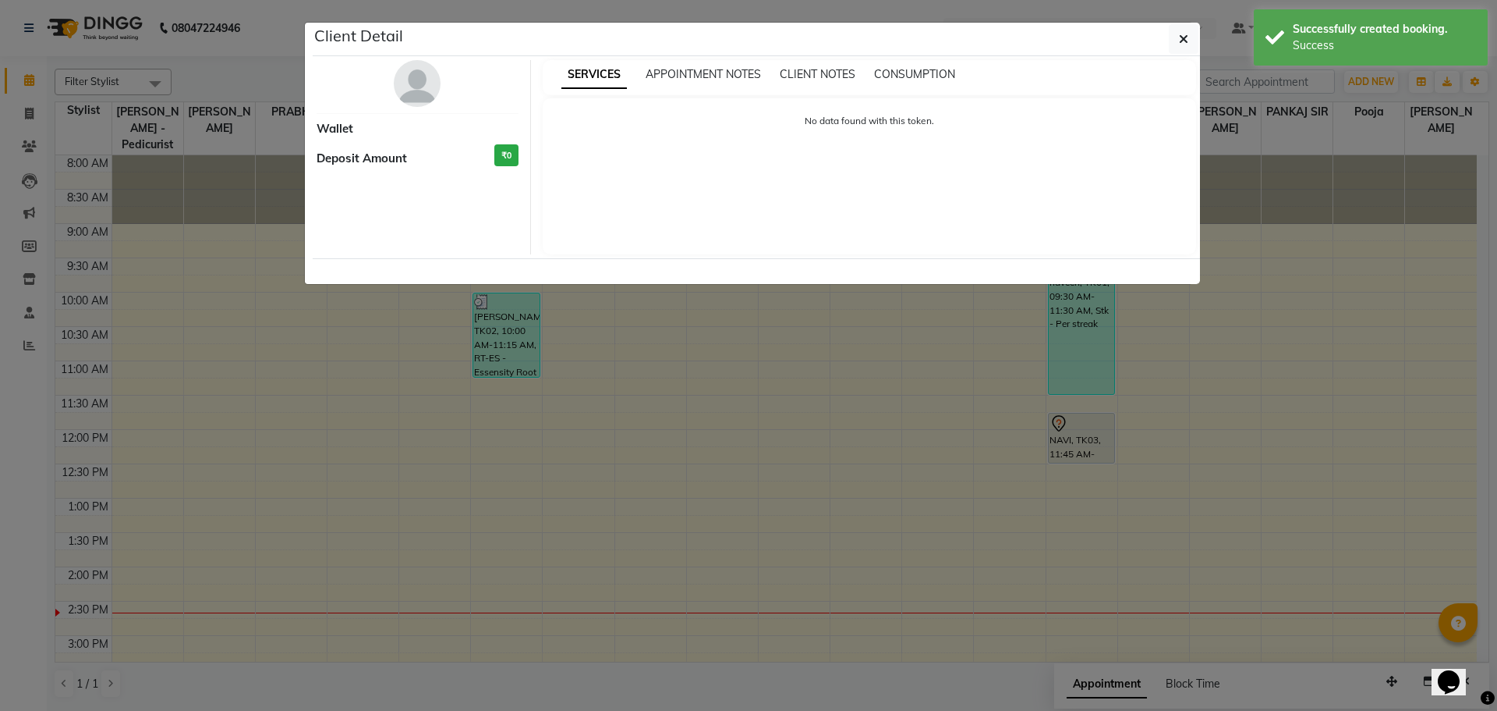
select select "7"
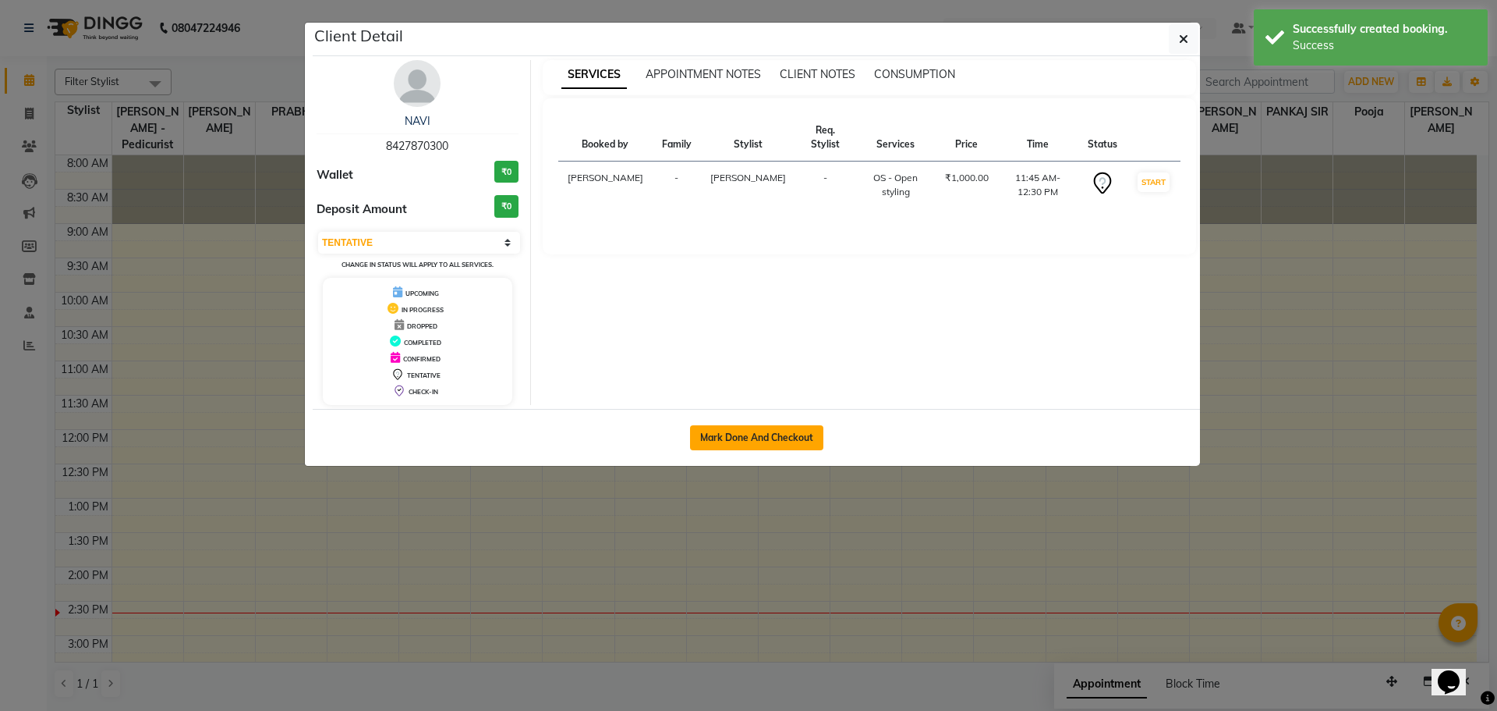
click at [785, 434] on button "Mark Done And Checkout" at bounding box center [756, 437] width 133 height 25
select select "service"
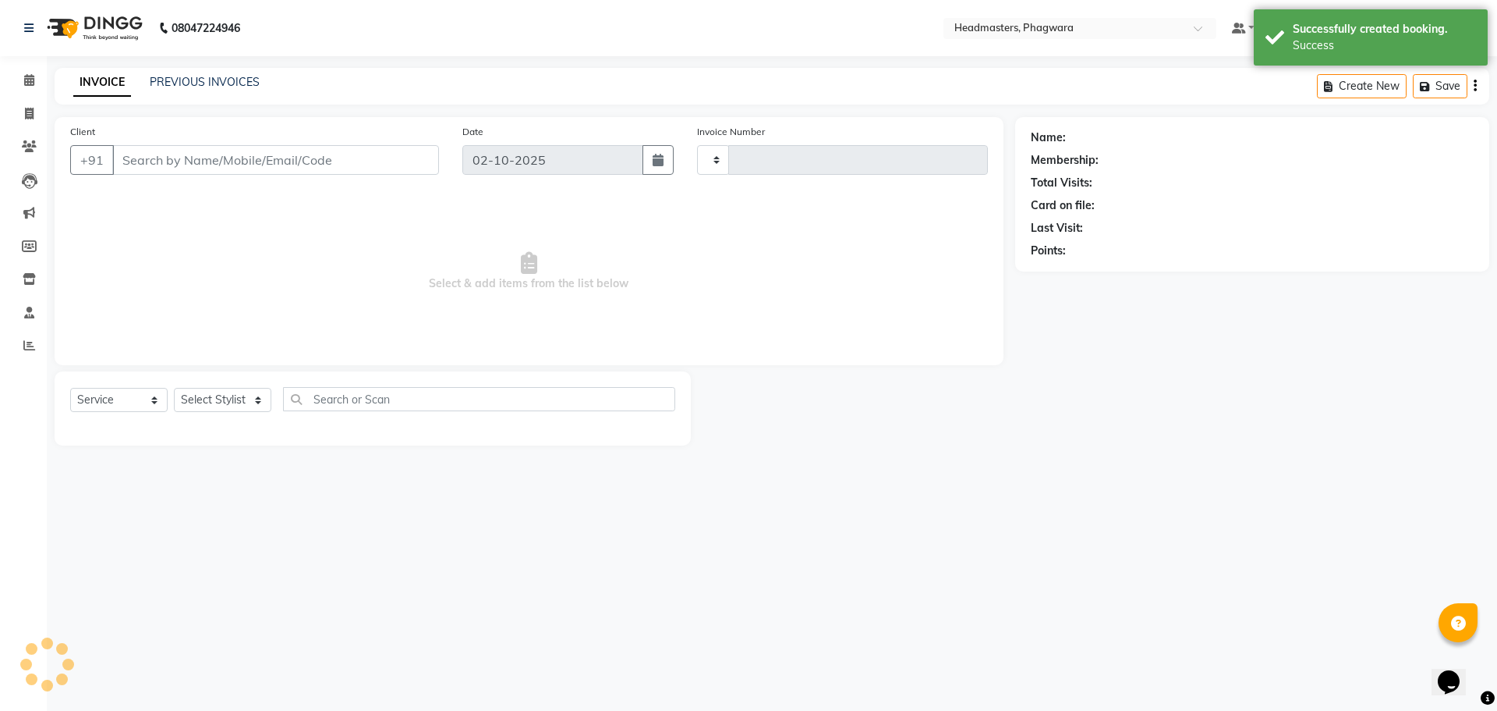
type input "1224"
select select "7888"
type input "8427870300"
select select "71392"
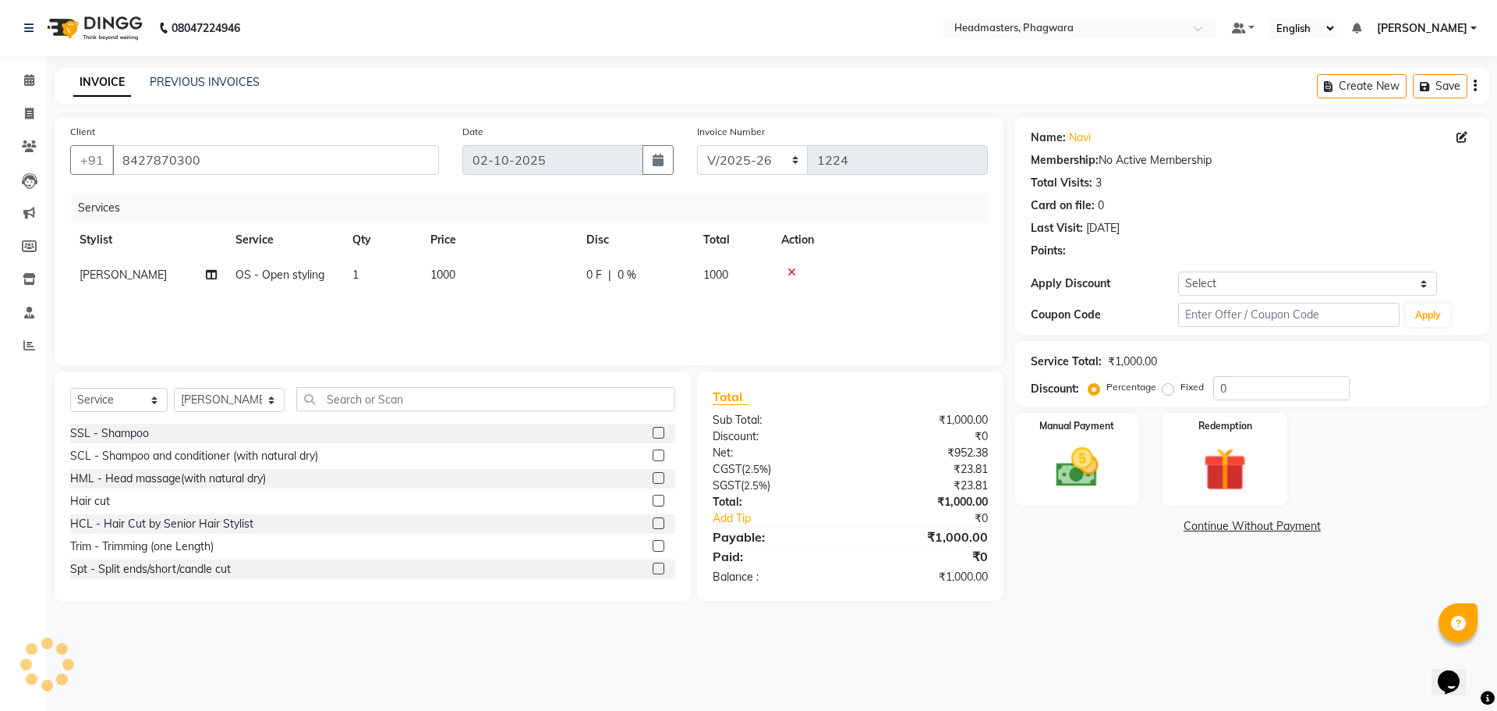
click at [716, 275] on span "1000" at bounding box center [715, 275] width 25 height 14
select select "71392"
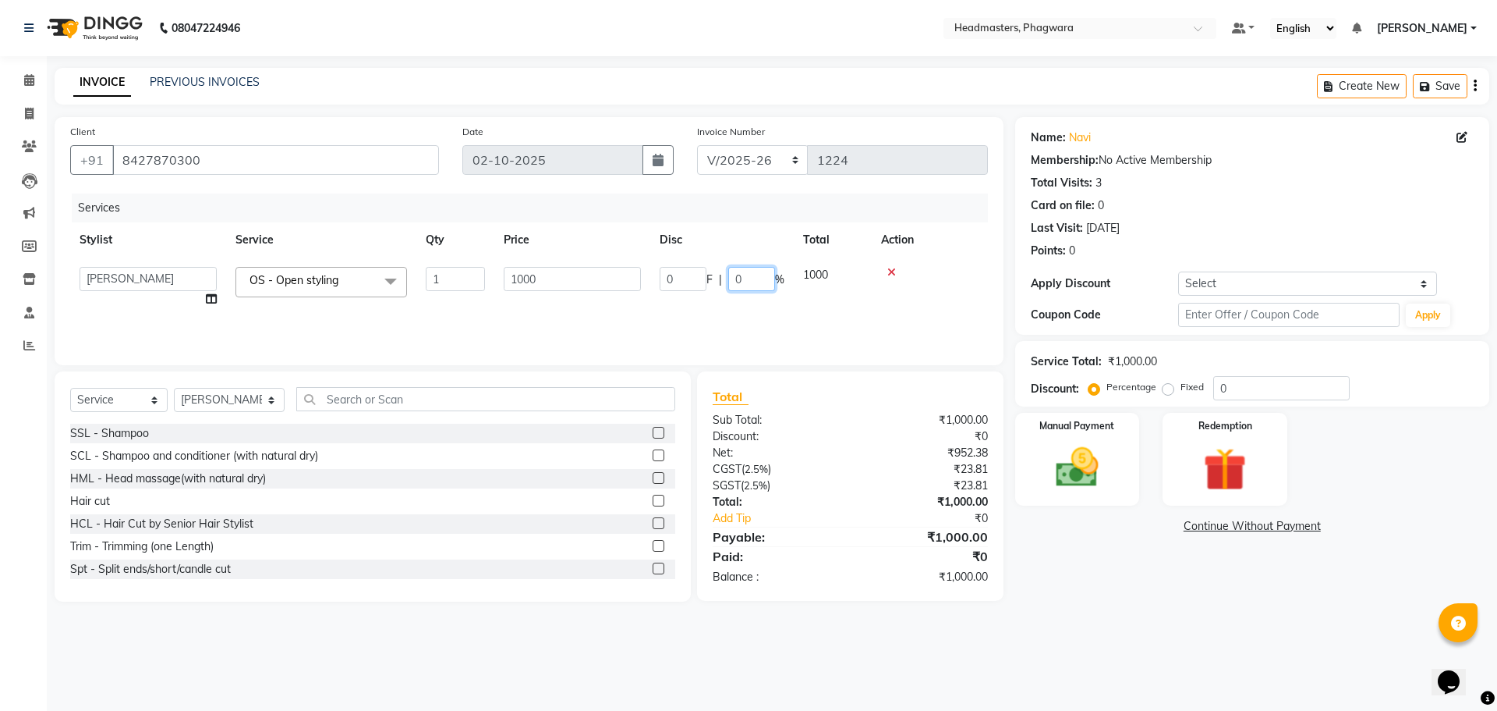
click at [743, 272] on input "0" at bounding box center [751, 279] width 47 height 24
type input "0250"
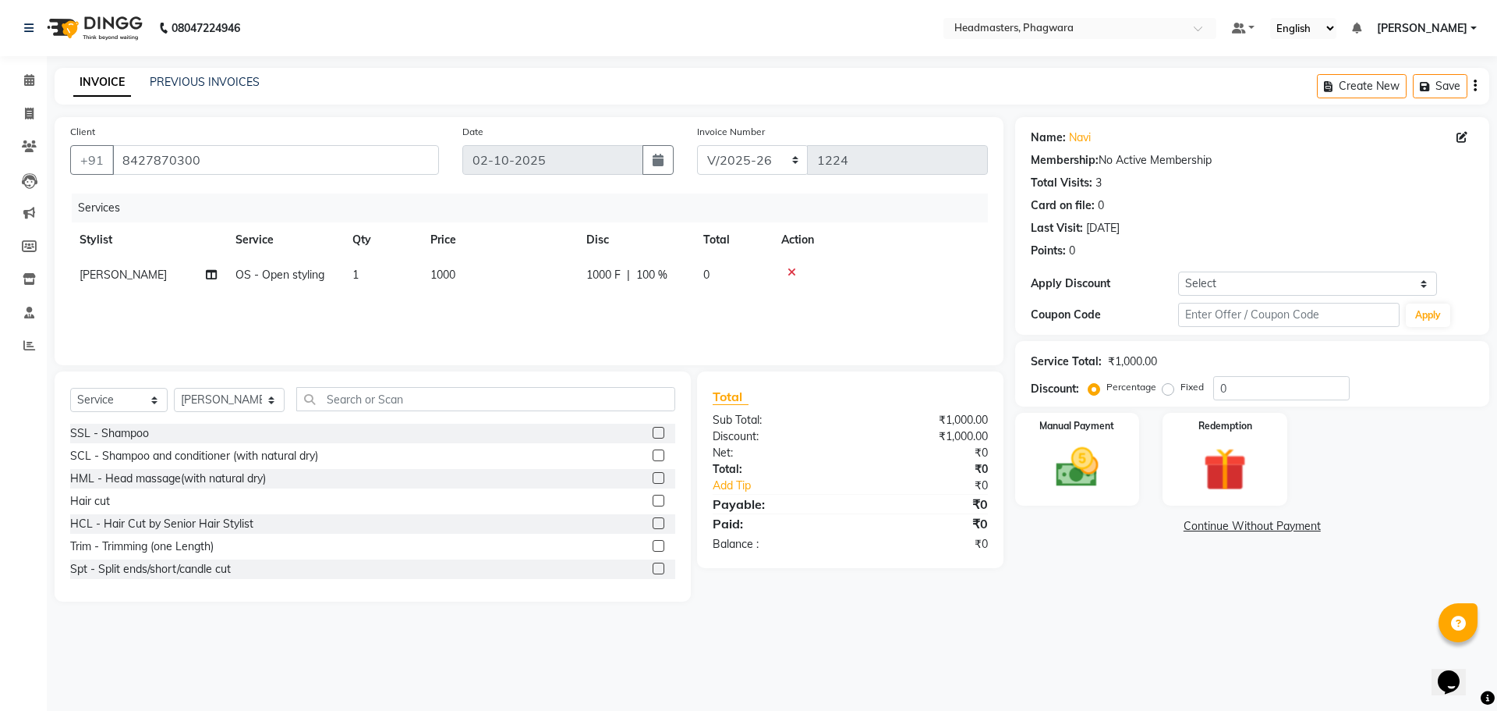
click at [813, 301] on div "Services Stylist Service Qty Price Disc Total Action [PERSON_NAME] OS - Open st…" at bounding box center [529, 271] width 918 height 156
click at [634, 274] on div "1000 F | 100 %" at bounding box center [636, 275] width 98 height 16
select select "71392"
click at [693, 279] on input "1000" at bounding box center [683, 279] width 47 height 24
type input "1"
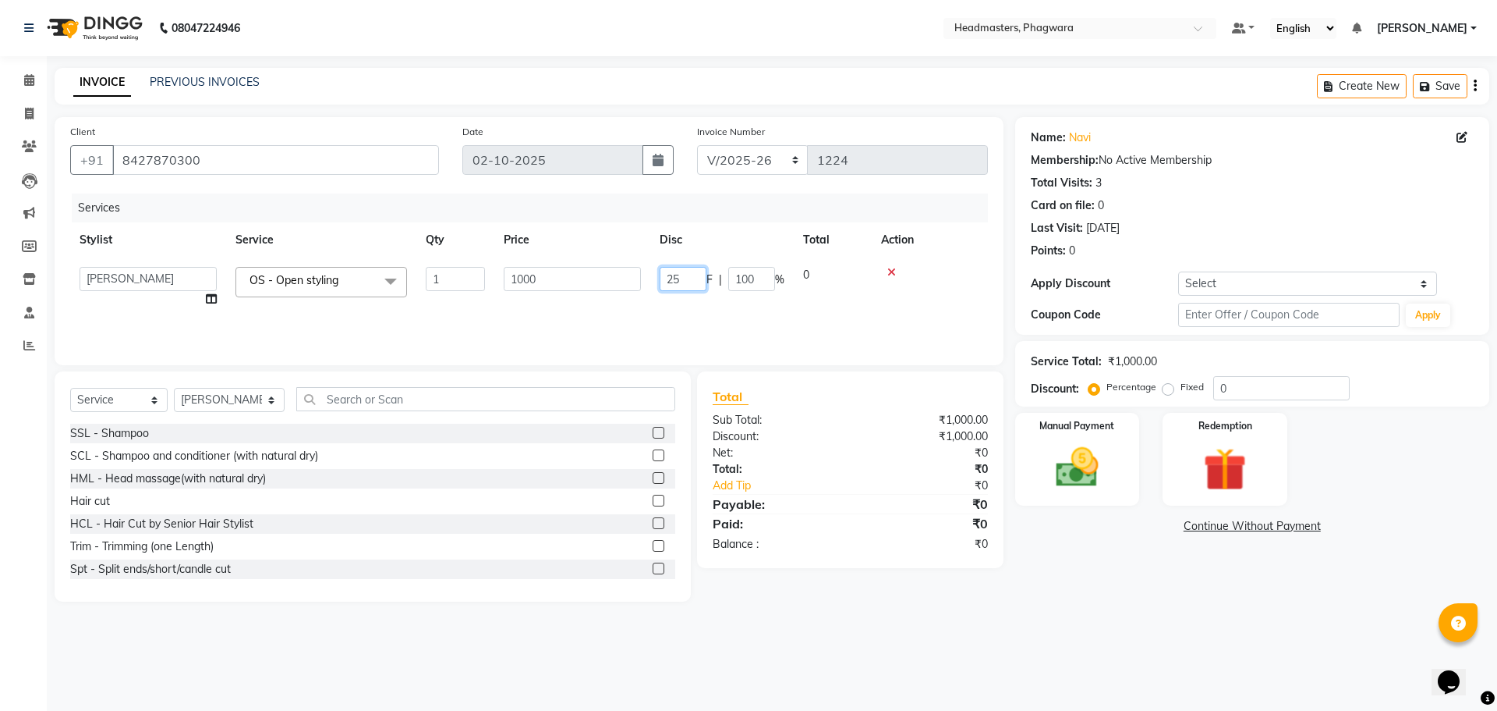
type input "250"
click at [727, 321] on div "Services Stylist Service Qty Price Disc Total Action [PERSON_NAME] [PERSON_NAME…" at bounding box center [529, 271] width 918 height 156
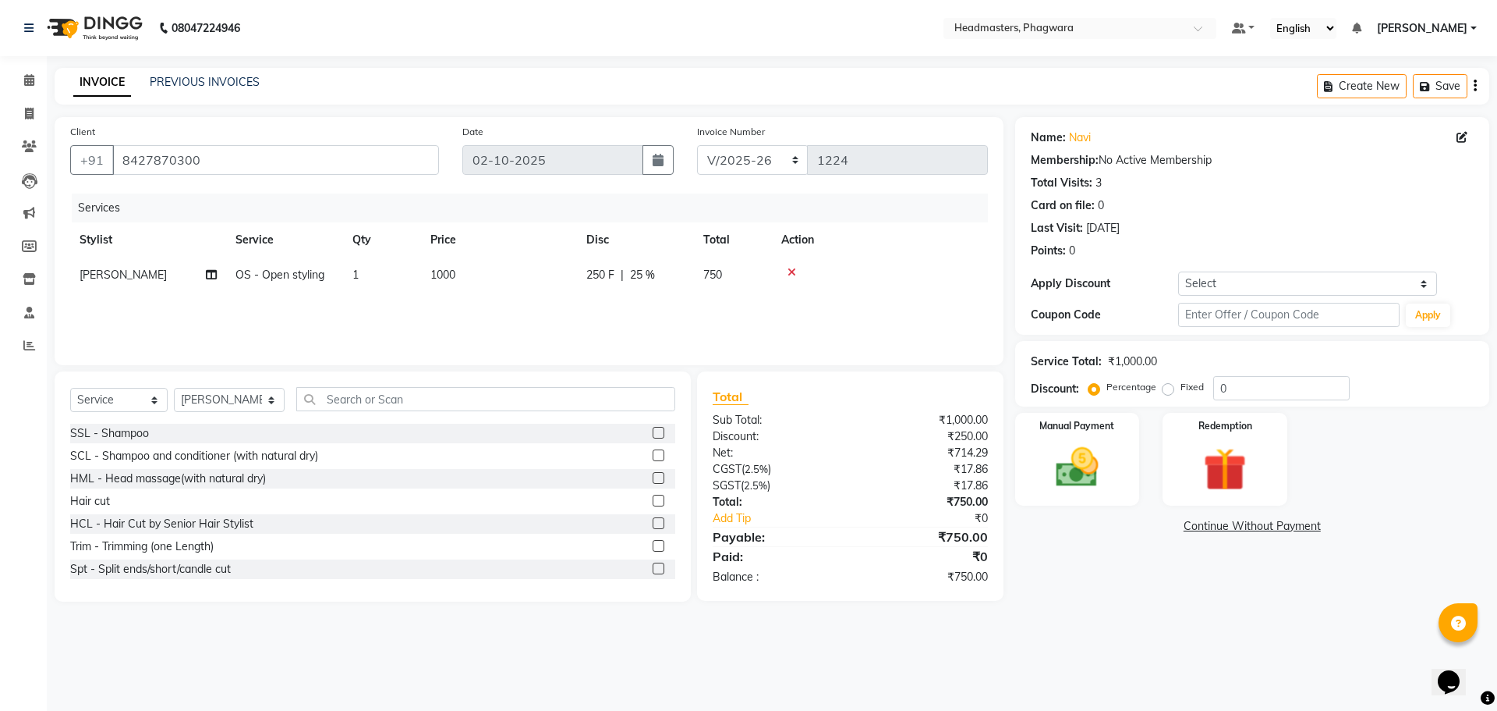
click at [600, 276] on span "250 F" at bounding box center [601, 275] width 28 height 16
select select "71392"
click at [675, 275] on input "250" at bounding box center [683, 279] width 47 height 24
type input "150"
click at [813, 334] on div "Services Stylist Service Qty Price Disc Total Action [PERSON_NAME] [PERSON_NAME…" at bounding box center [529, 271] width 918 height 156
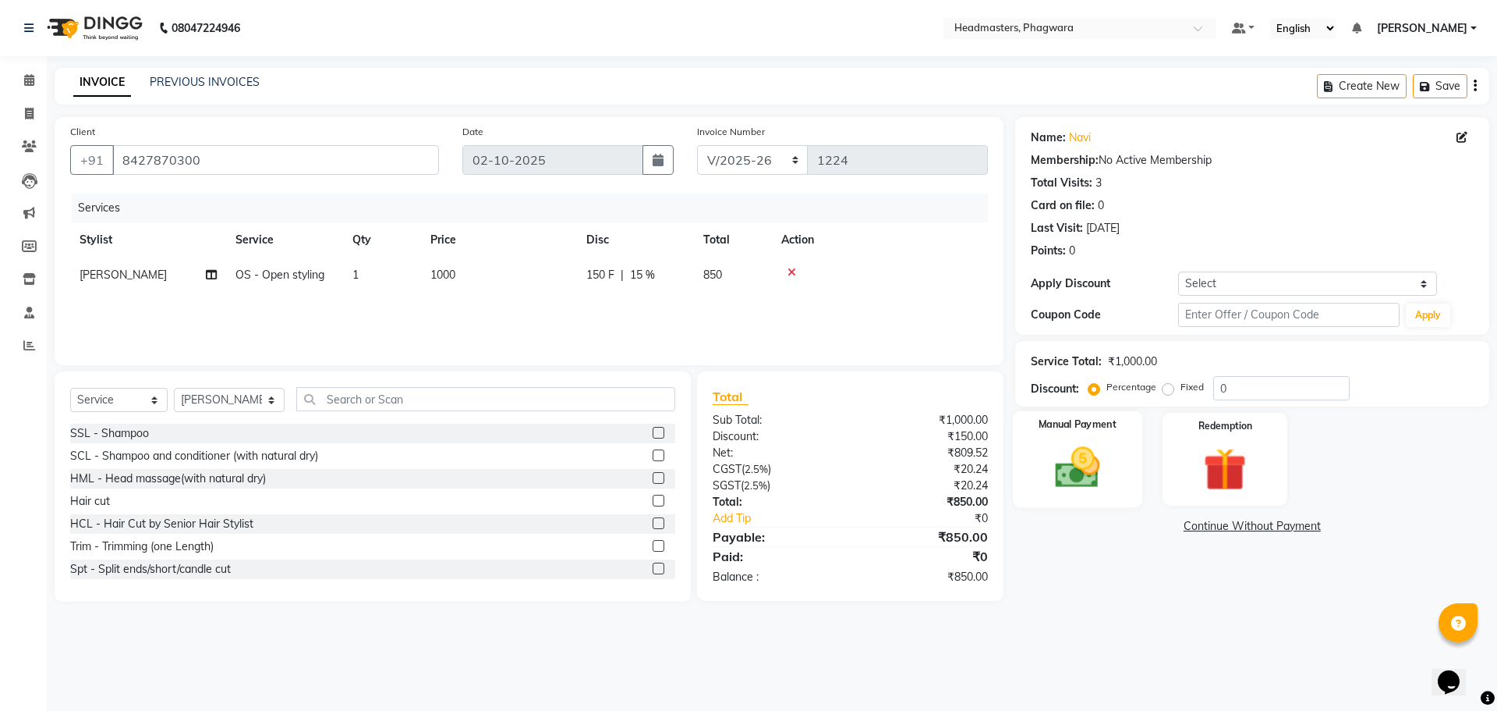
click at [1076, 460] on img at bounding box center [1077, 466] width 73 height 51
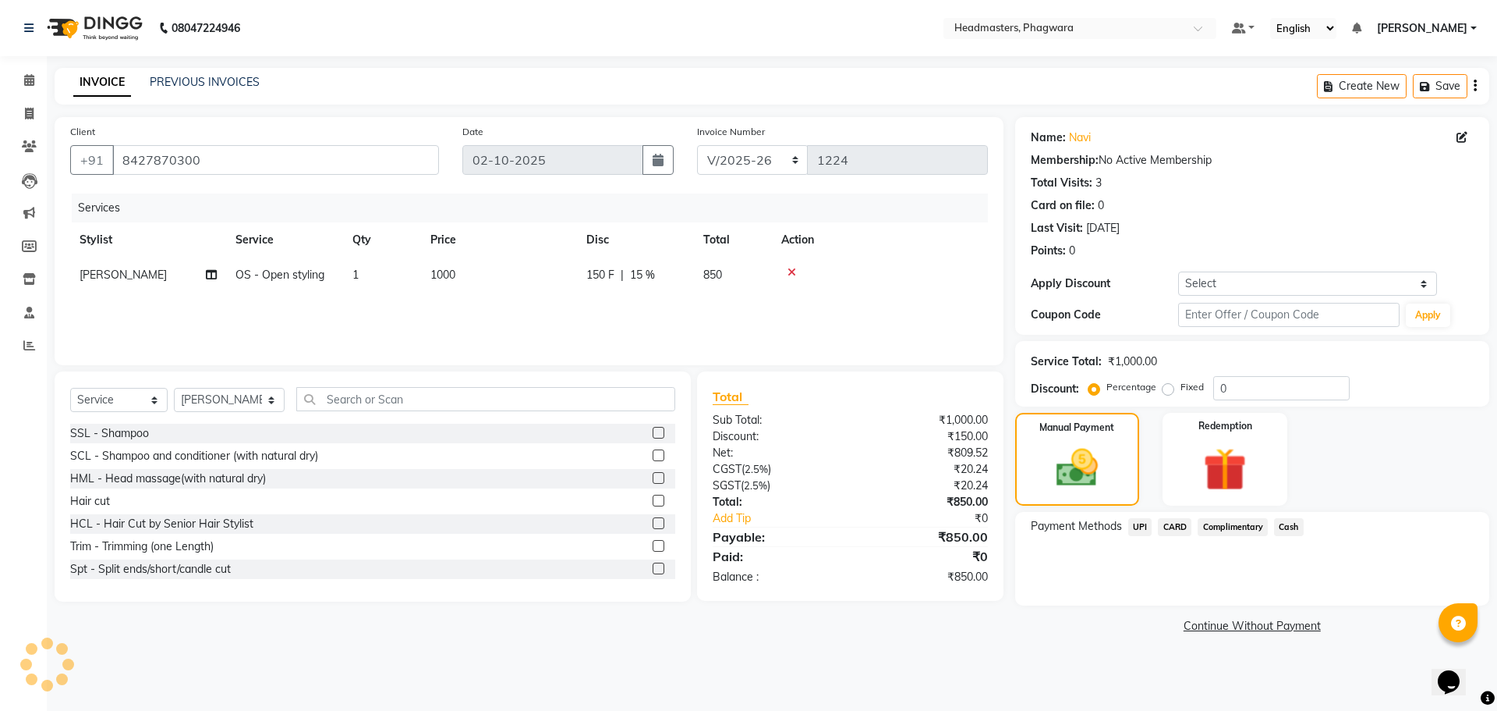
click at [1291, 518] on span "Cash" at bounding box center [1289, 527] width 30 height 18
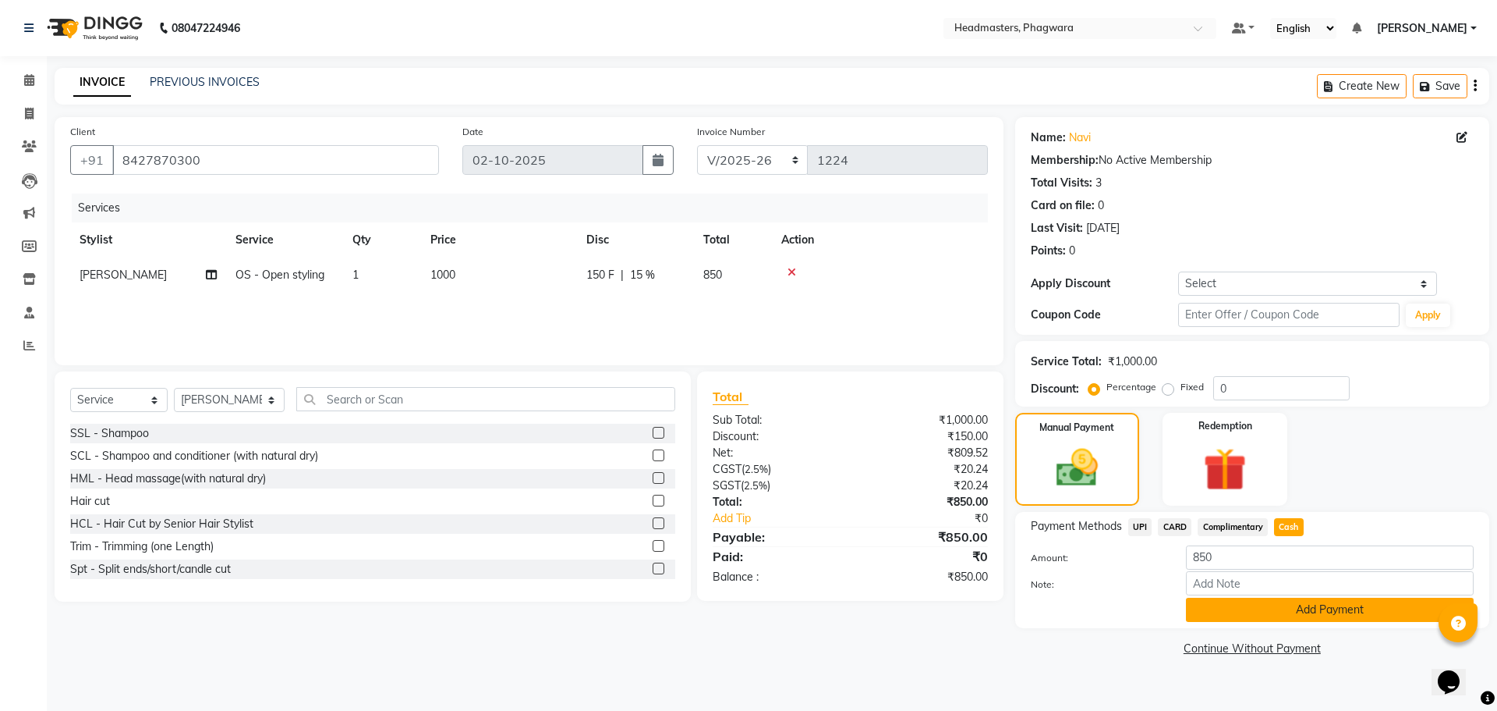
click at [1299, 611] on button "Add Payment" at bounding box center [1330, 609] width 288 height 24
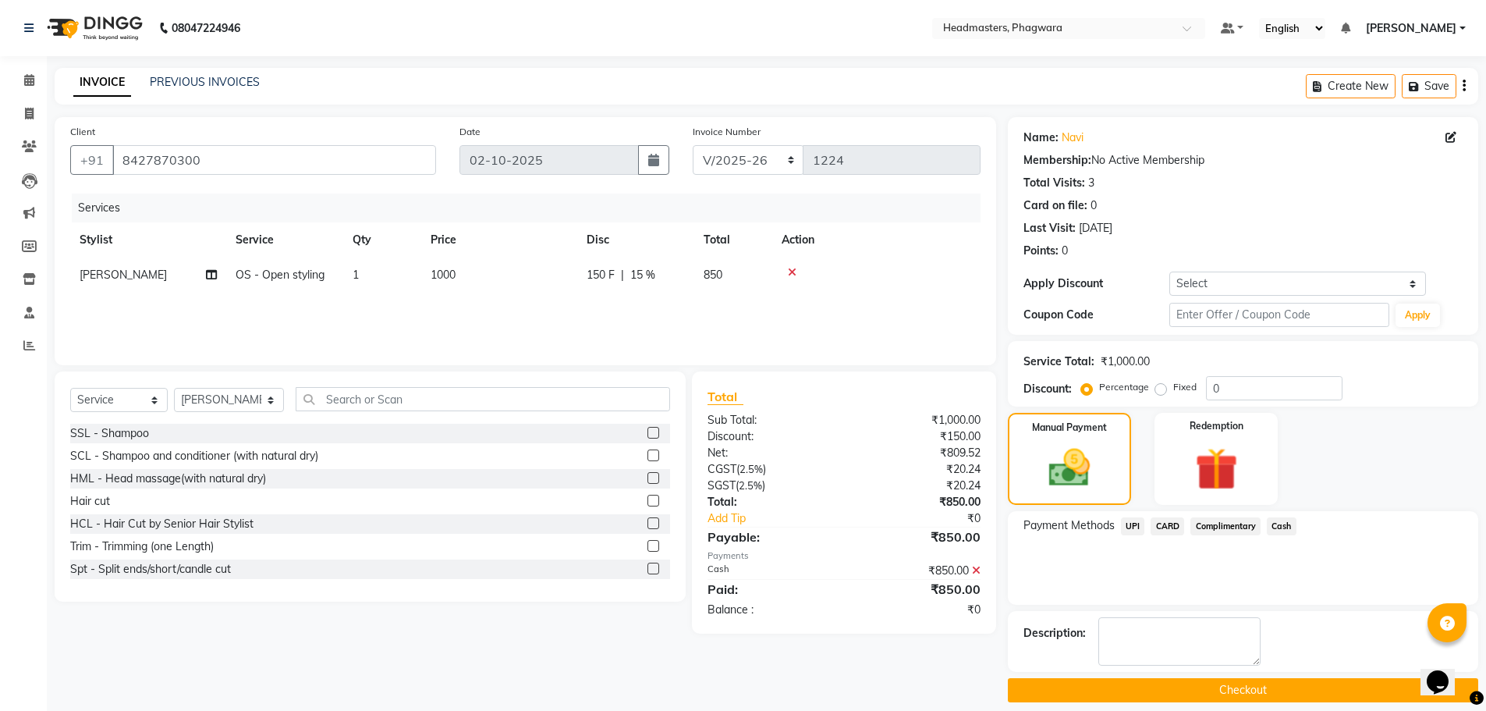
click at [1297, 687] on button "Checkout" at bounding box center [1243, 690] width 470 height 24
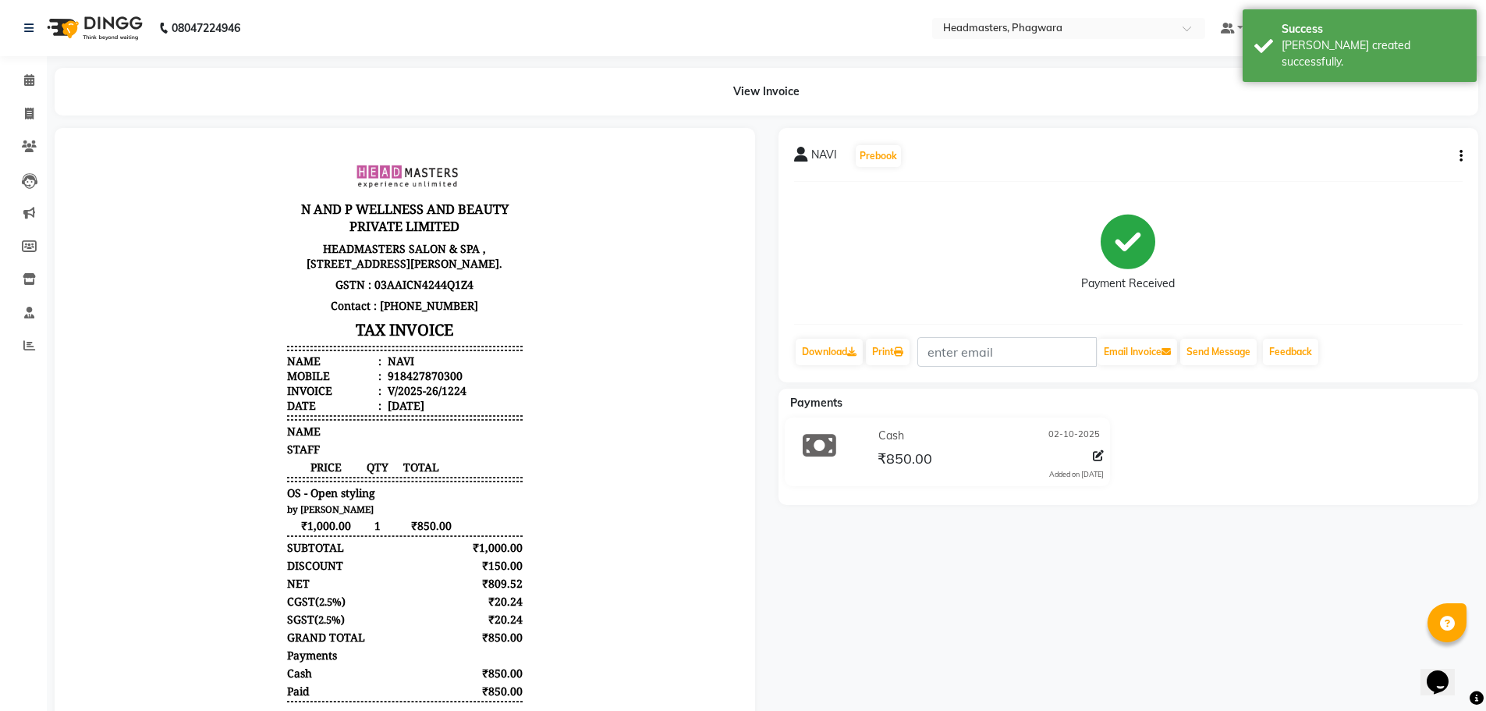
select select "service"
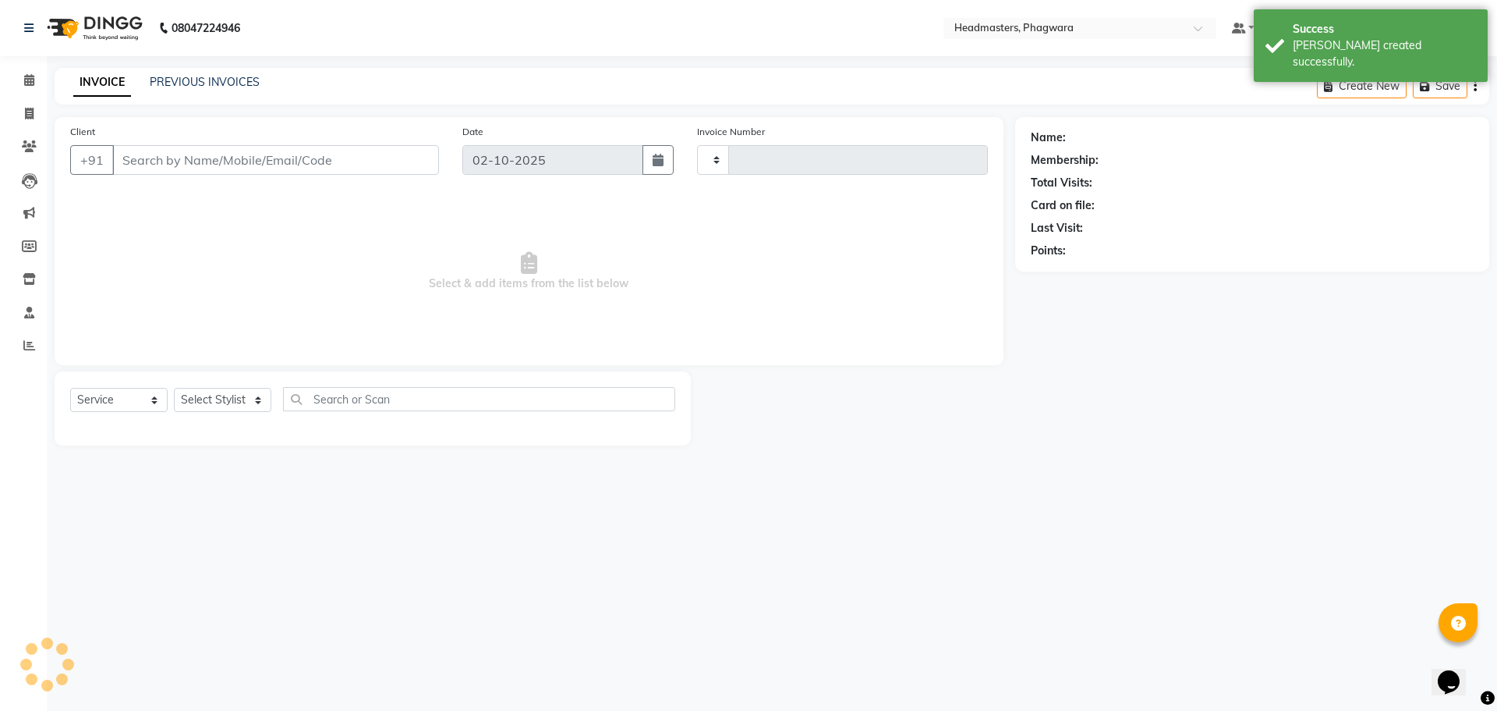
type input "1225"
select select "7888"
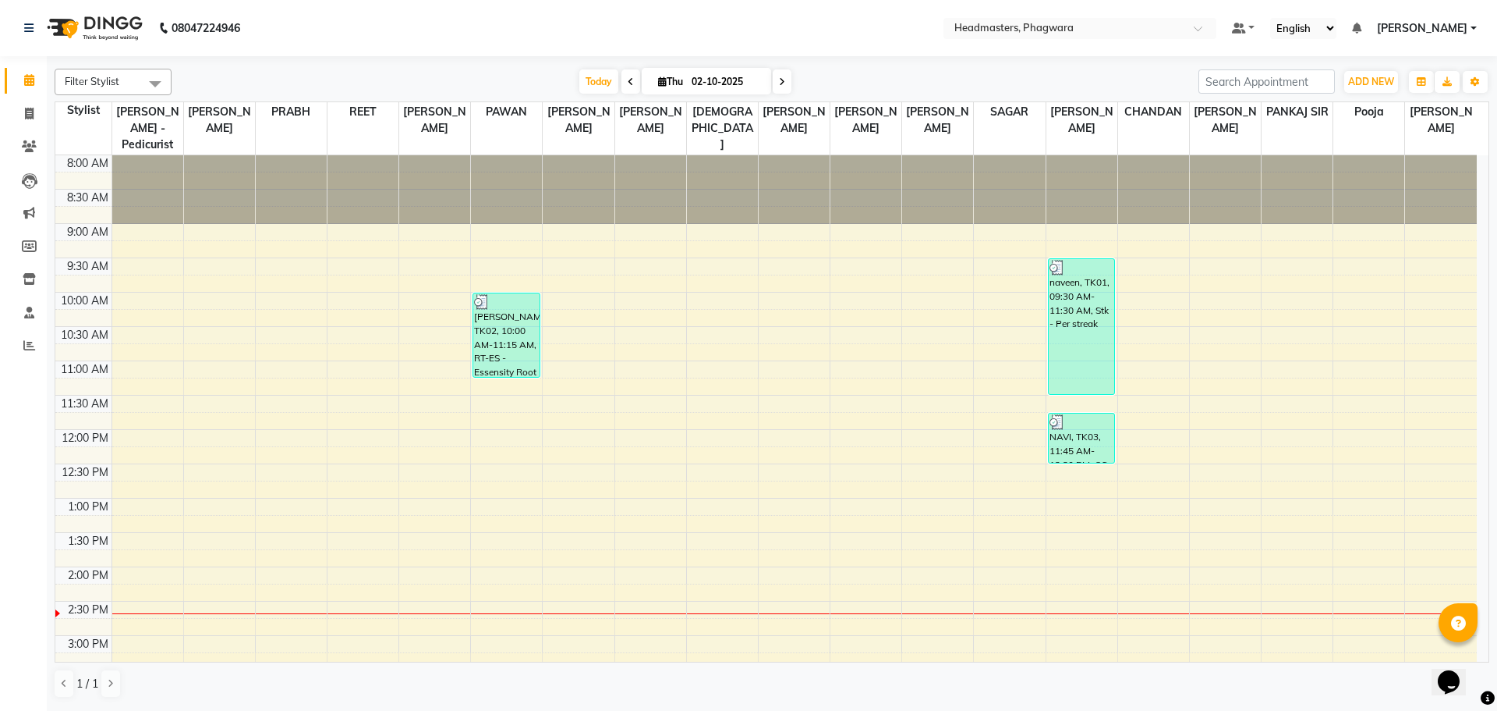
click at [502, 380] on div "8:00 AM 8:30 AM 9:00 AM 9:30 AM 10:00 AM 10:30 AM 11:00 AM 11:30 AM 12:00 PM 12…" at bounding box center [766, 600] width 1422 height 891
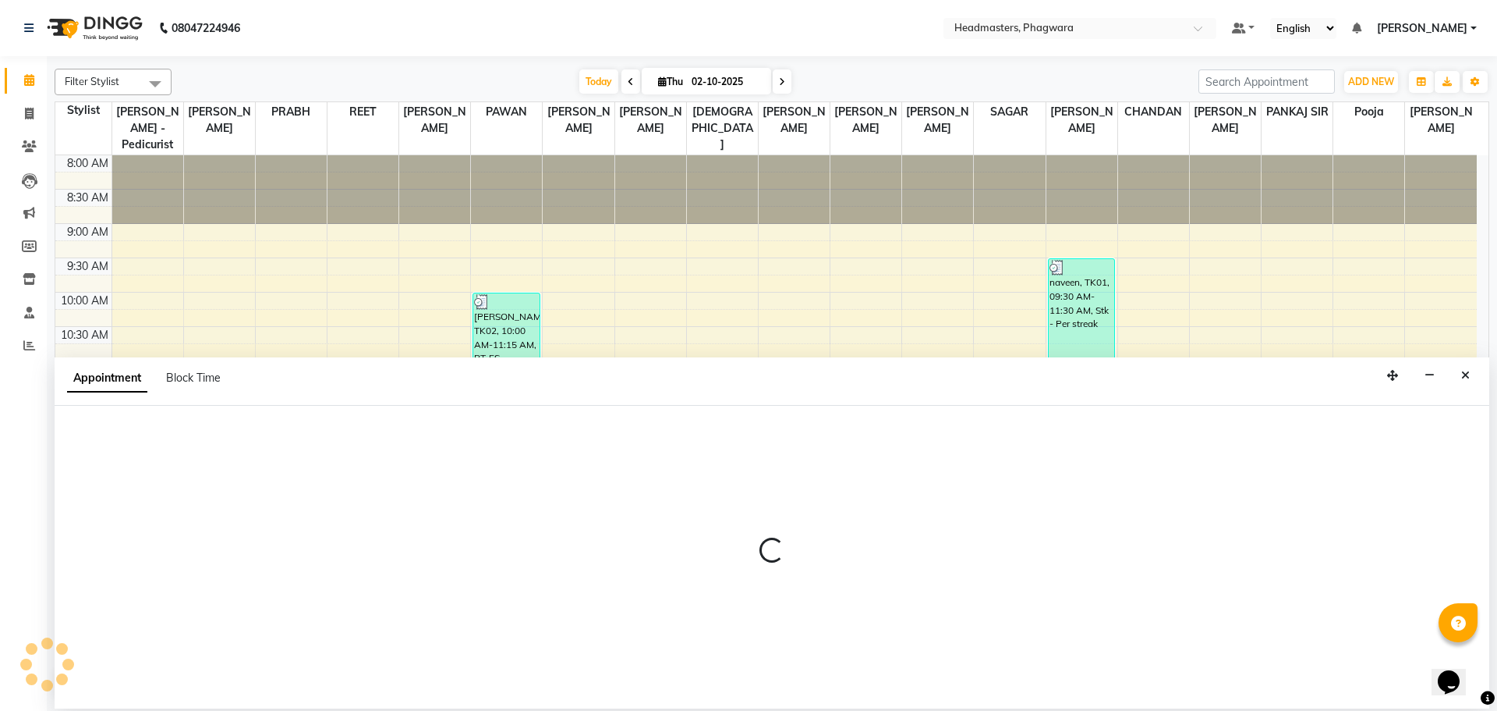
select select "71382"
select select "690"
select select "tentative"
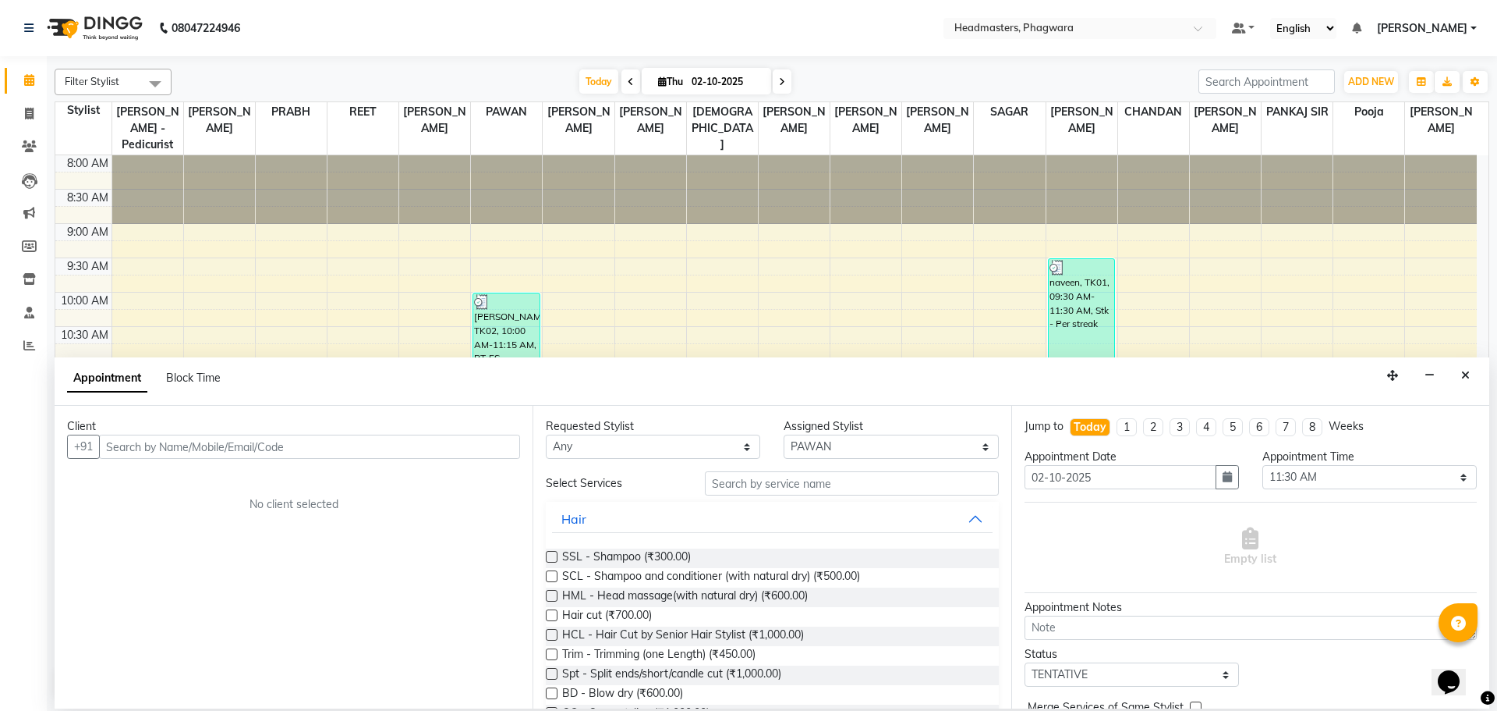
click at [427, 447] on input "text" at bounding box center [309, 446] width 421 height 24
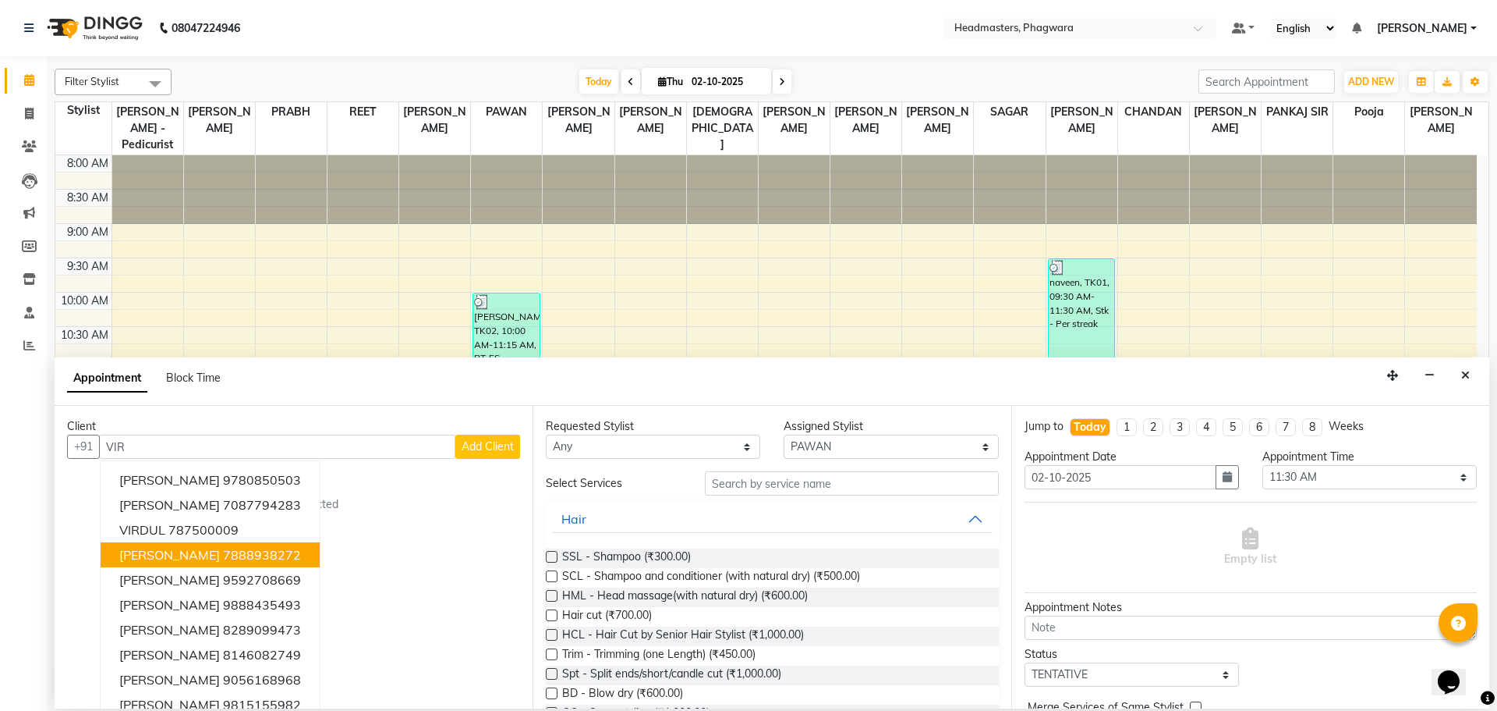
click at [207, 565] on button "[PERSON_NAME] 7888938272" at bounding box center [210, 554] width 219 height 25
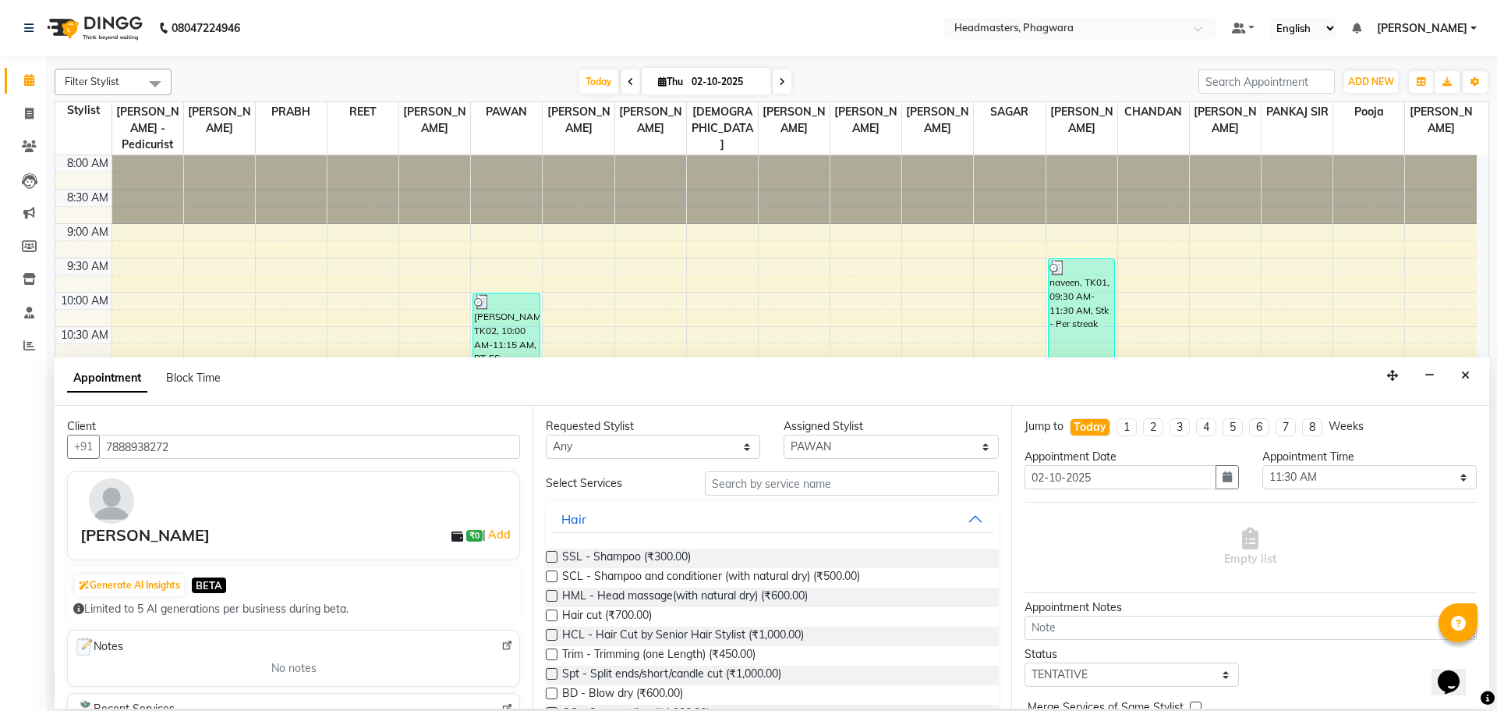
type input "7888938272"
click at [781, 490] on input "text" at bounding box center [852, 483] width 294 height 24
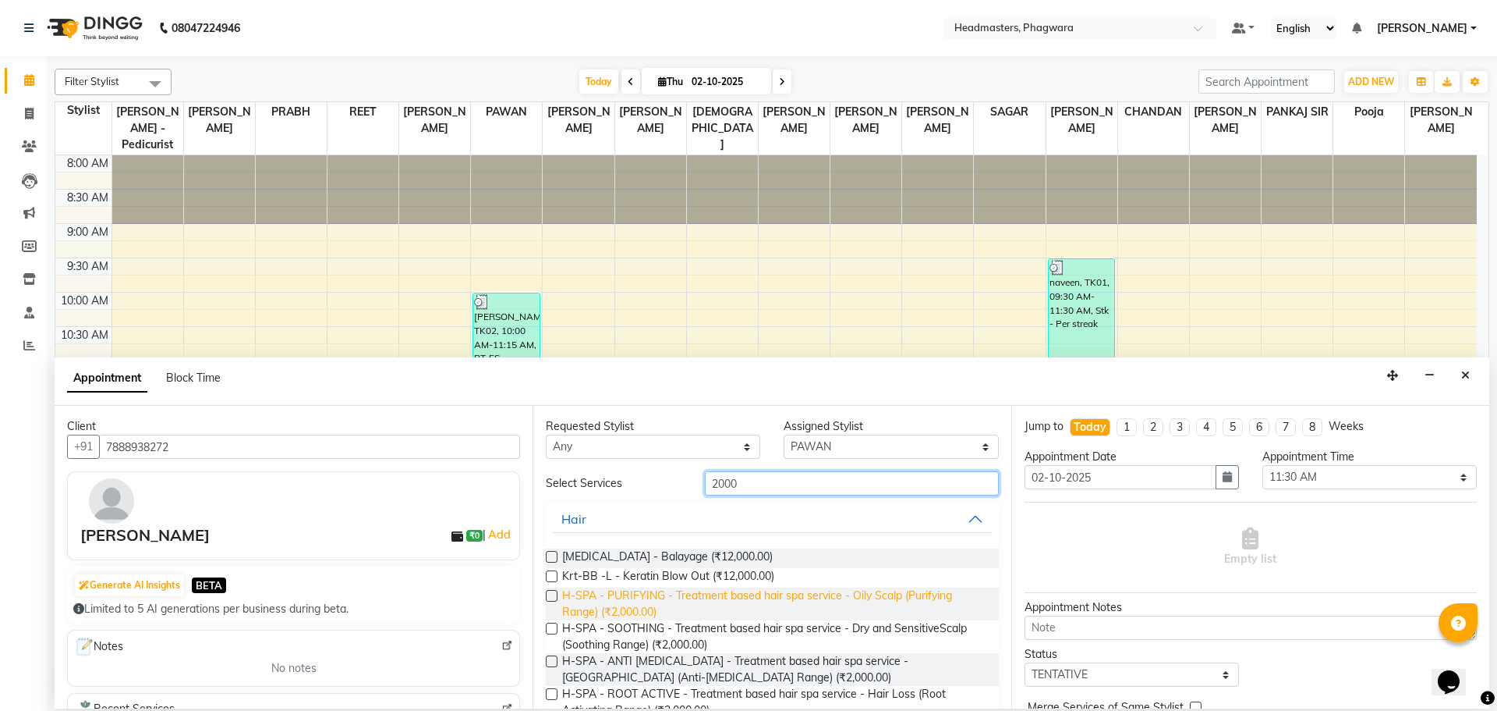
type input "2000"
click at [654, 612] on span "H-SPA - PURIFYING - Treatment based hair spa service - Oily Scalp (Purifying Ra…" at bounding box center [774, 603] width 424 height 33
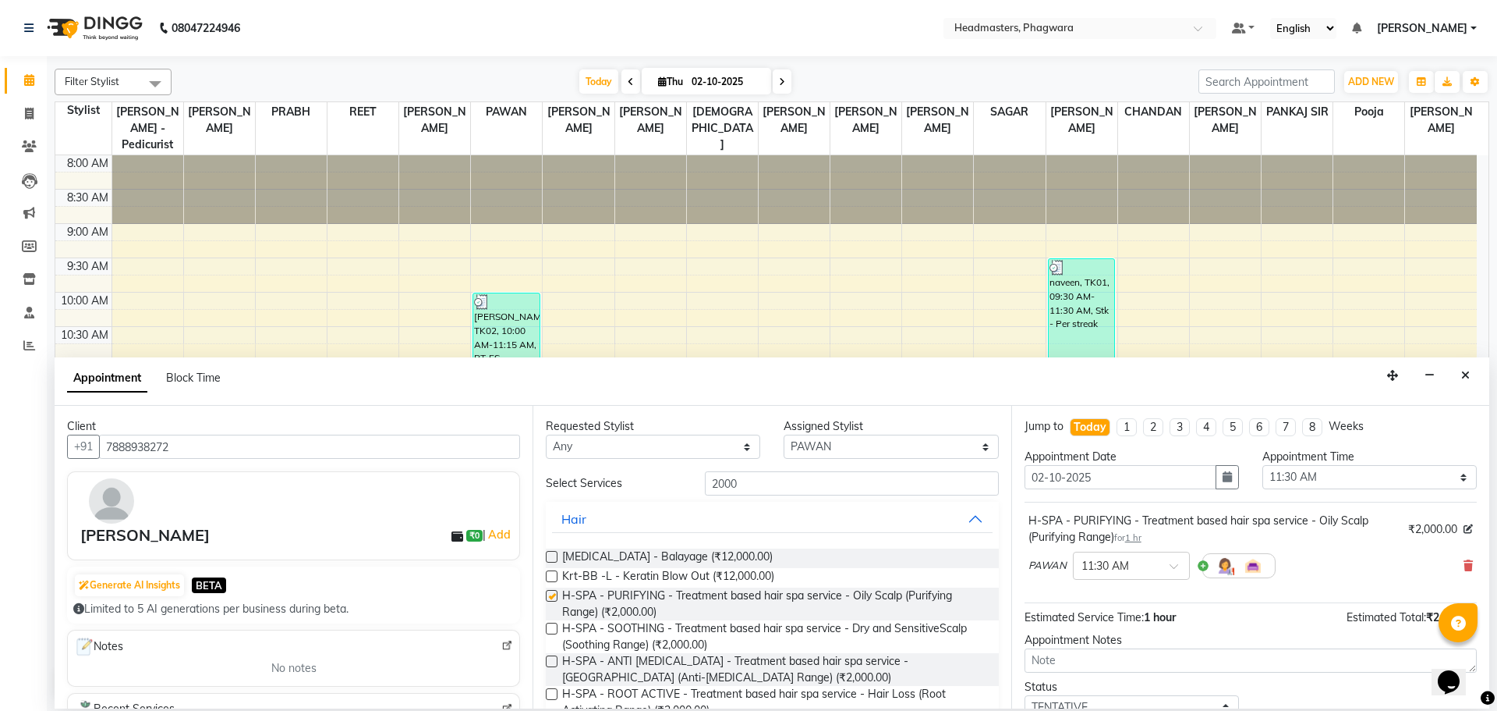
checkbox input "false"
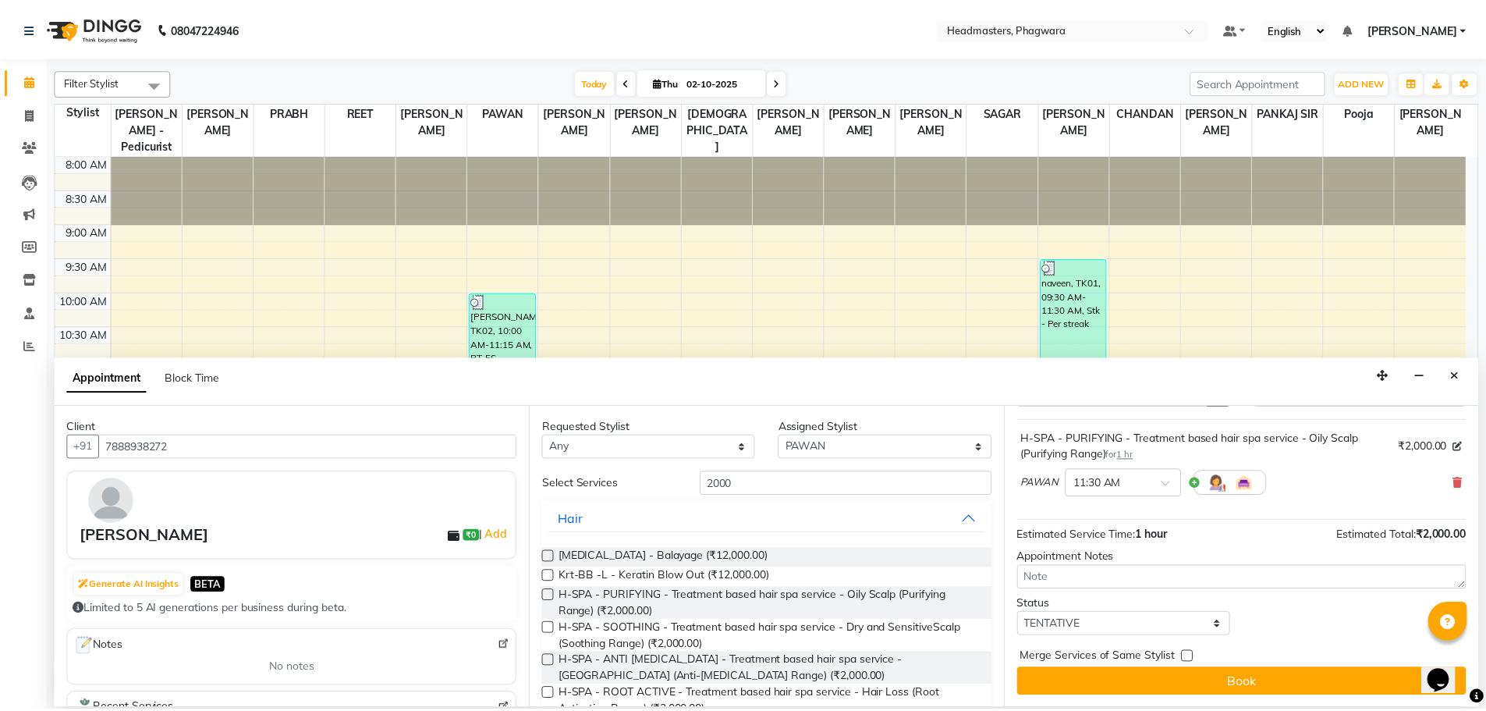
scroll to position [83, 0]
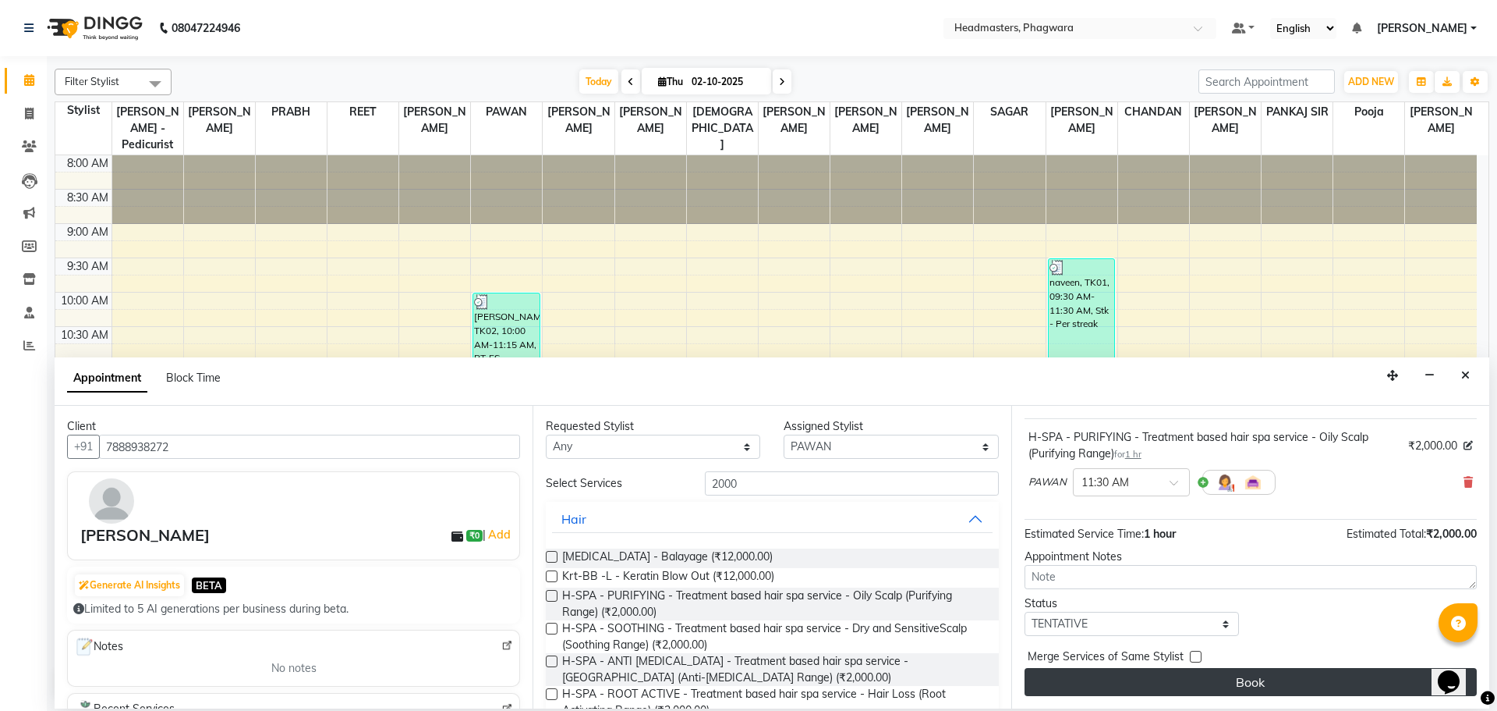
click at [1208, 682] on button "Book" at bounding box center [1251, 682] width 452 height 28
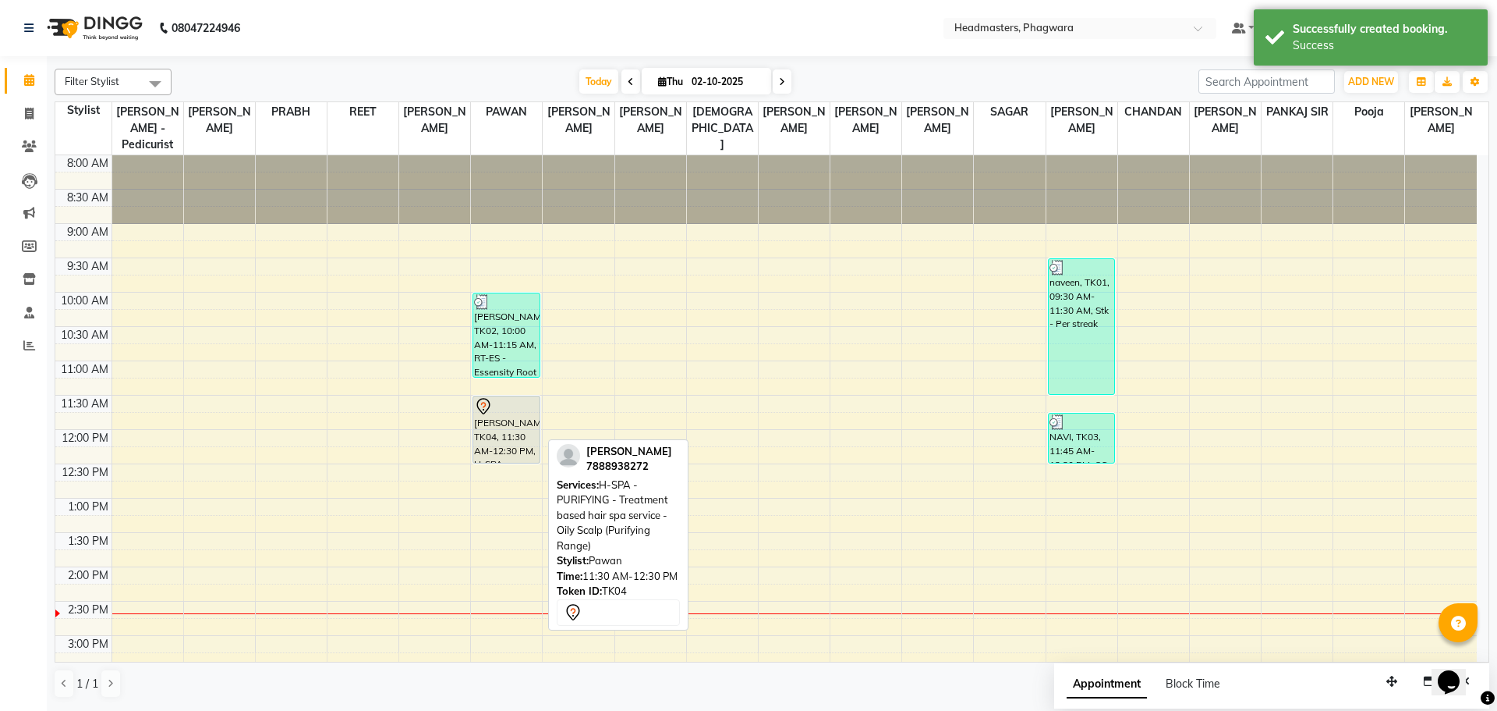
click at [525, 413] on div "[PERSON_NAME], TK04, 11:30 AM-12:30 PM, H-SPA - PURIFYING - Treatment based hai…" at bounding box center [506, 429] width 66 height 66
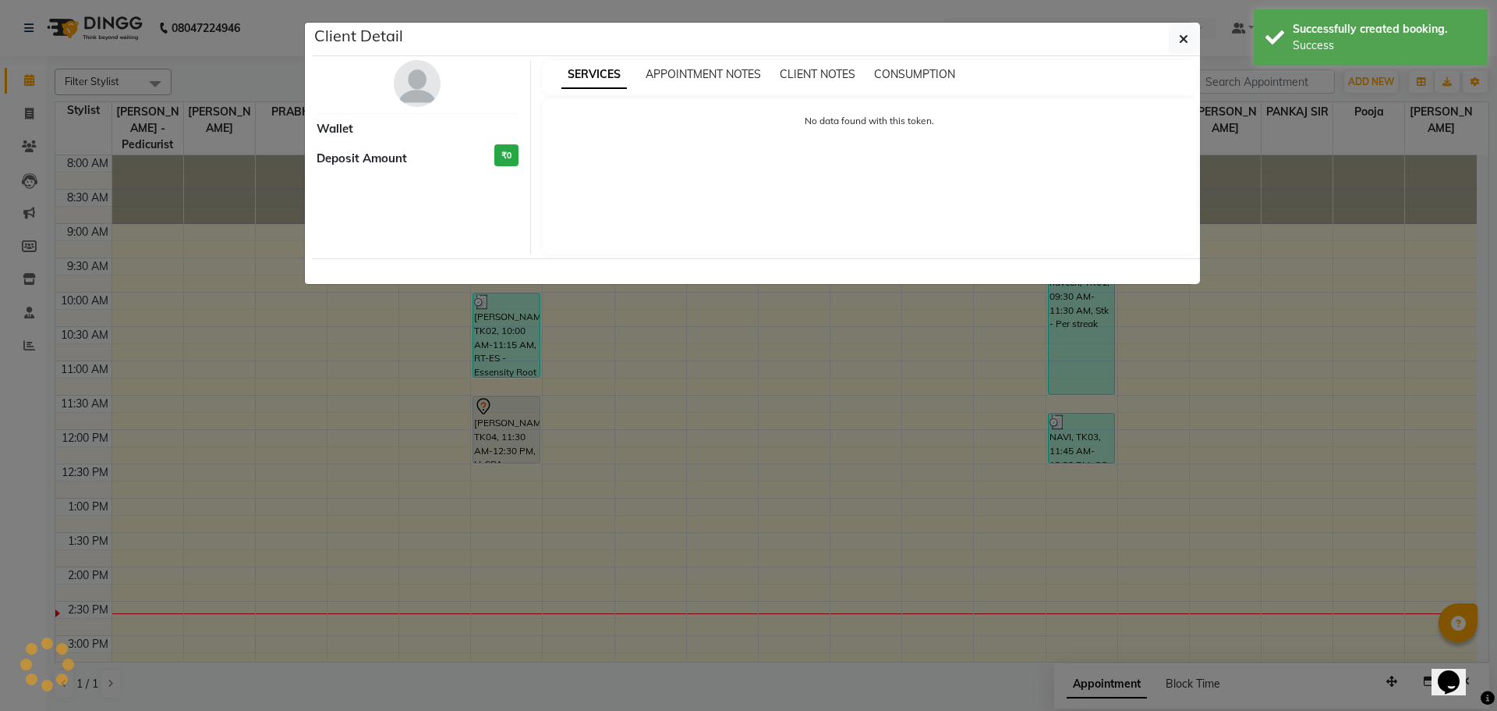
select select "7"
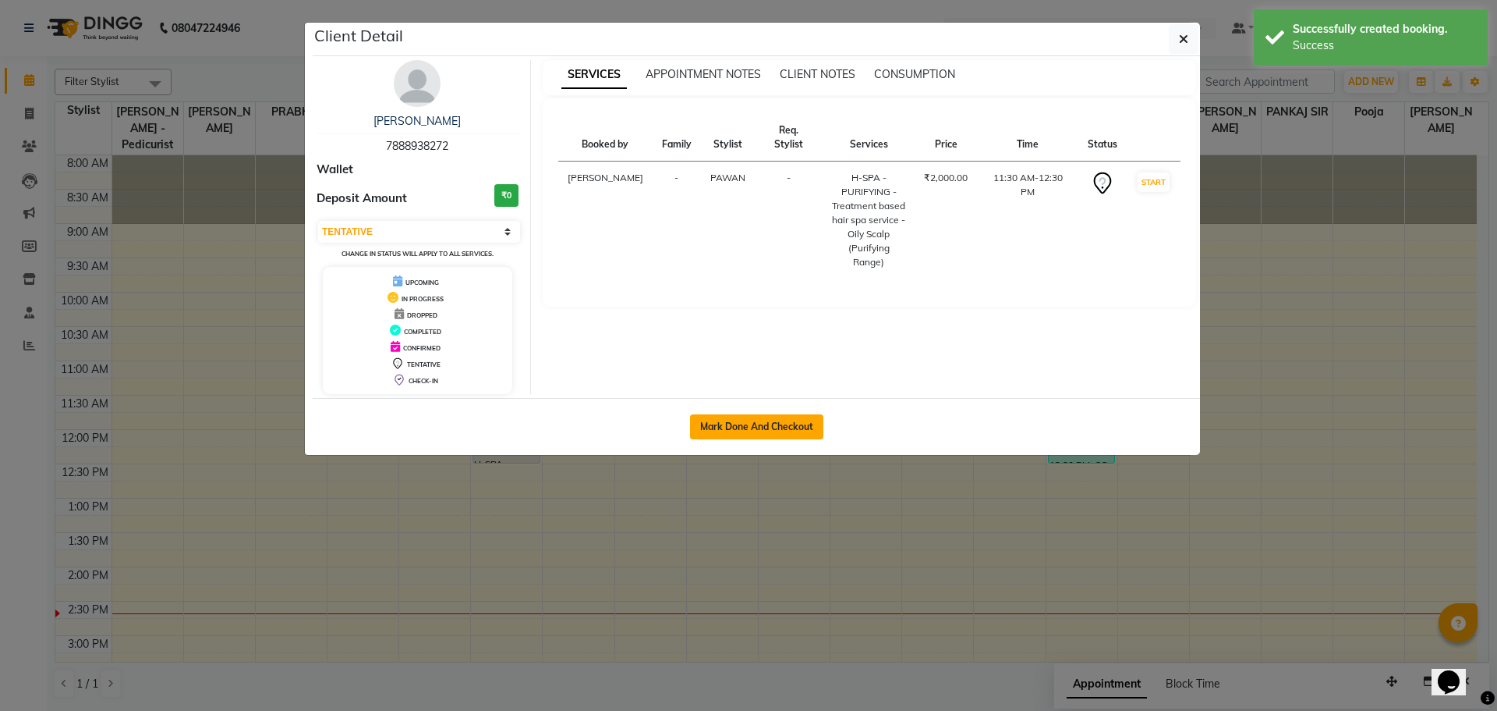
click at [797, 419] on button "Mark Done And Checkout" at bounding box center [756, 426] width 133 height 25
select select "service"
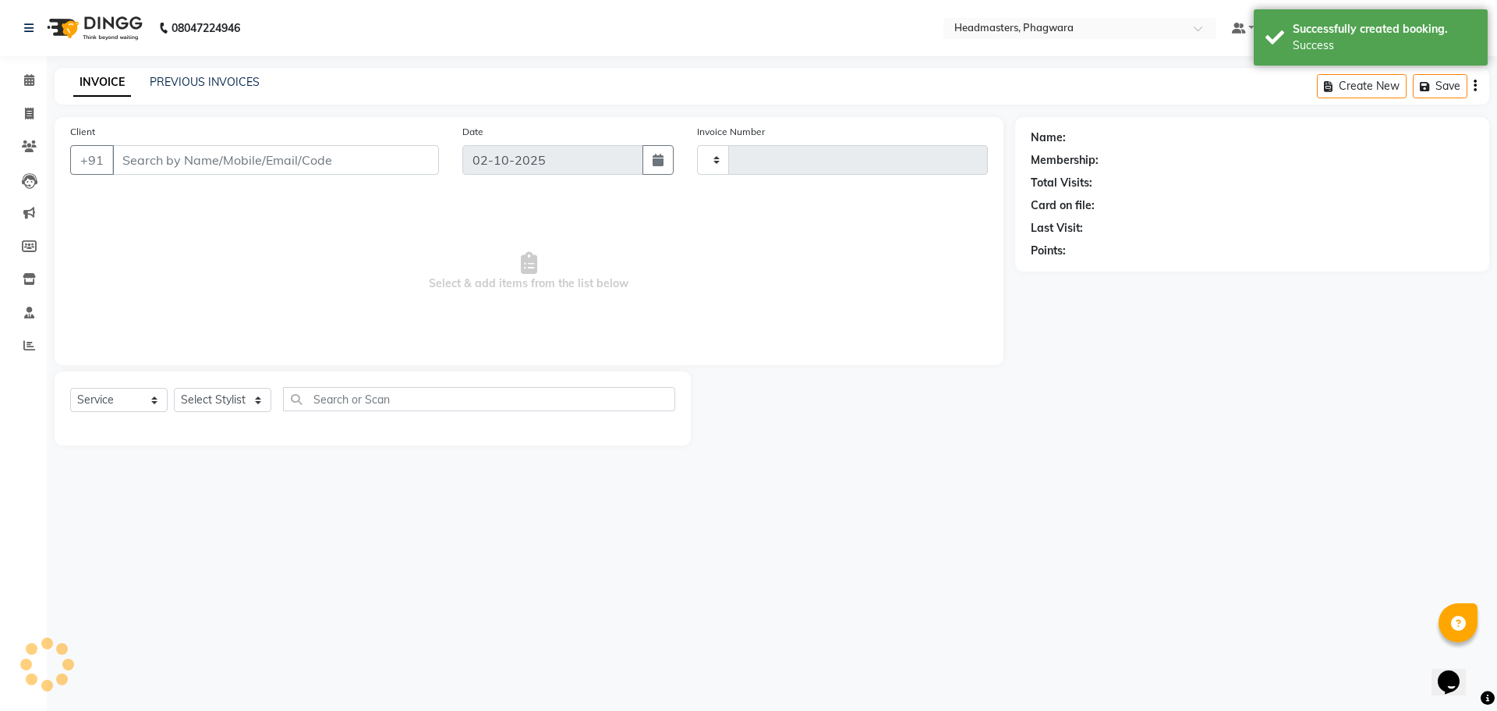
type input "1225"
select select "7888"
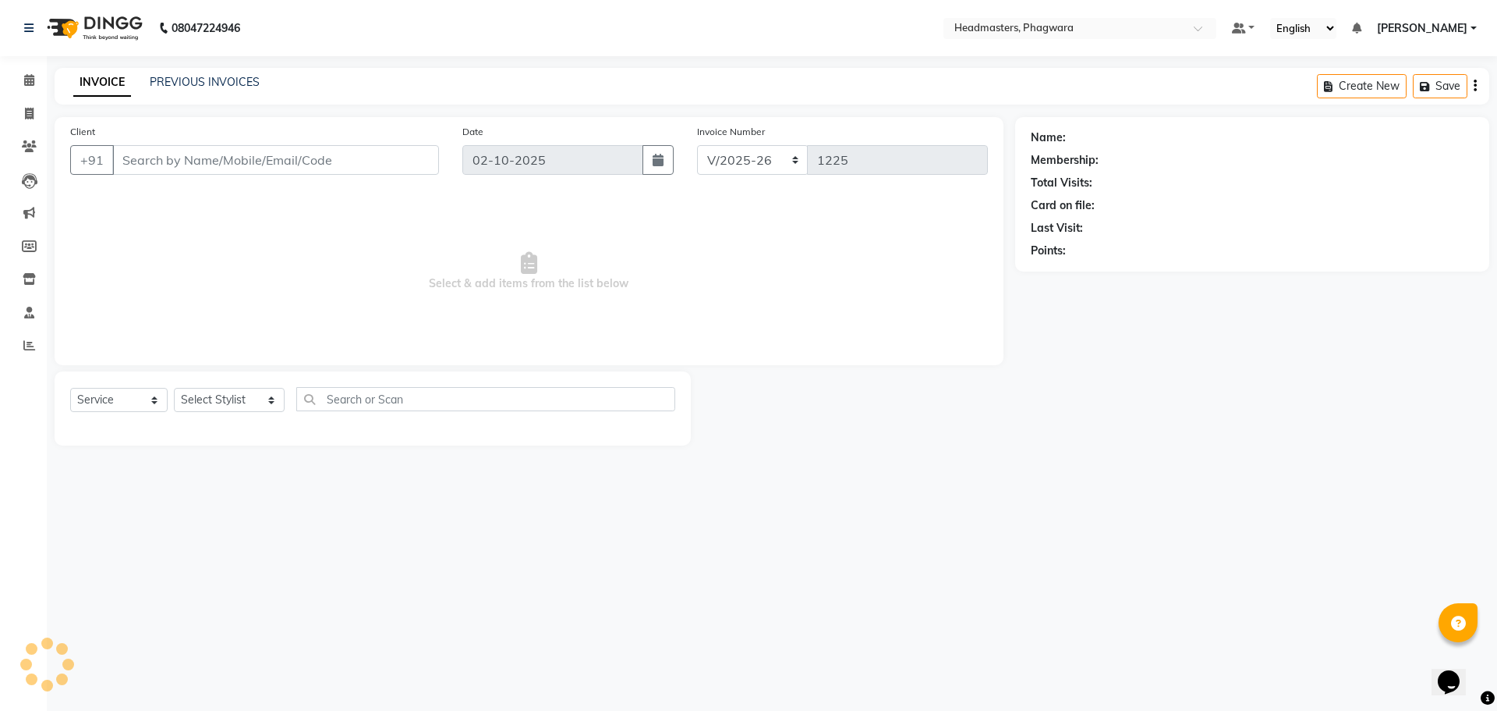
type input "7888938272"
select select "71382"
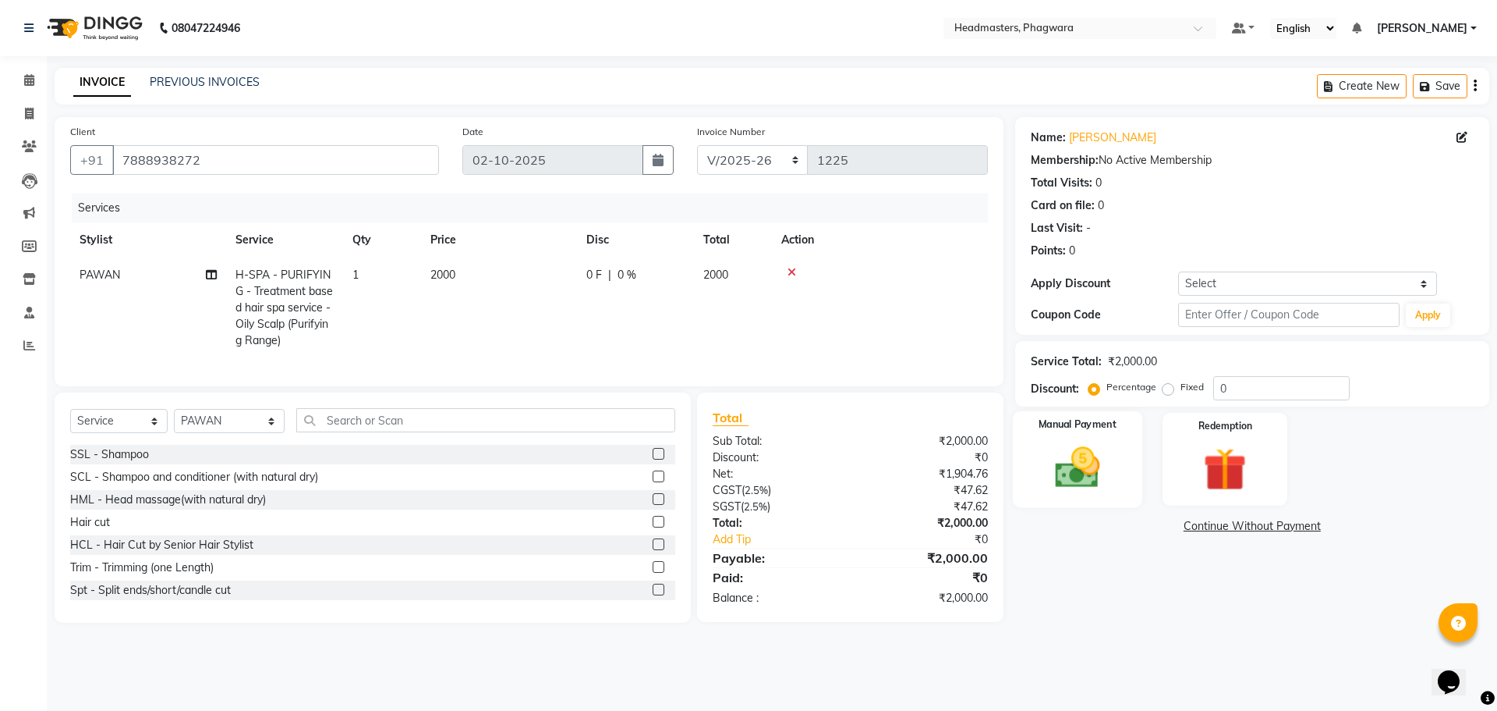
click at [1104, 452] on img at bounding box center [1077, 466] width 73 height 51
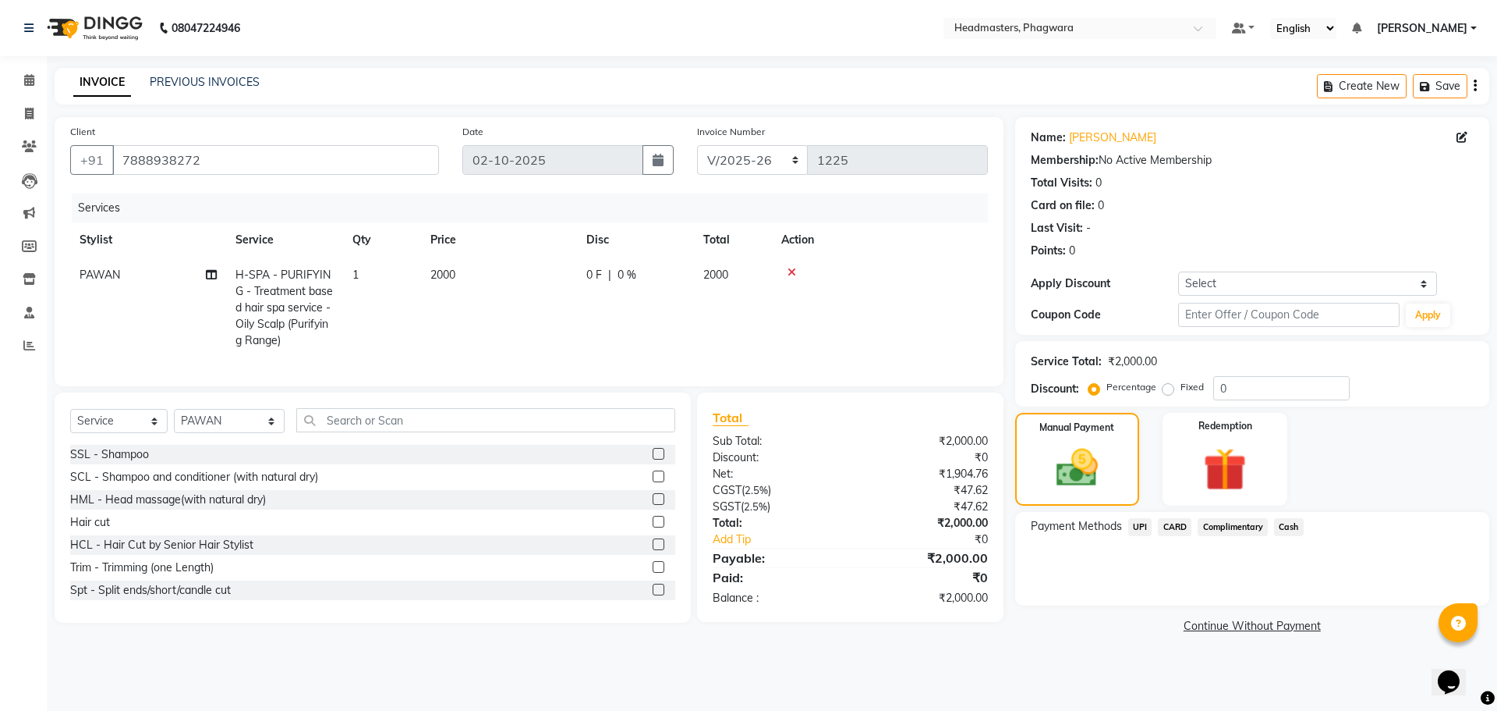
click at [1143, 526] on span "UPI" at bounding box center [1141, 527] width 24 height 18
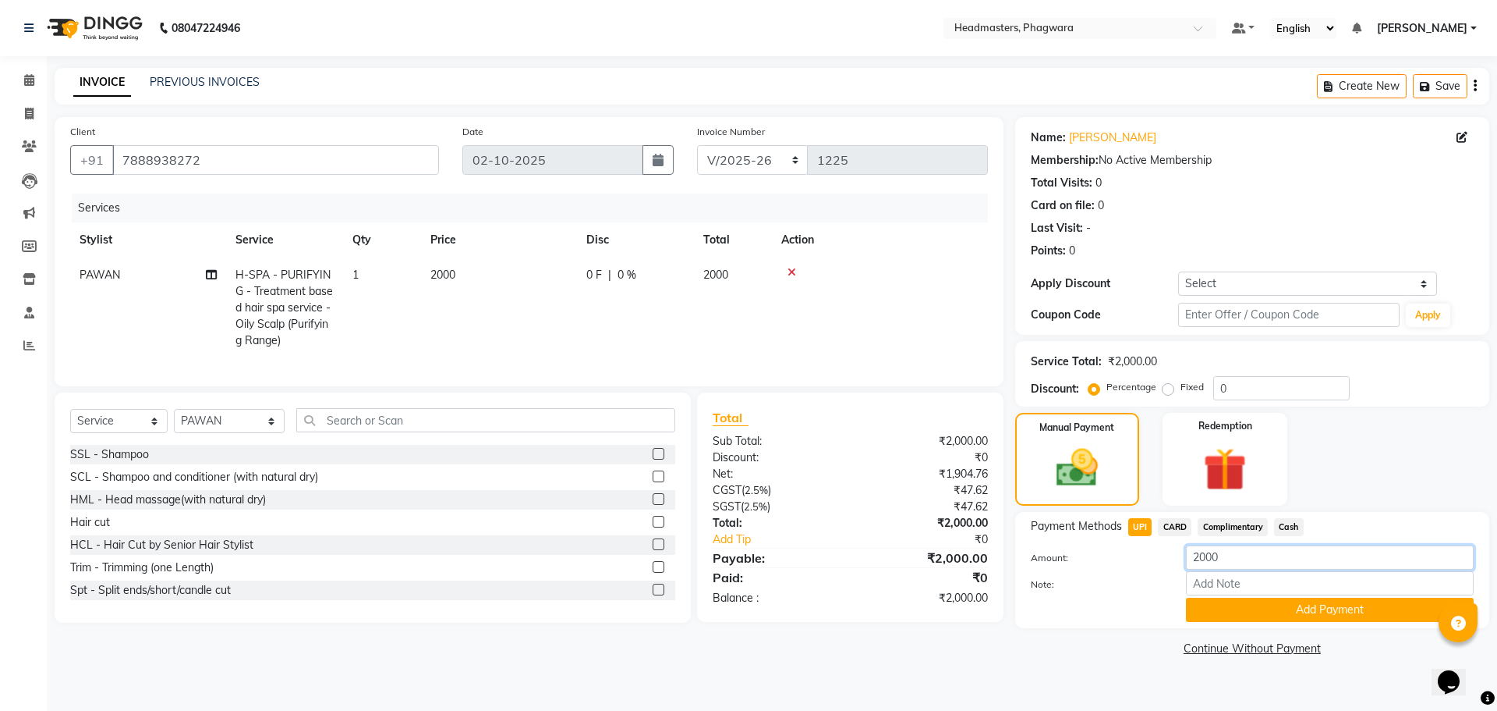
click at [1237, 560] on input "2000" at bounding box center [1330, 557] width 288 height 24
type input "2"
type input "600"
click at [1242, 618] on button "Add Payment" at bounding box center [1330, 609] width 288 height 24
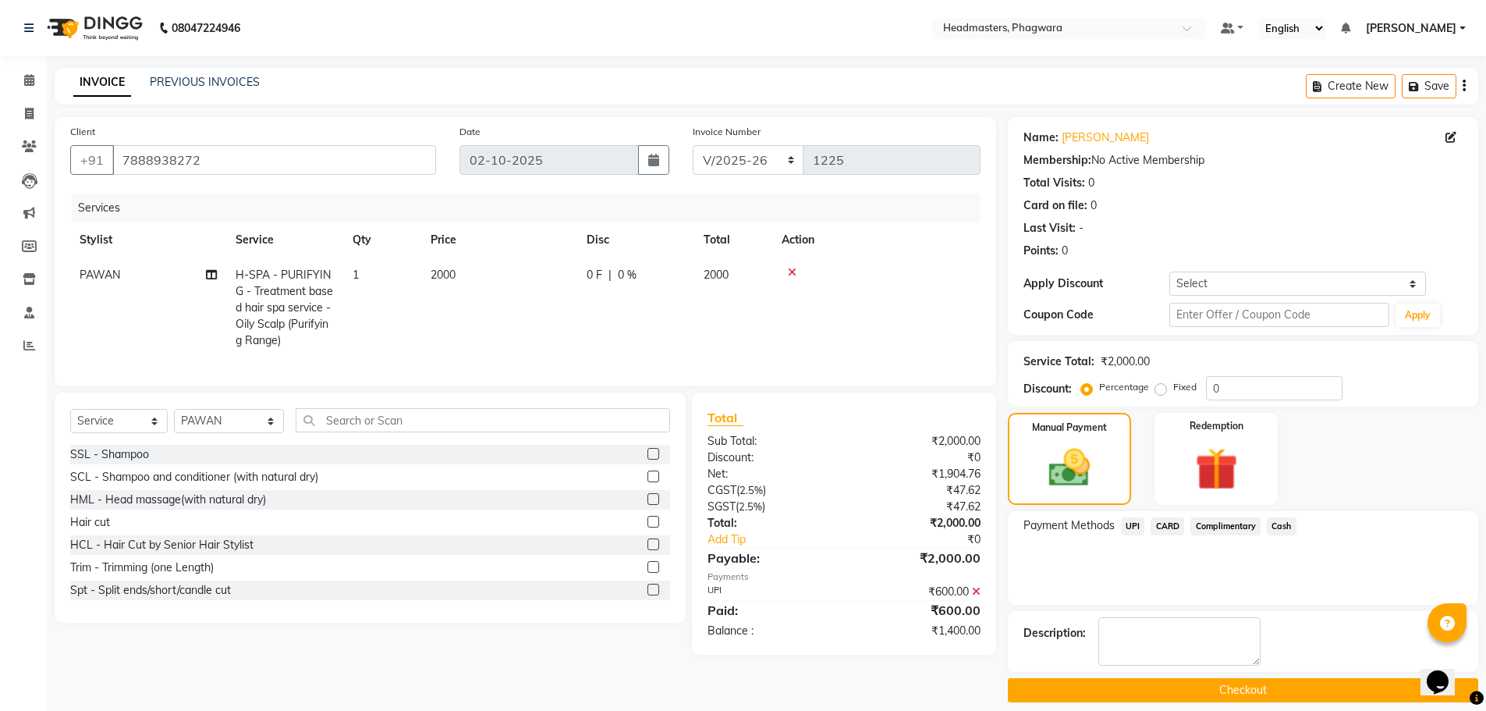
click at [1268, 523] on span "Cash" at bounding box center [1282, 526] width 30 height 18
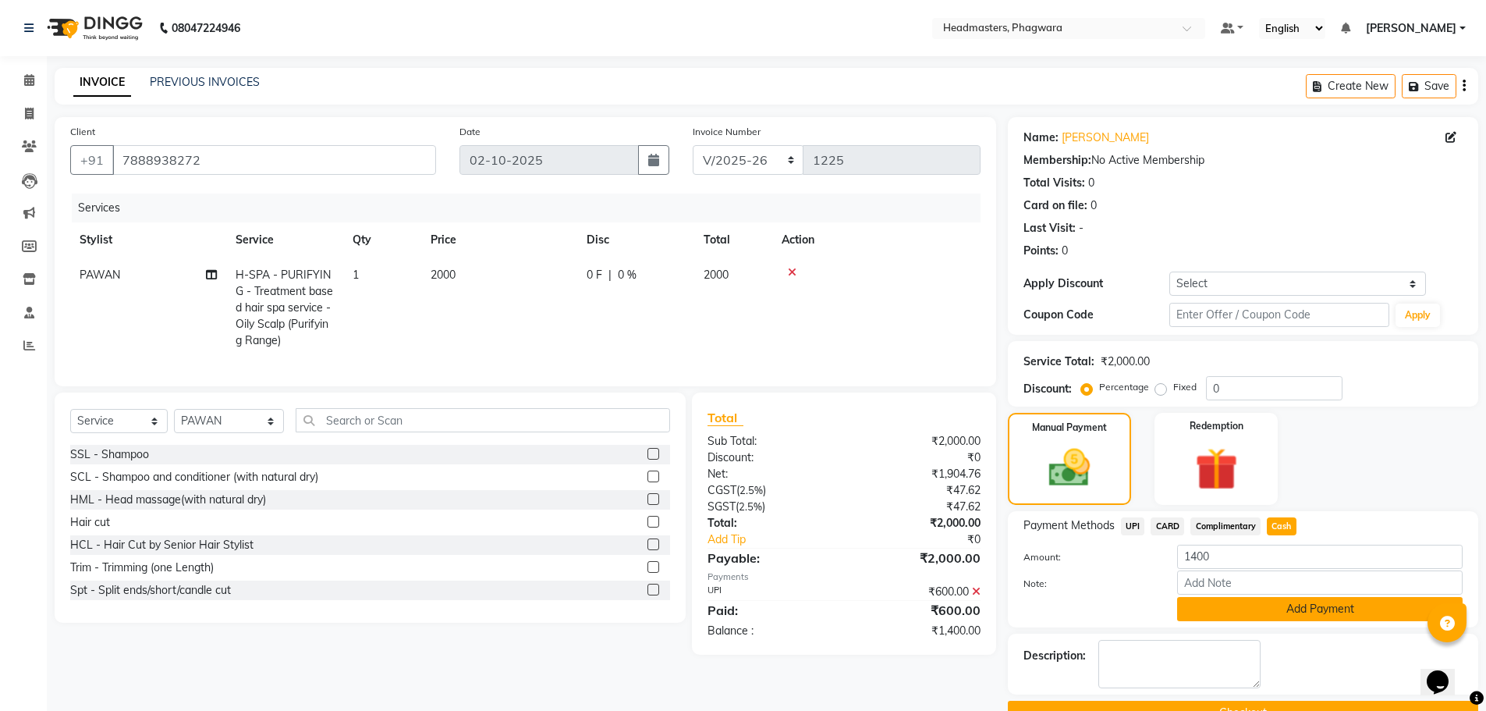
click at [1267, 618] on button "Add Payment" at bounding box center [1319, 609] width 285 height 24
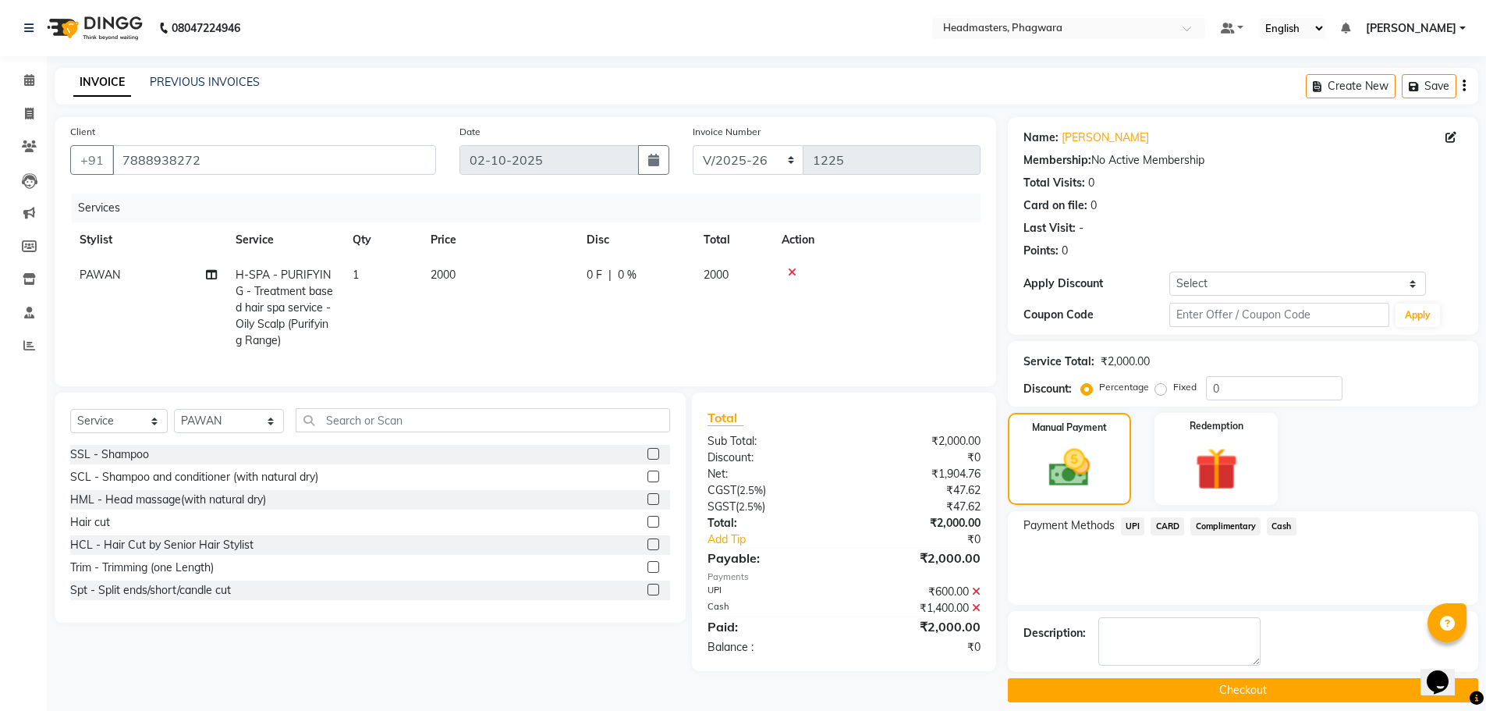
click at [1248, 695] on button "Checkout" at bounding box center [1243, 690] width 470 height 24
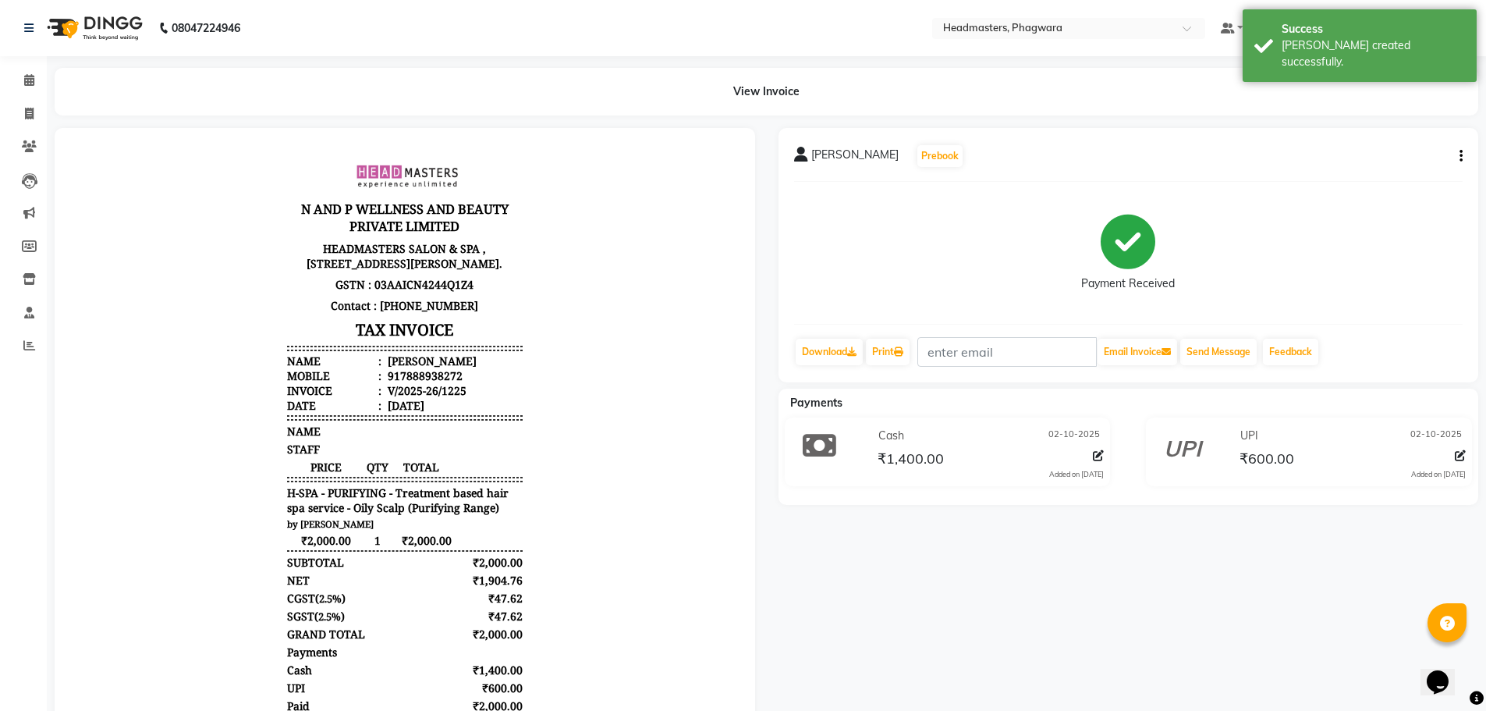
select select "service"
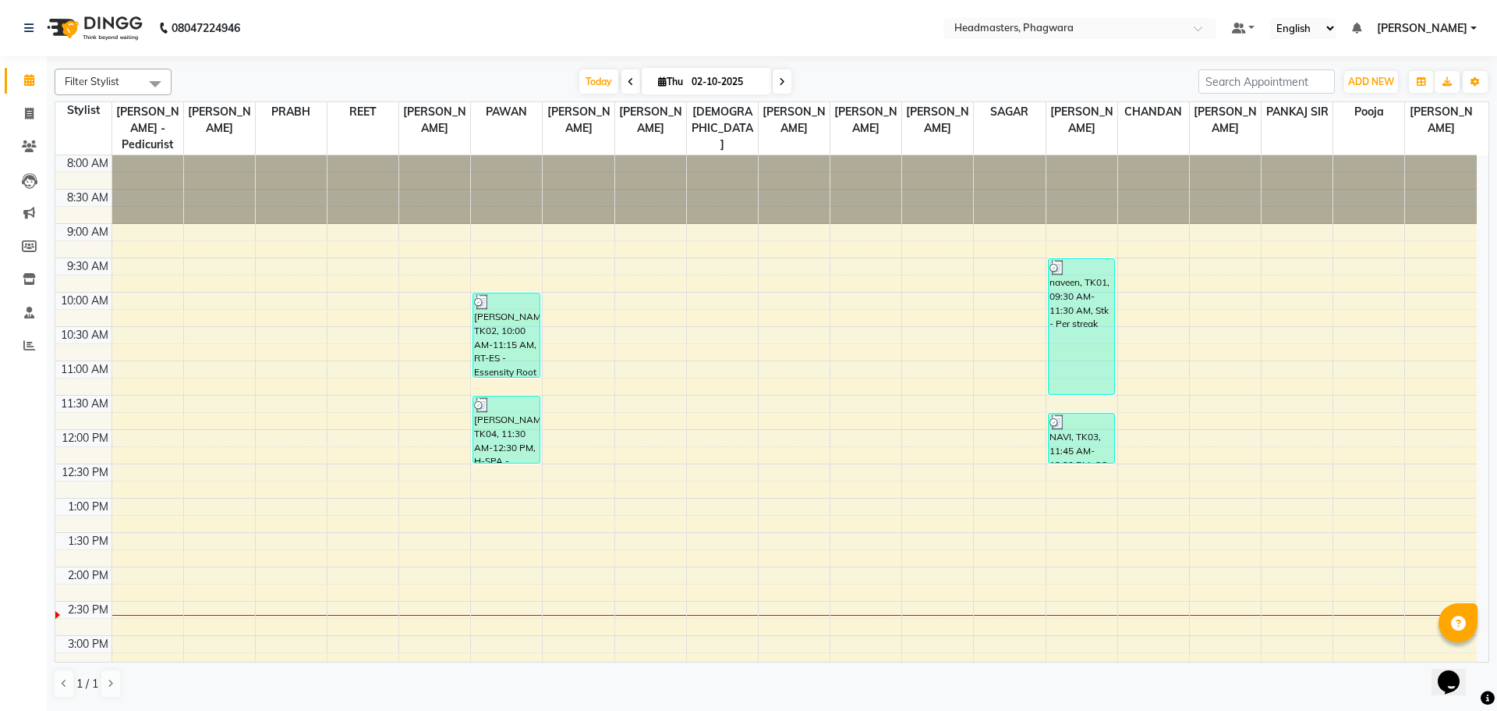
click at [799, 288] on div "8:00 AM 8:30 AM 9:00 AM 9:30 AM 10:00 AM 10:30 AM 11:00 AM 11:30 AM 12:00 PM 12…" at bounding box center [766, 600] width 1422 height 891
select select "71388"
select select "tentative"
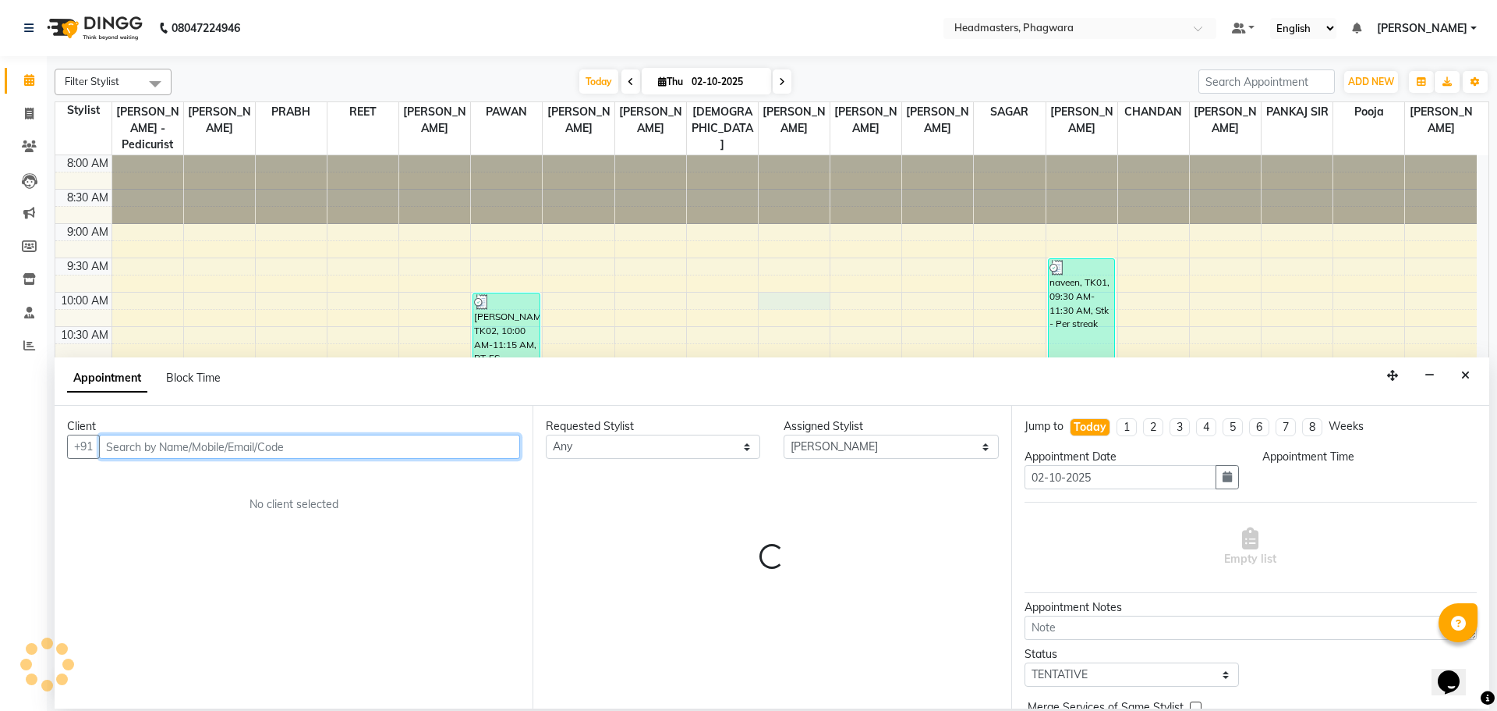
select select "600"
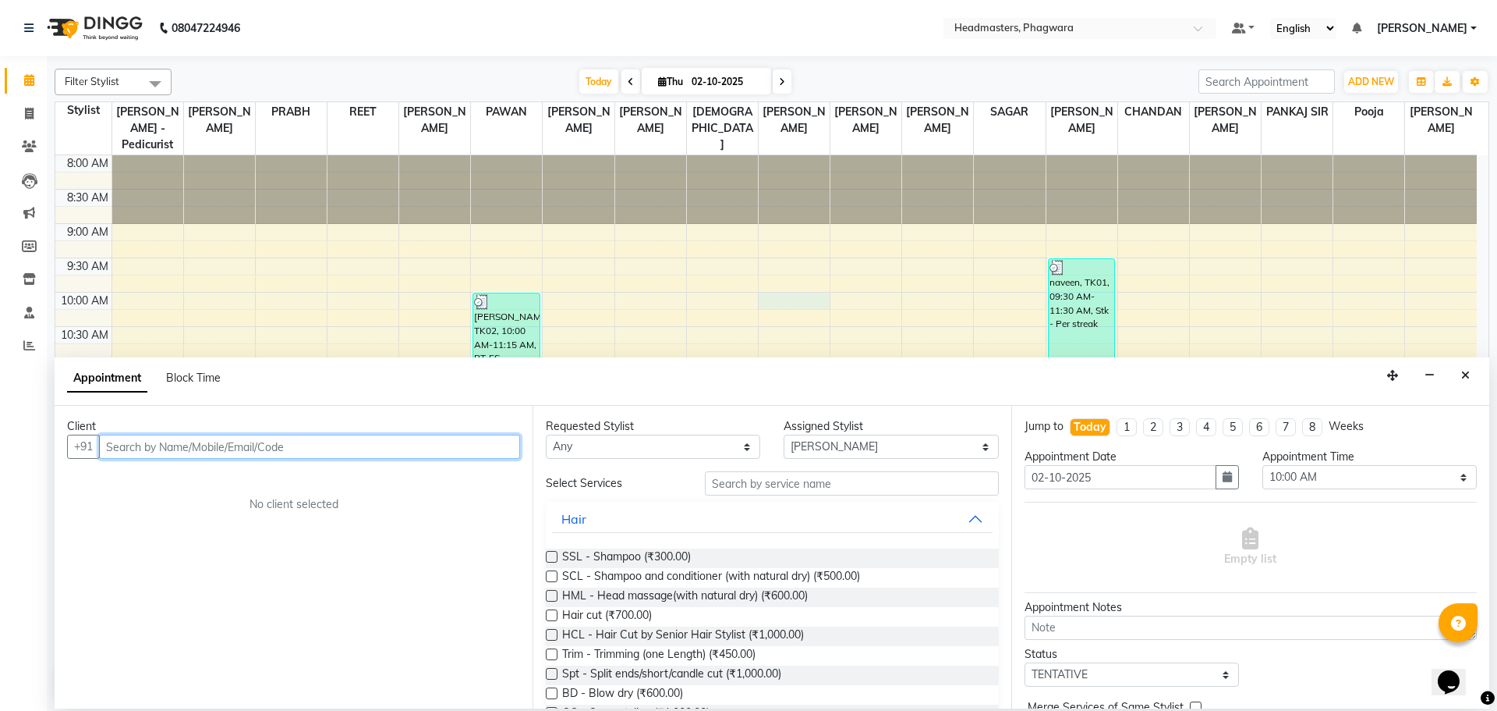
click at [475, 438] on input "text" at bounding box center [309, 446] width 421 height 24
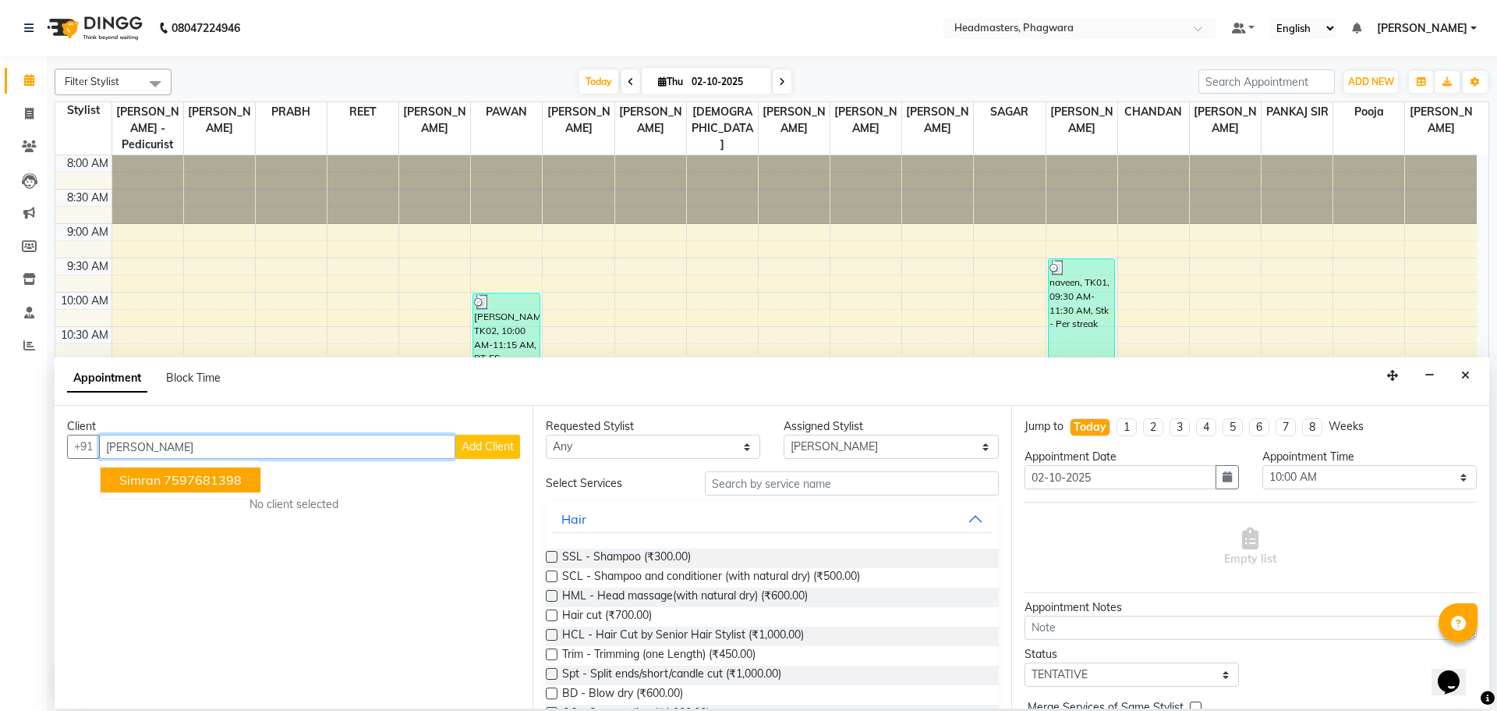
click at [221, 480] on ngb-highlight "7597681398" at bounding box center [203, 480] width 78 height 16
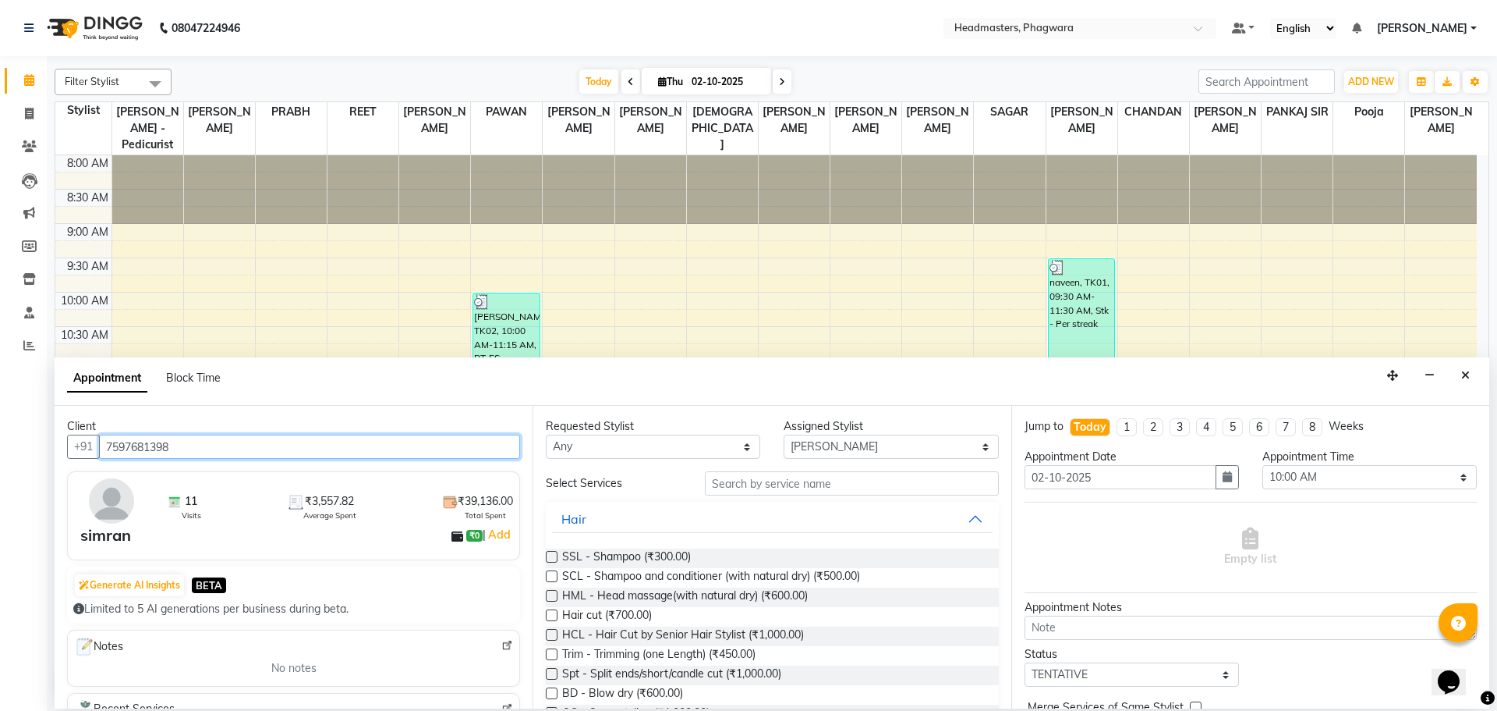
type input "7597681398"
click at [748, 484] on input "text" at bounding box center [852, 483] width 294 height 24
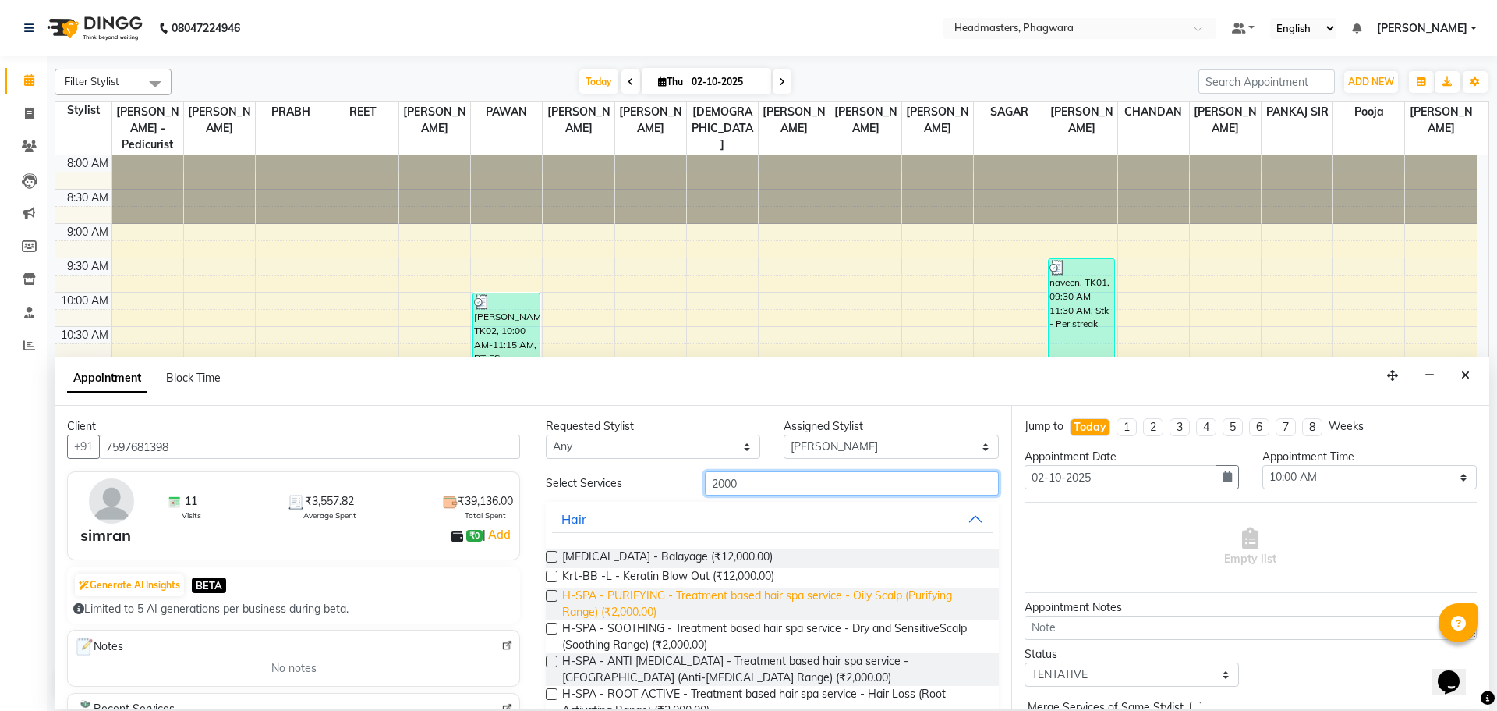
type input "2000"
click at [664, 616] on span "H-SPA - PURIFYING - Treatment based hair spa service - Oily Scalp (Purifying Ra…" at bounding box center [774, 603] width 424 height 33
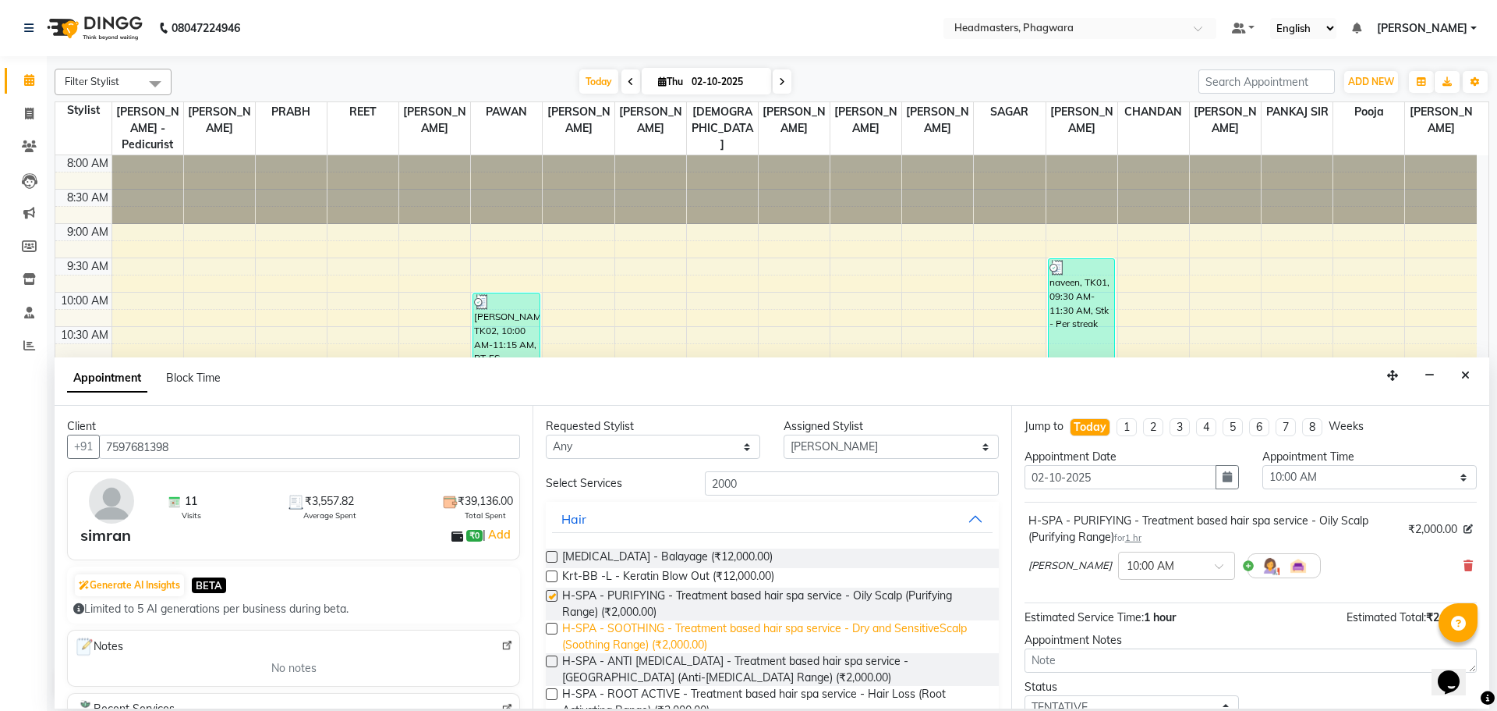
checkbox input "false"
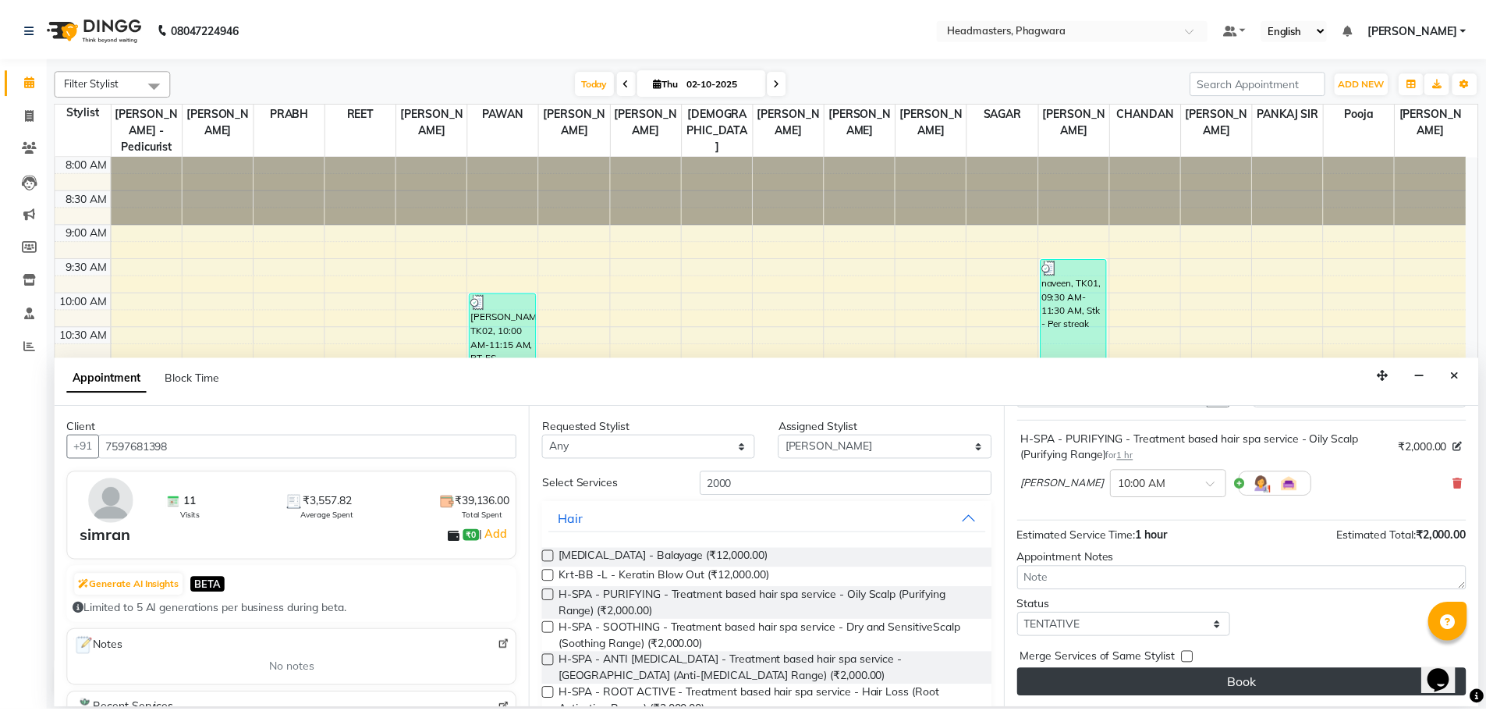
scroll to position [83, 0]
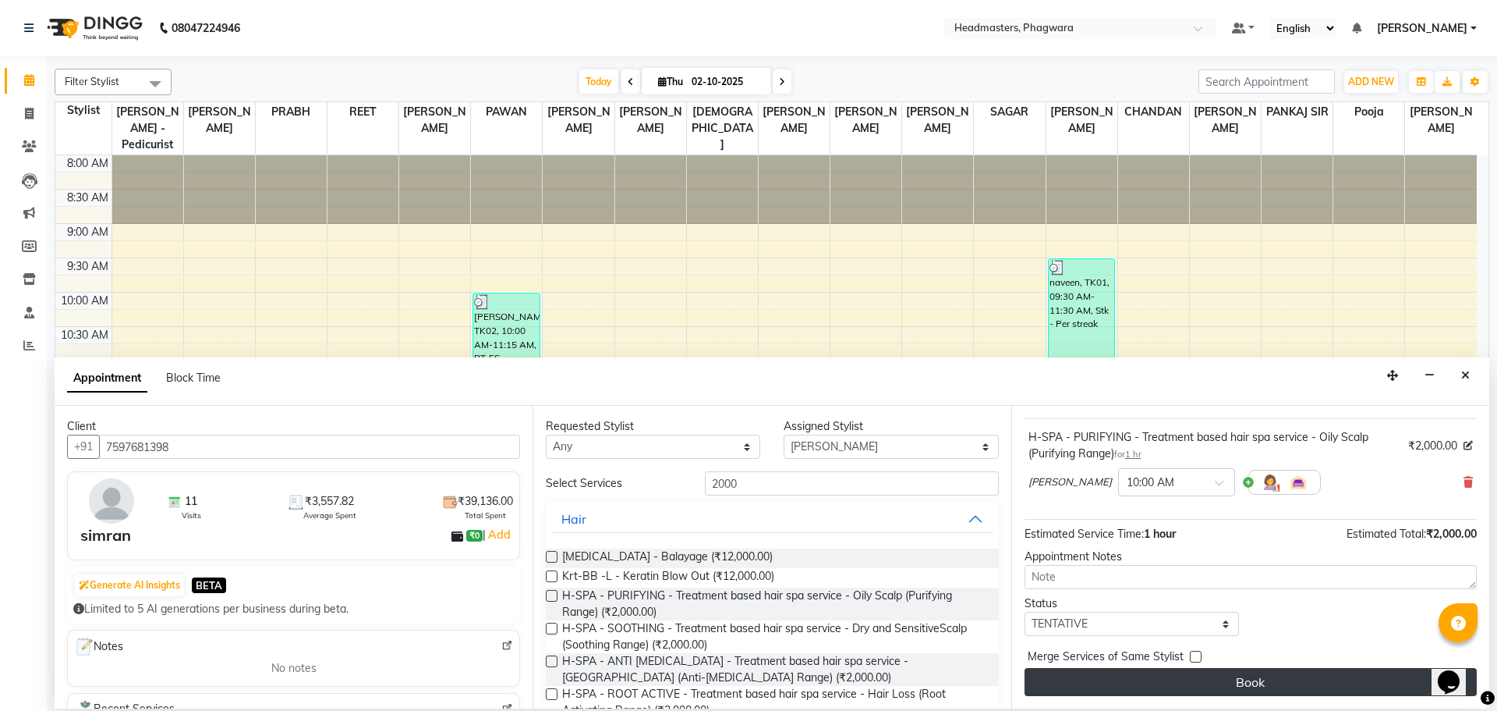
click at [1192, 689] on button "Book" at bounding box center [1251, 682] width 452 height 28
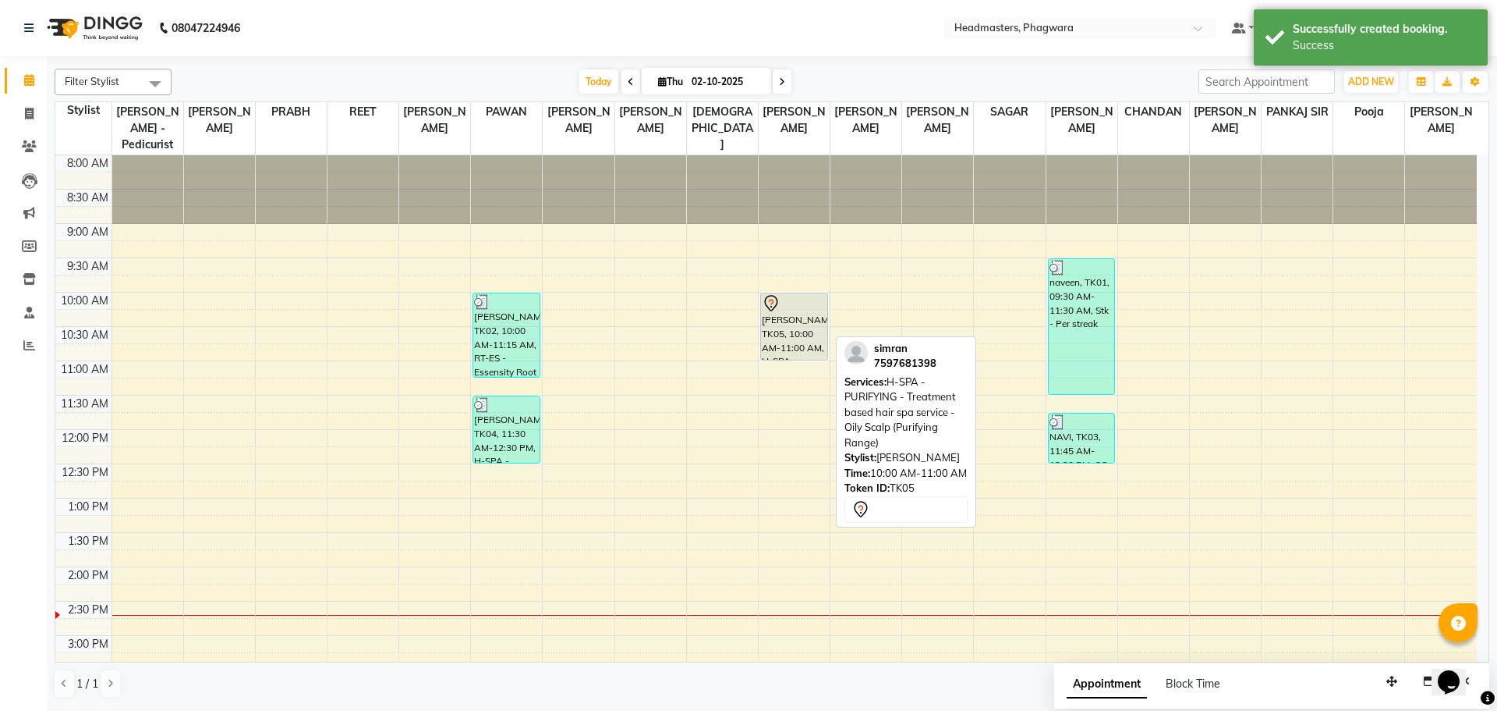
click at [796, 295] on div at bounding box center [794, 303] width 65 height 19
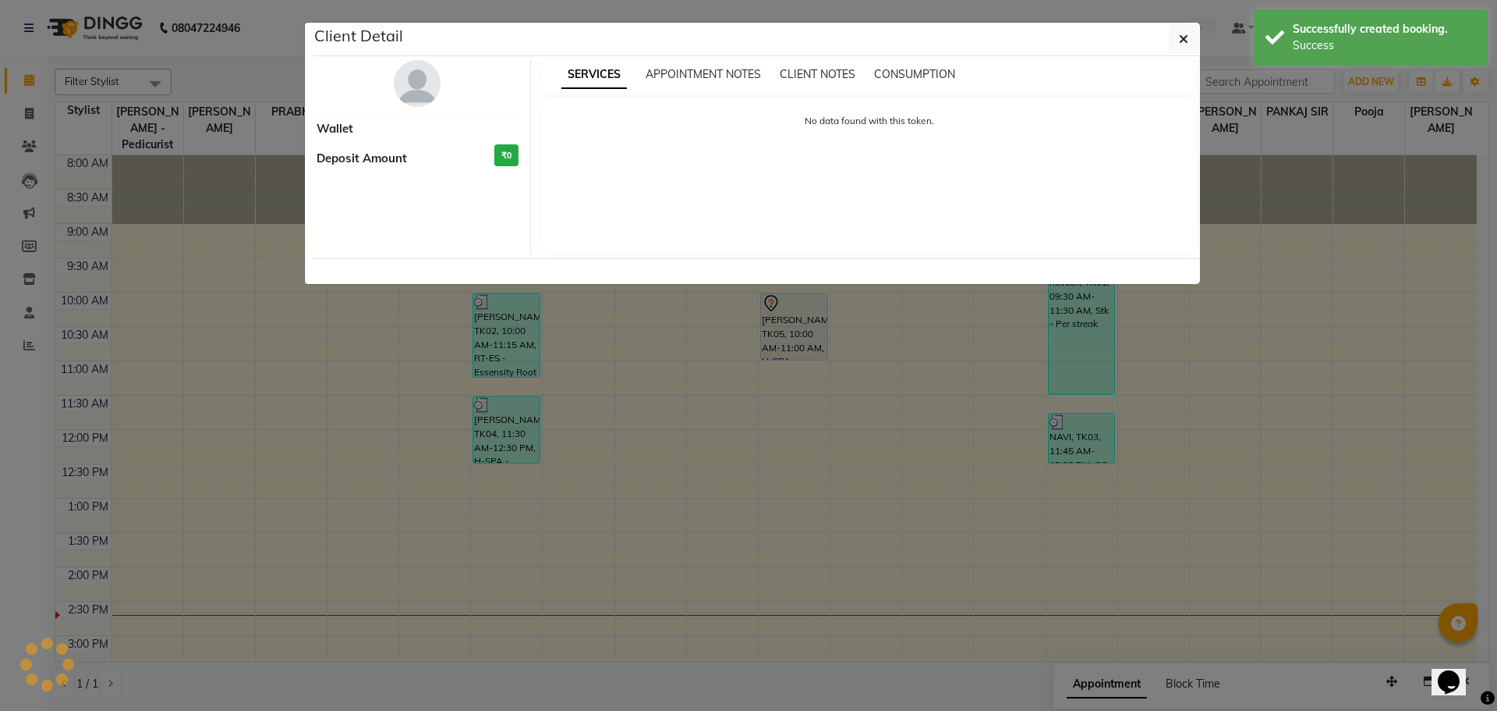
select select "7"
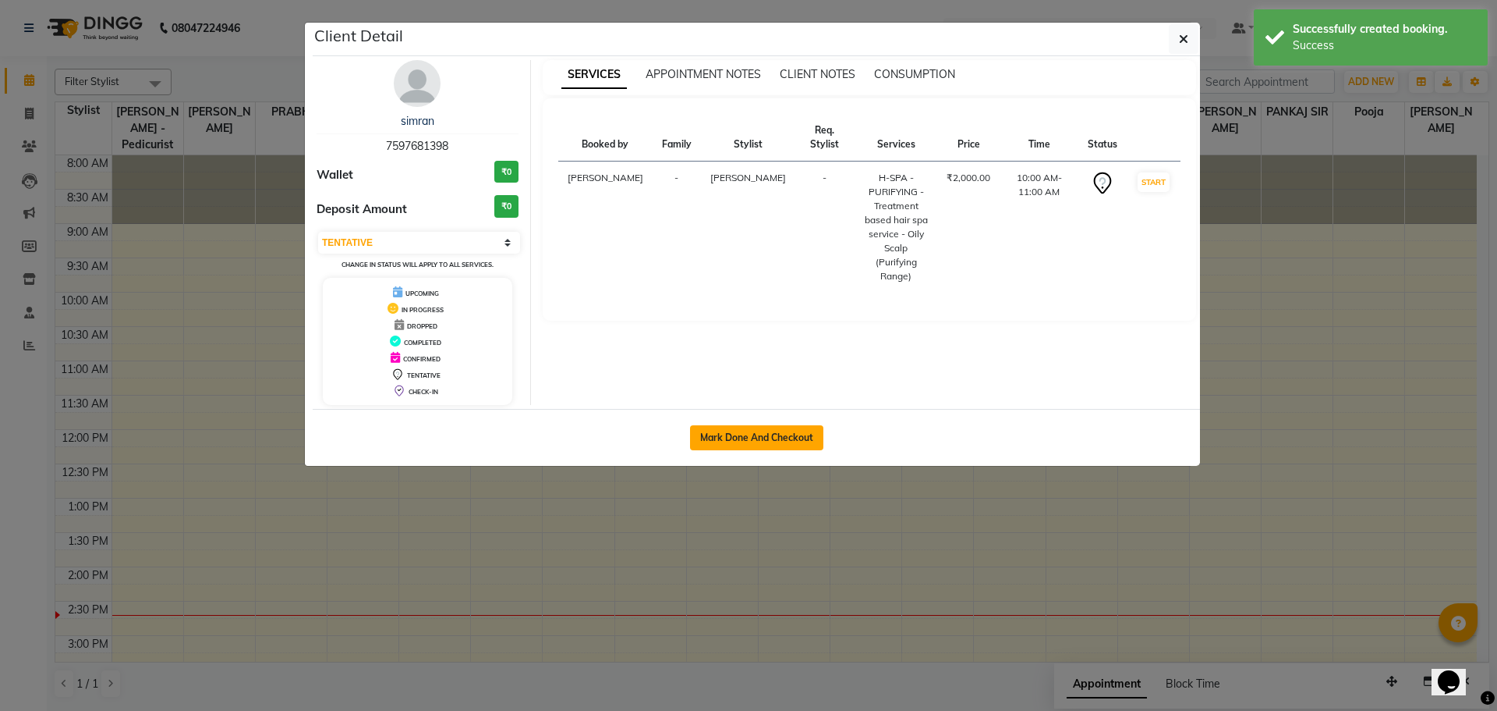
click at [757, 430] on button "Mark Done And Checkout" at bounding box center [756, 437] width 133 height 25
select select "service"
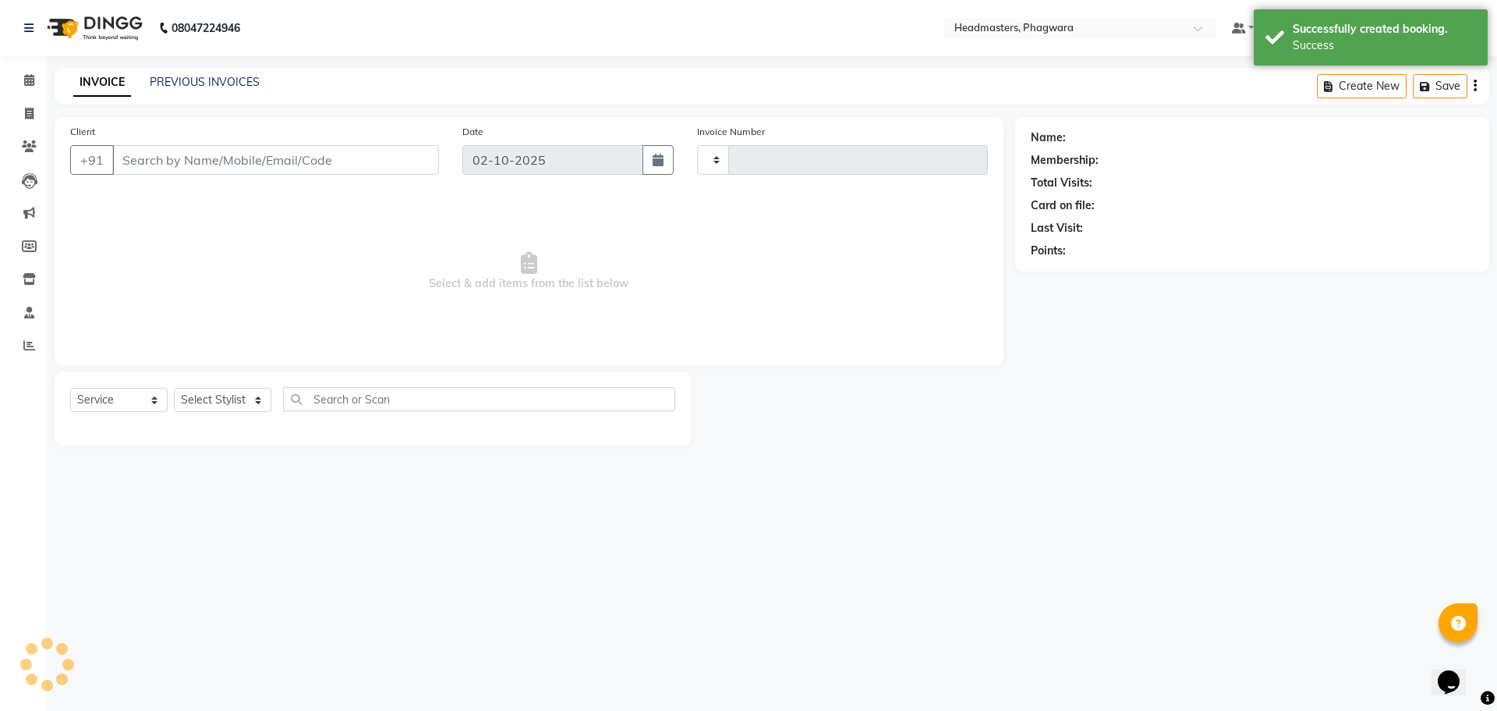
type input "1226"
select select "7888"
type input "7597681398"
select select "71388"
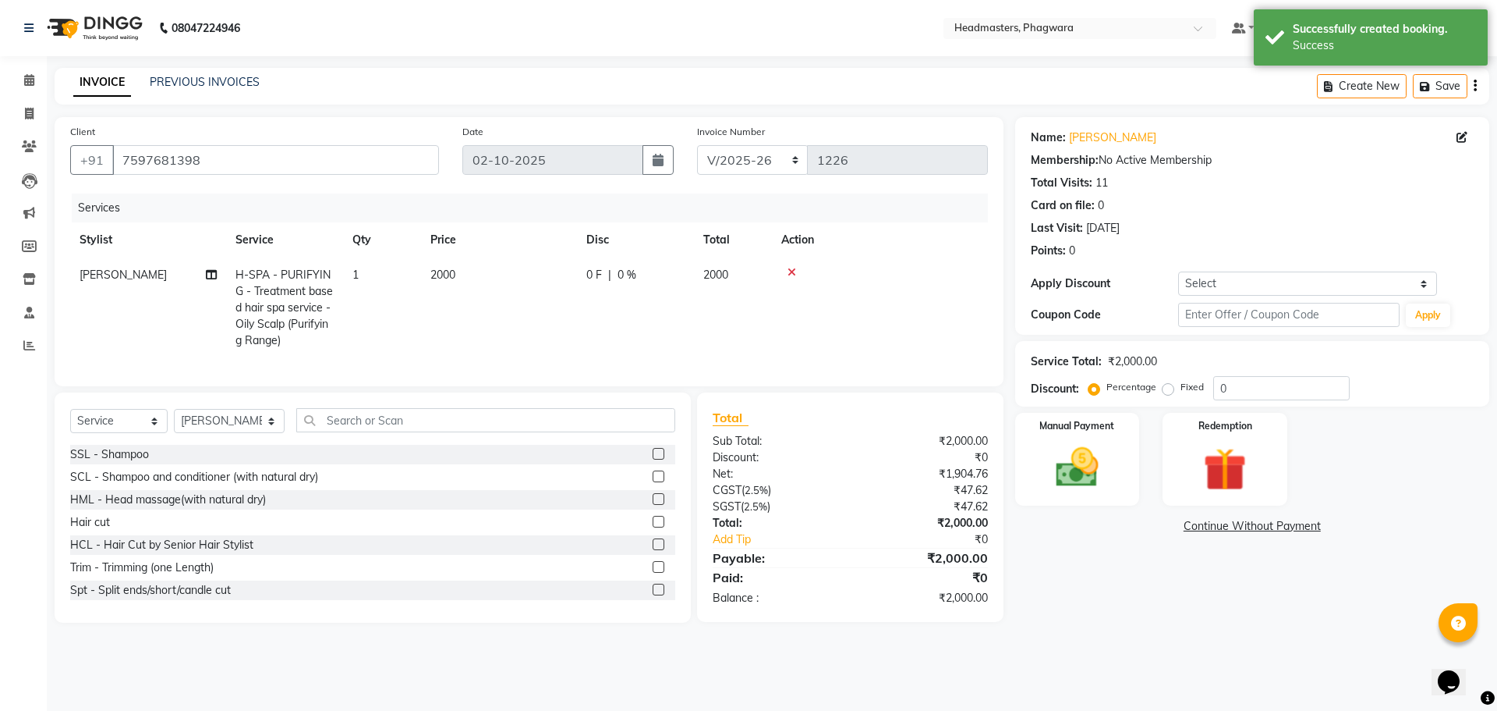
click at [606, 267] on div "0 F | 0 %" at bounding box center [636, 275] width 98 height 16
select select "71388"
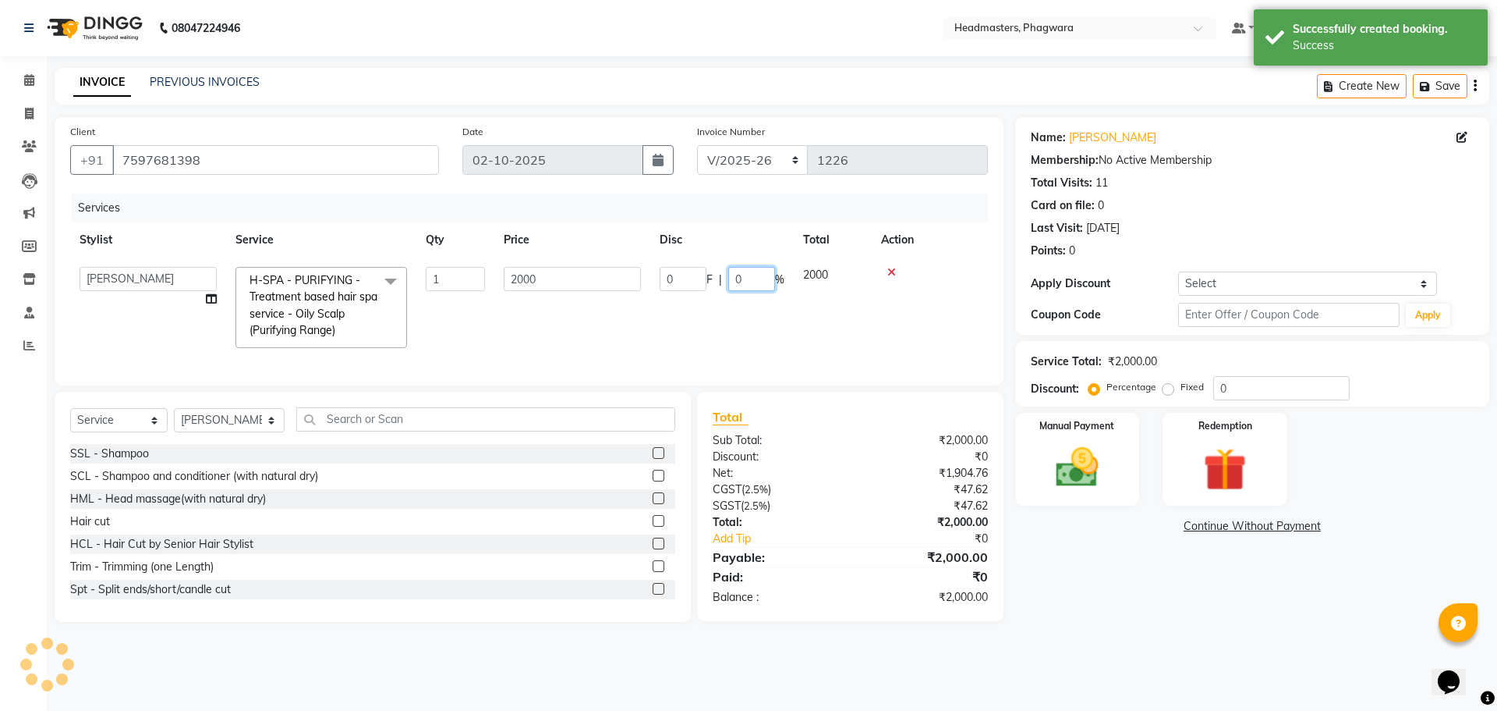
click at [756, 277] on input "0" at bounding box center [751, 279] width 47 height 24
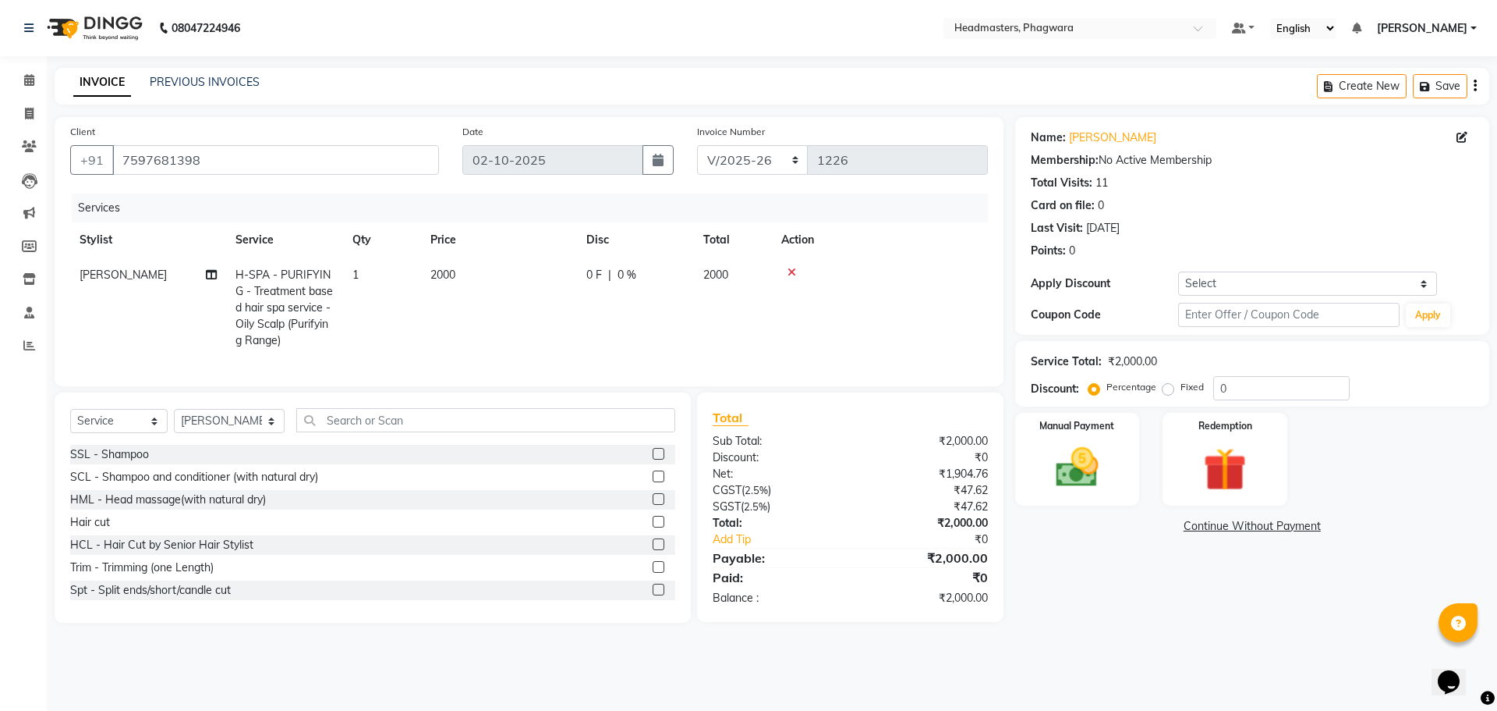
click at [590, 273] on span "0 F" at bounding box center [595, 275] width 16 height 16
select select "71388"
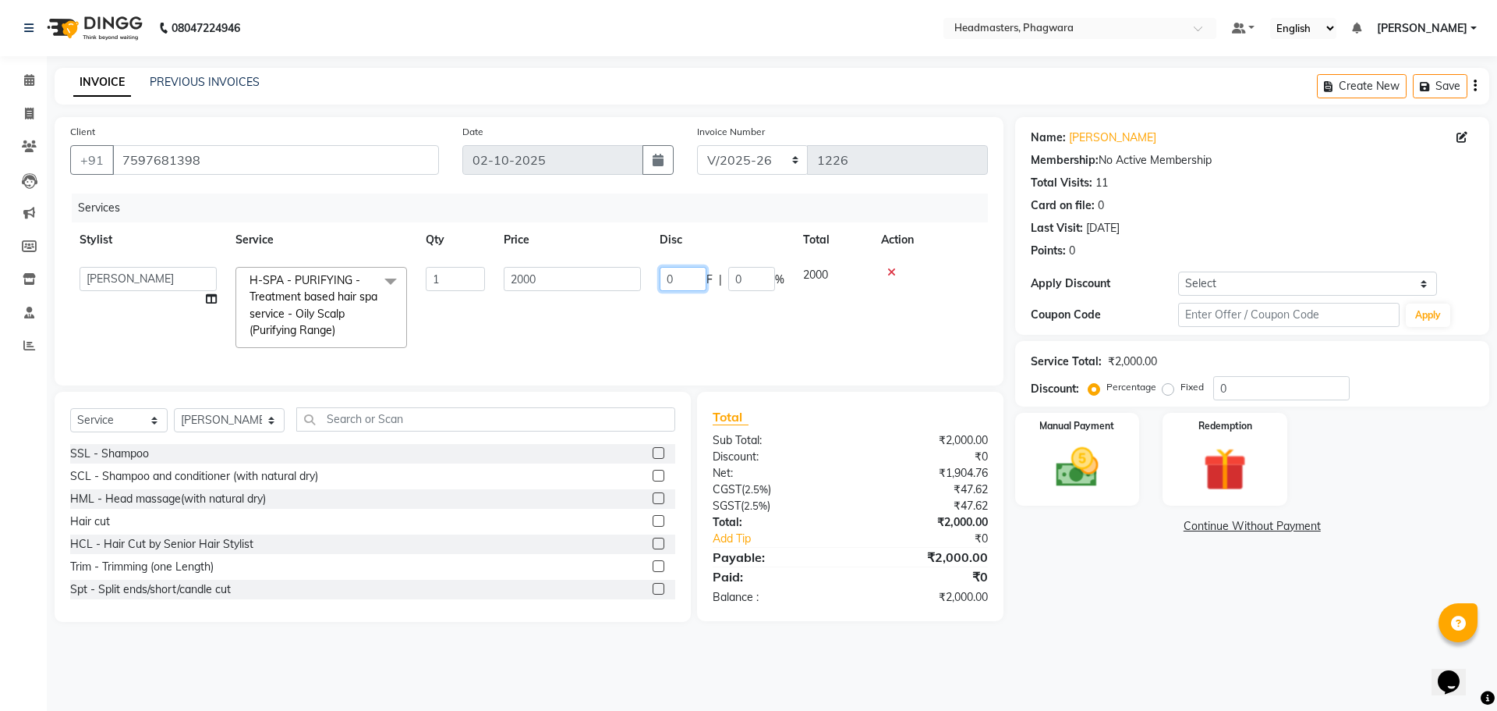
click at [679, 273] on input "0" at bounding box center [683, 279] width 47 height 24
type input "0100"
click at [733, 320] on tr "[PERSON_NAME] [PERSON_NAME] [PERSON_NAME] [PERSON_NAME] SIR PAWAN pooja [PERSON…" at bounding box center [529, 307] width 918 height 100
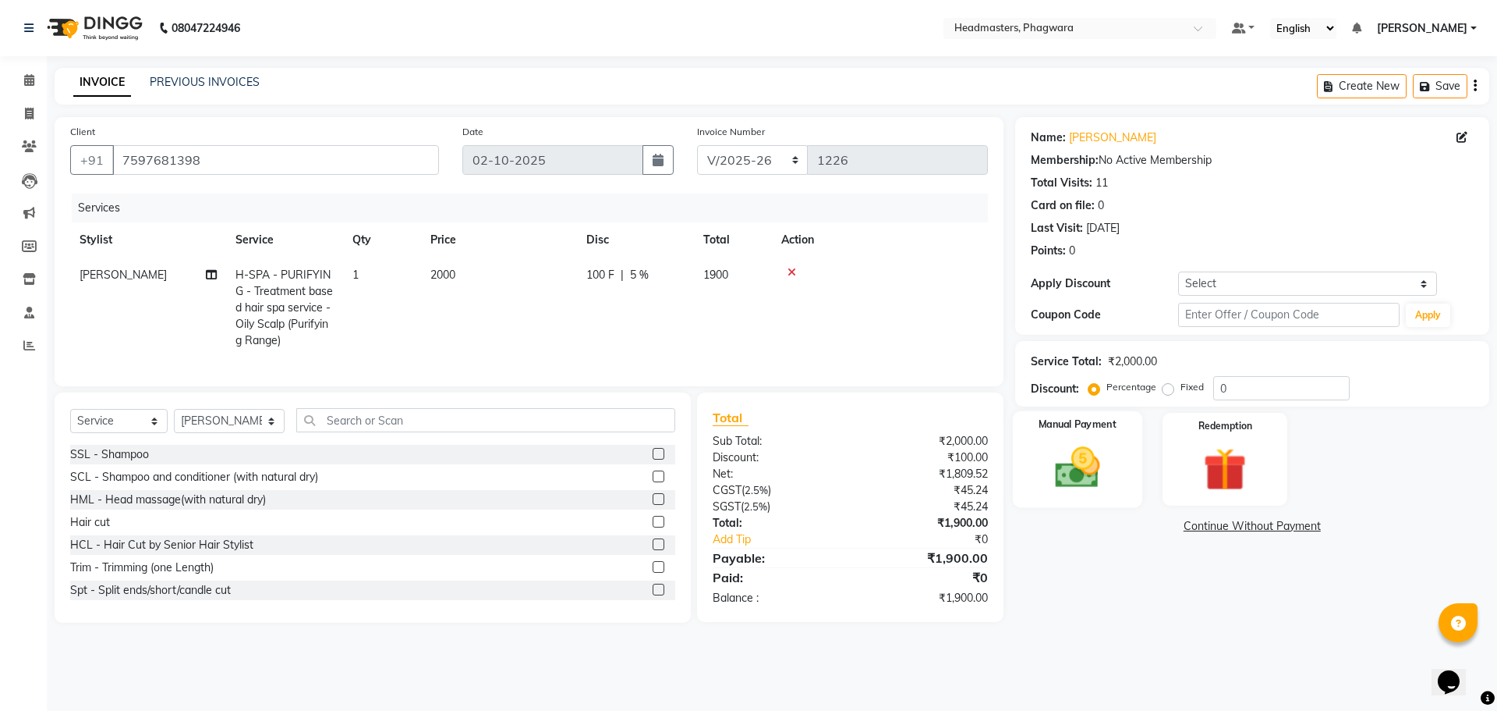
click at [1079, 455] on img at bounding box center [1077, 466] width 73 height 51
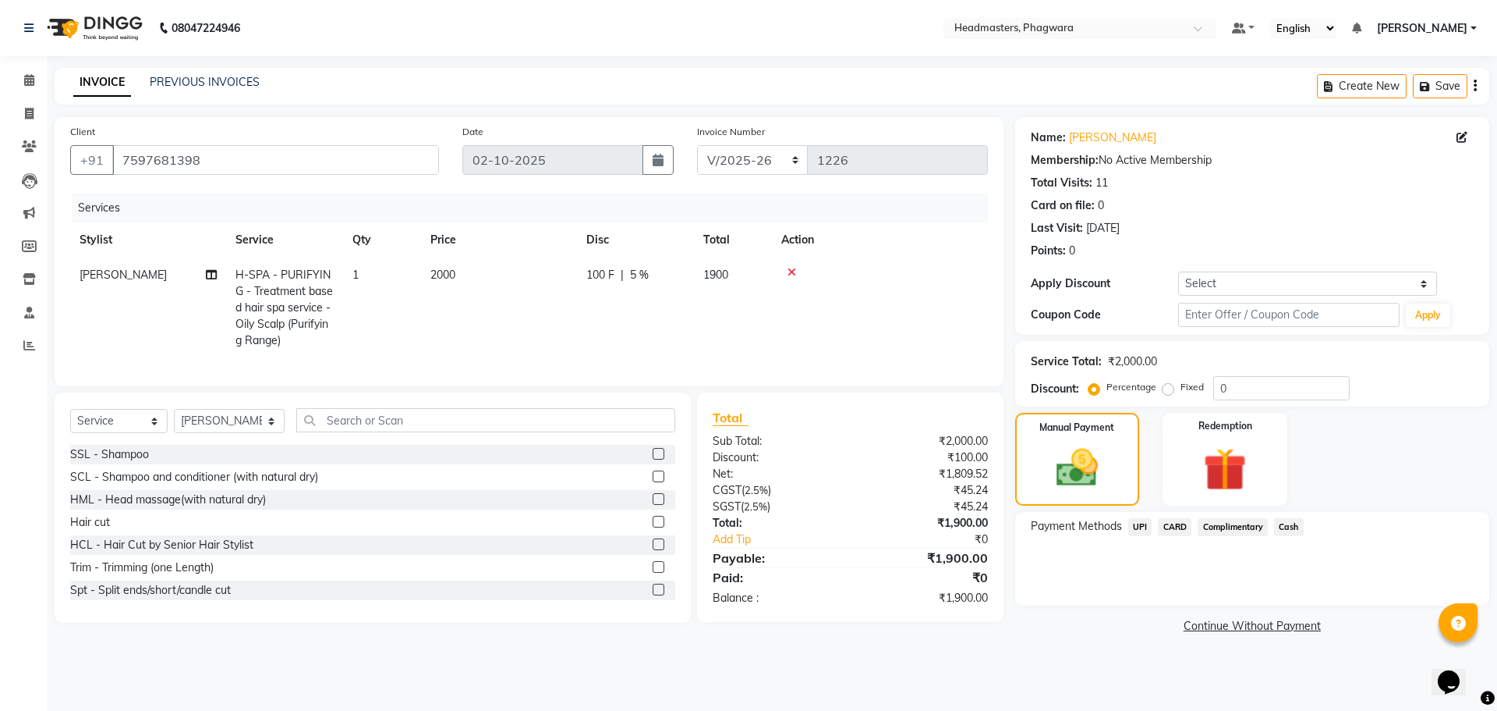
click at [1150, 523] on span "UPI" at bounding box center [1141, 527] width 24 height 18
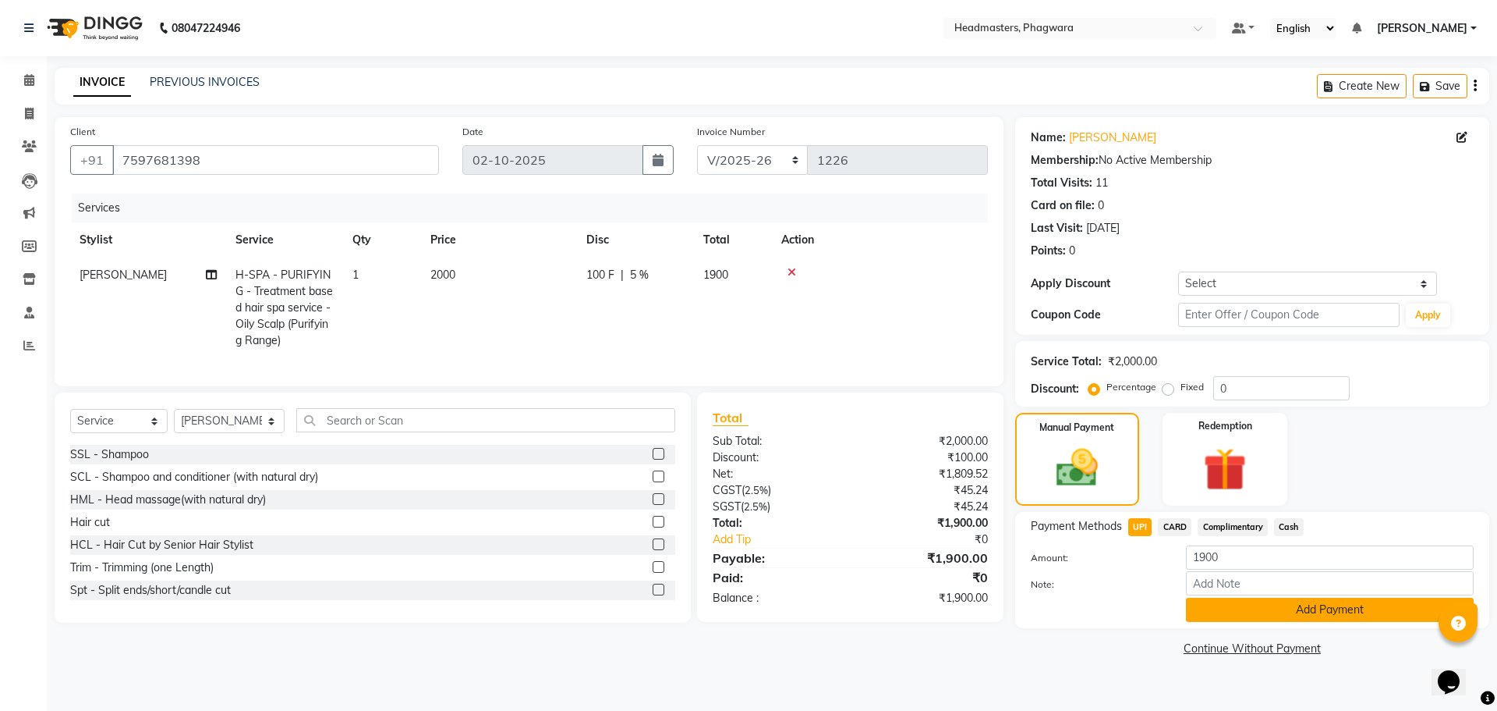
click at [1232, 613] on button "Add Payment" at bounding box center [1330, 609] width 288 height 24
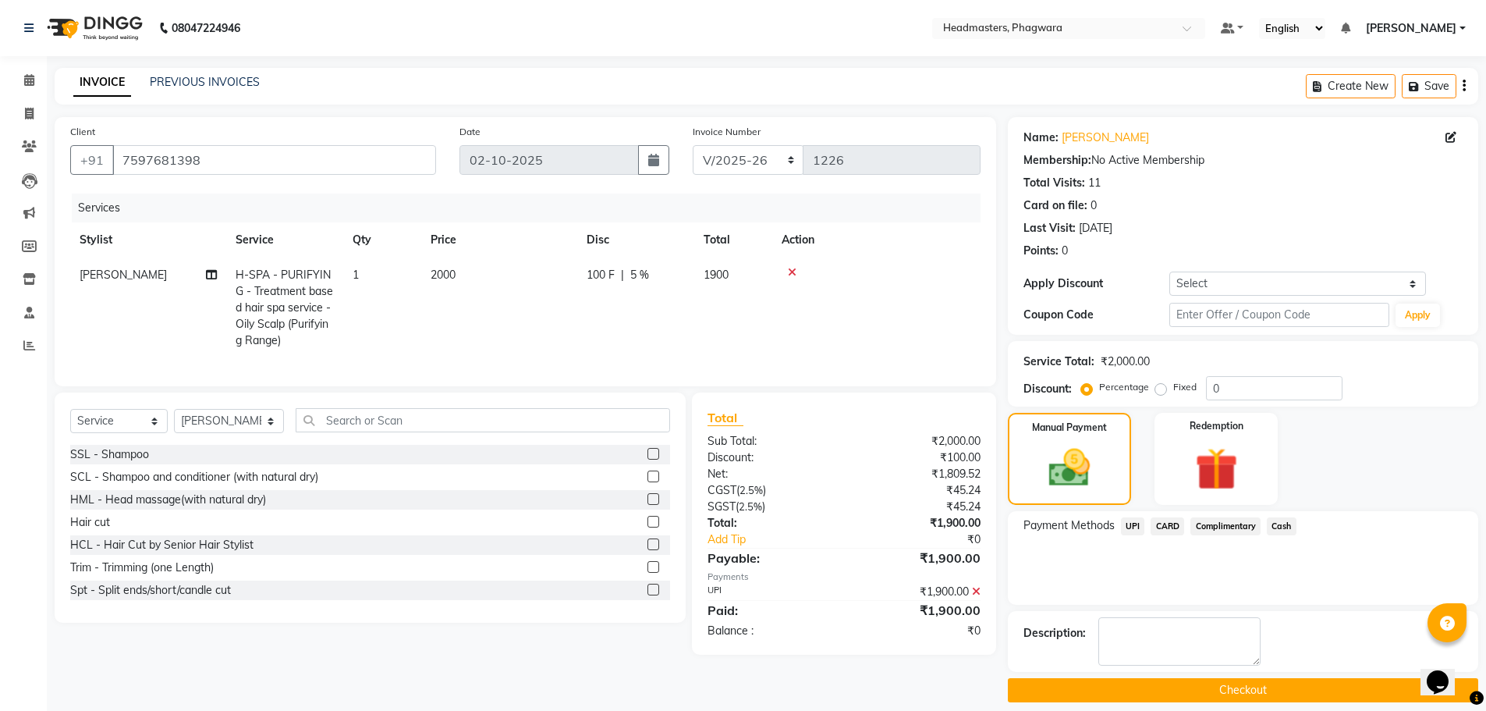
click at [1296, 693] on button "Checkout" at bounding box center [1243, 690] width 470 height 24
